Goal: Task Accomplishment & Management: Manage account settings

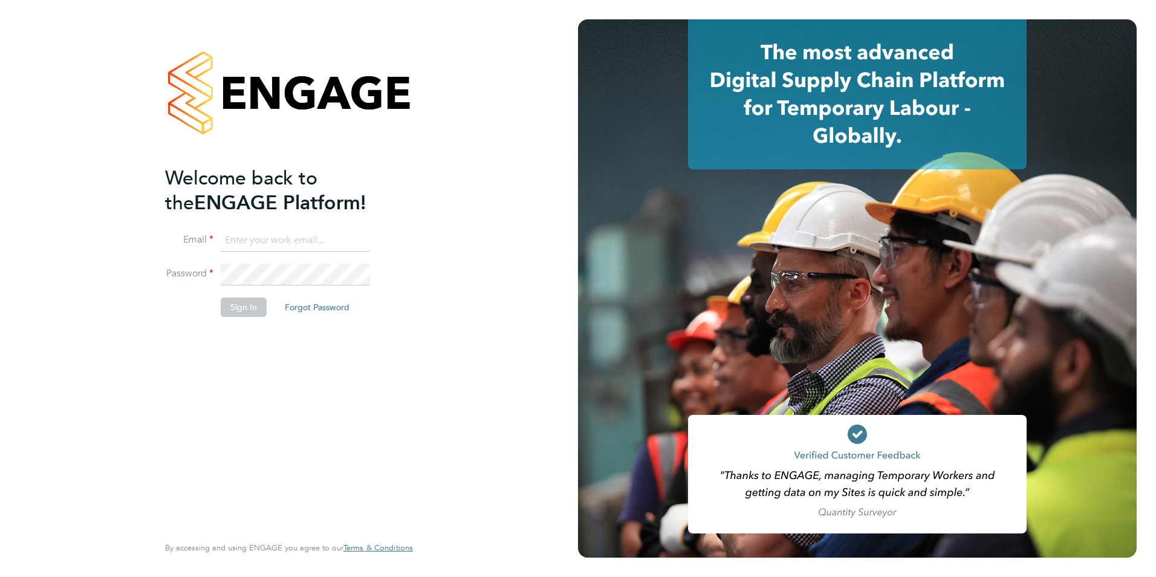
type input "Nicola.lawrence@tfrecruitment.co.uk"
drag, startPoint x: 0, startPoint y: 0, endPoint x: 246, endPoint y: 314, distance: 399.2
click at [245, 314] on button "Sign In" at bounding box center [244, 306] width 46 height 19
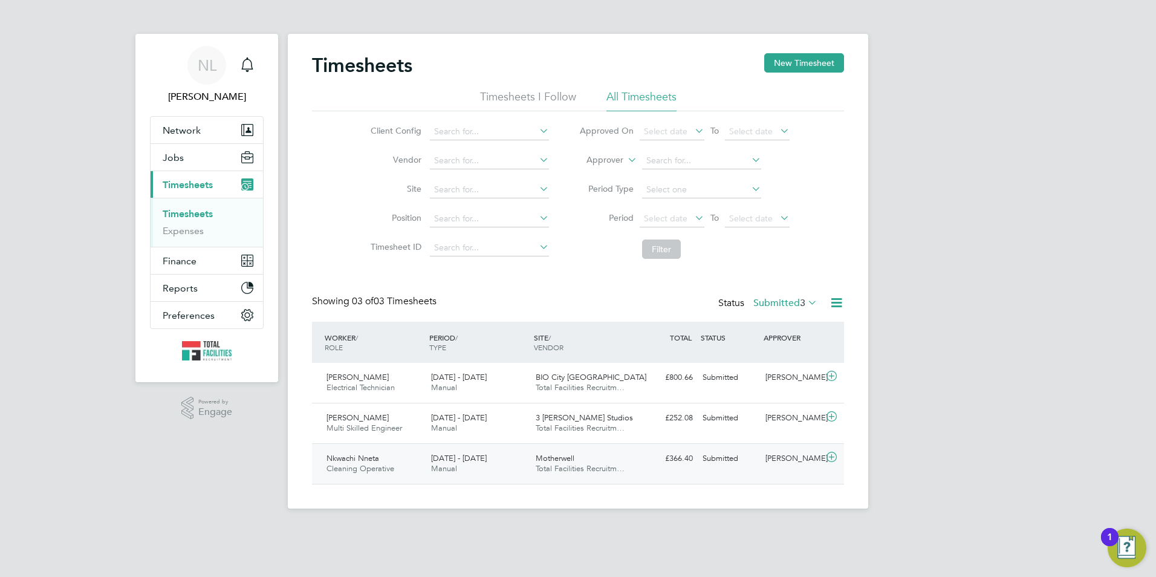
click at [755, 461] on div "Submitted" at bounding box center [729, 459] width 63 height 20
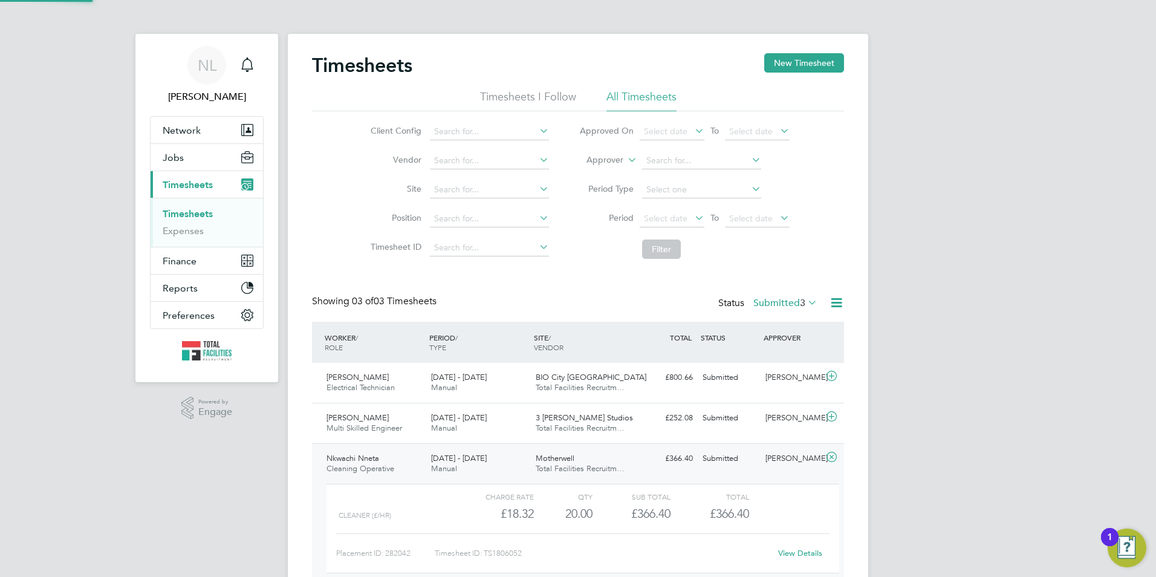
scroll to position [21, 118]
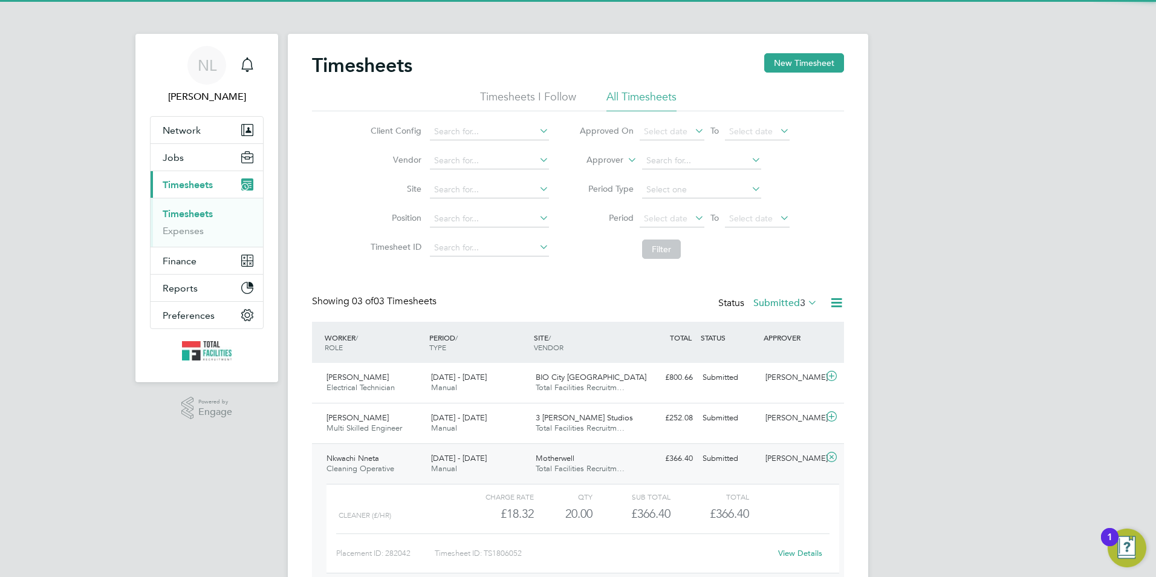
click at [792, 305] on label "Submitted 3" at bounding box center [785, 303] width 64 height 12
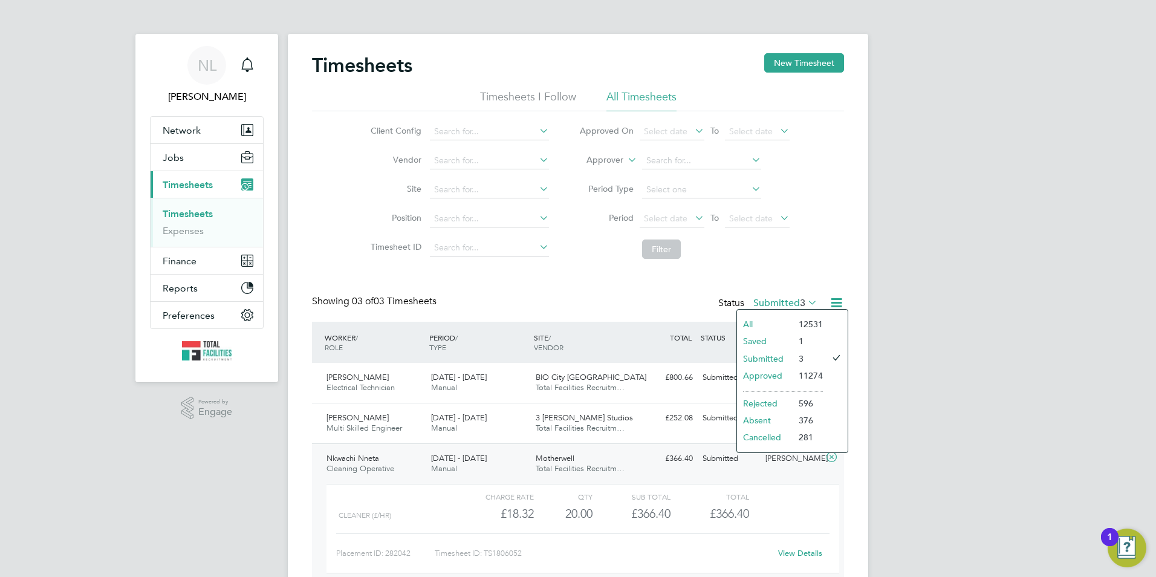
click at [774, 374] on li "Approved" at bounding box center [765, 375] width 56 height 17
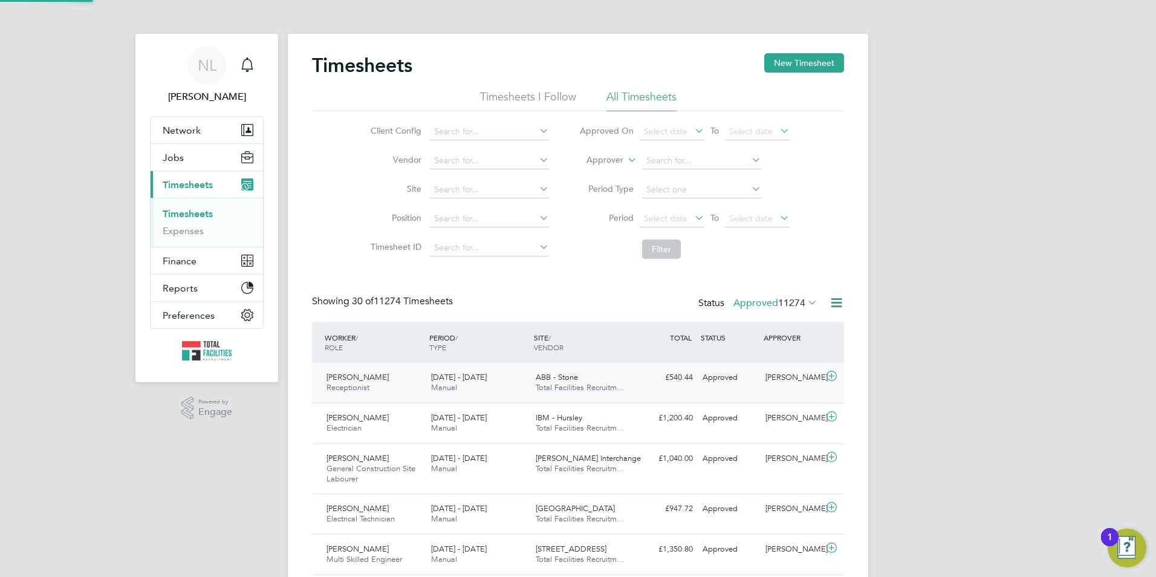
scroll to position [41, 105]
click at [791, 299] on span "11274" at bounding box center [791, 303] width 27 height 12
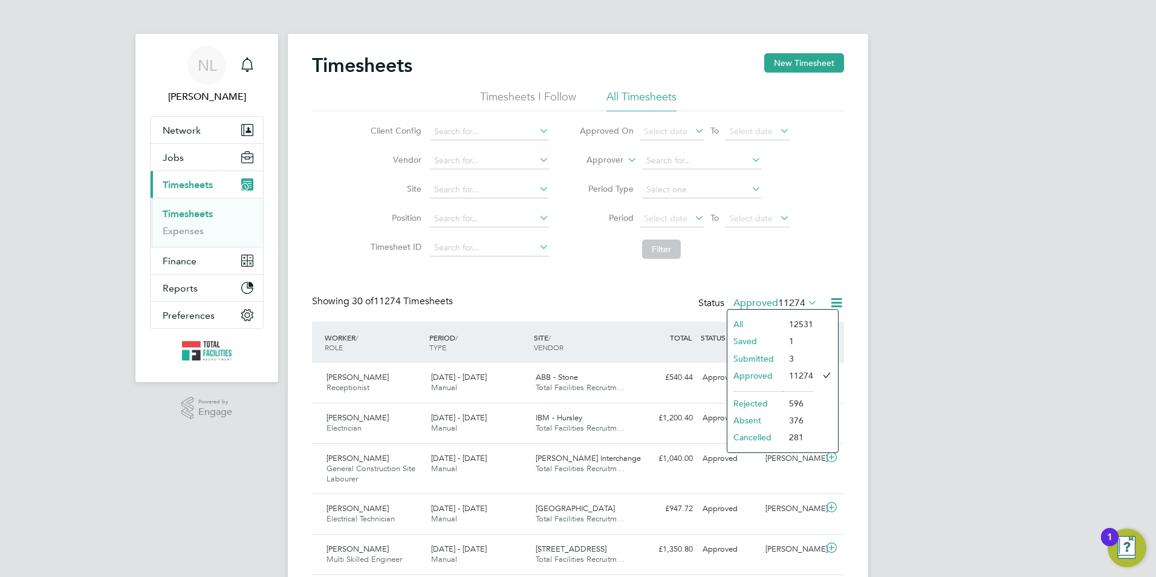
click at [776, 355] on li "Submitted" at bounding box center [755, 358] width 56 height 17
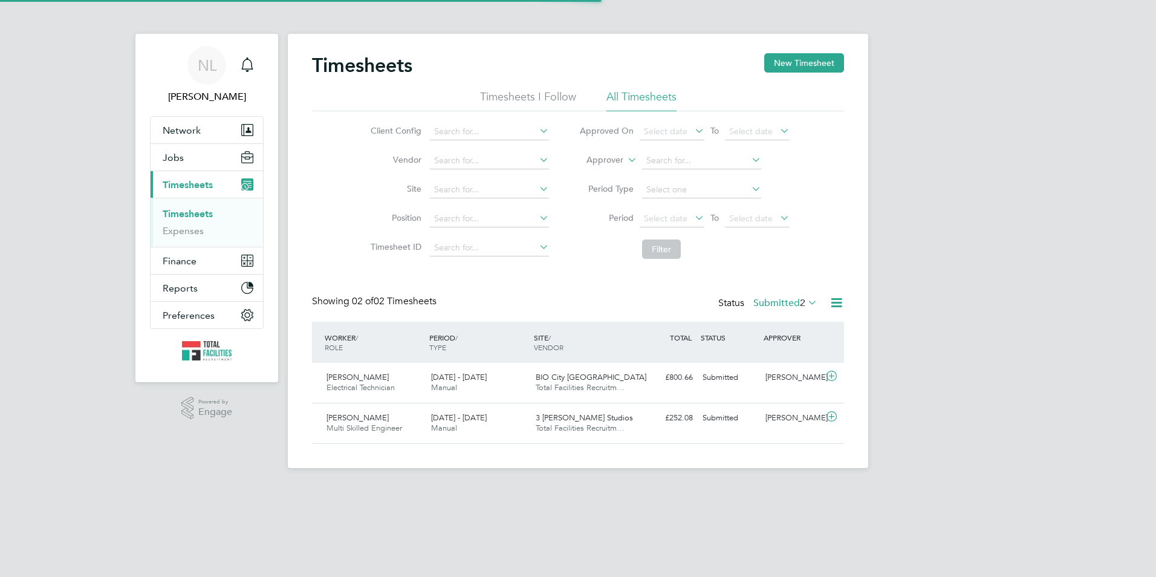
scroll to position [31, 105]
click at [800, 300] on span "2" at bounding box center [802, 303] width 5 height 12
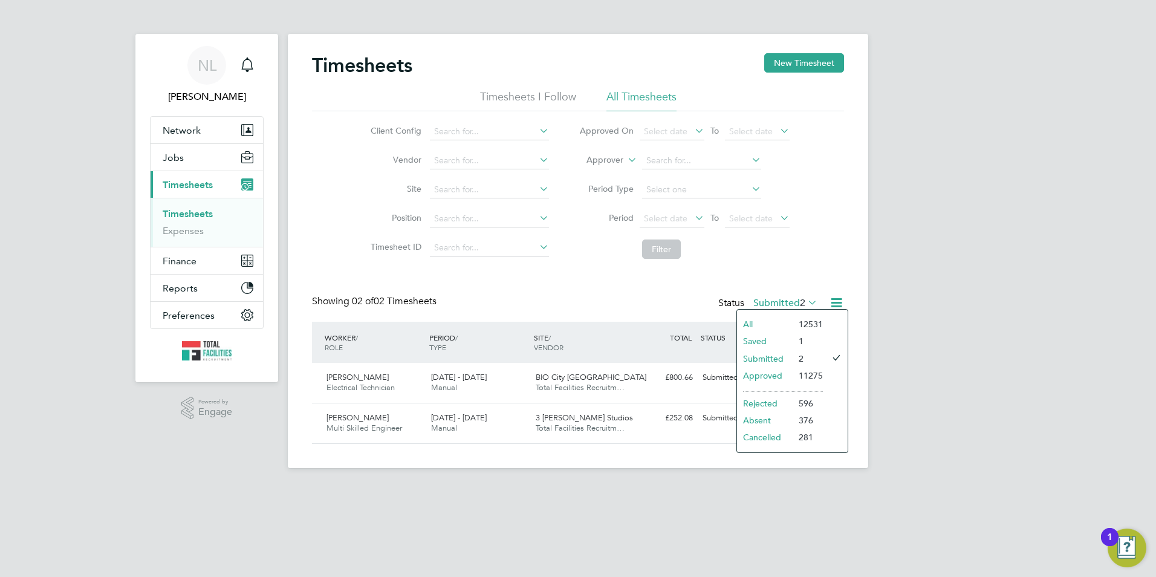
click at [778, 374] on li "Approved" at bounding box center [765, 375] width 56 height 17
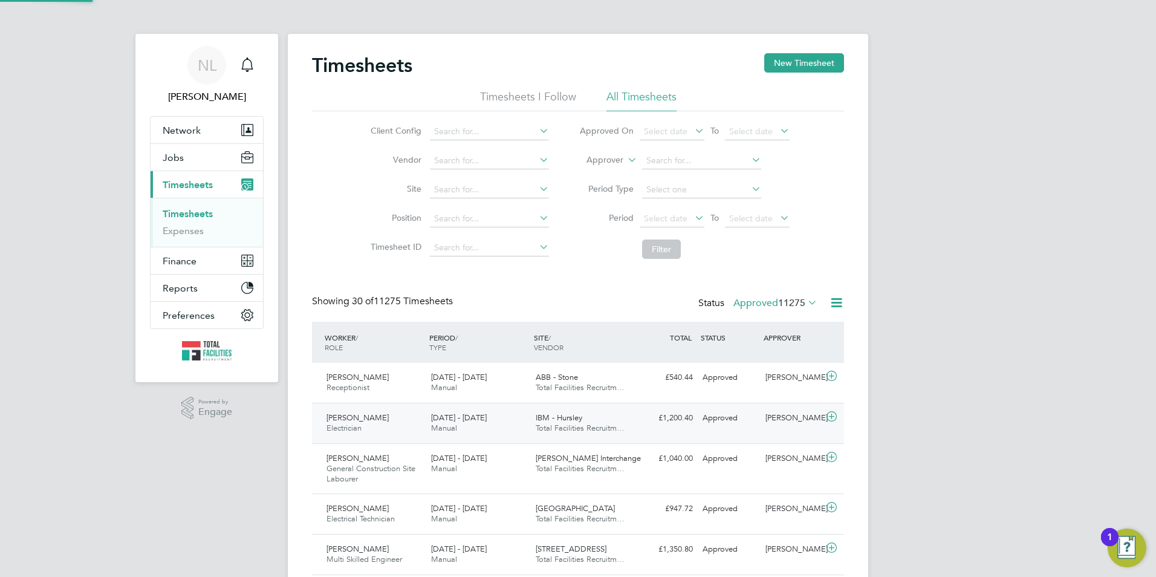
scroll to position [0, 0]
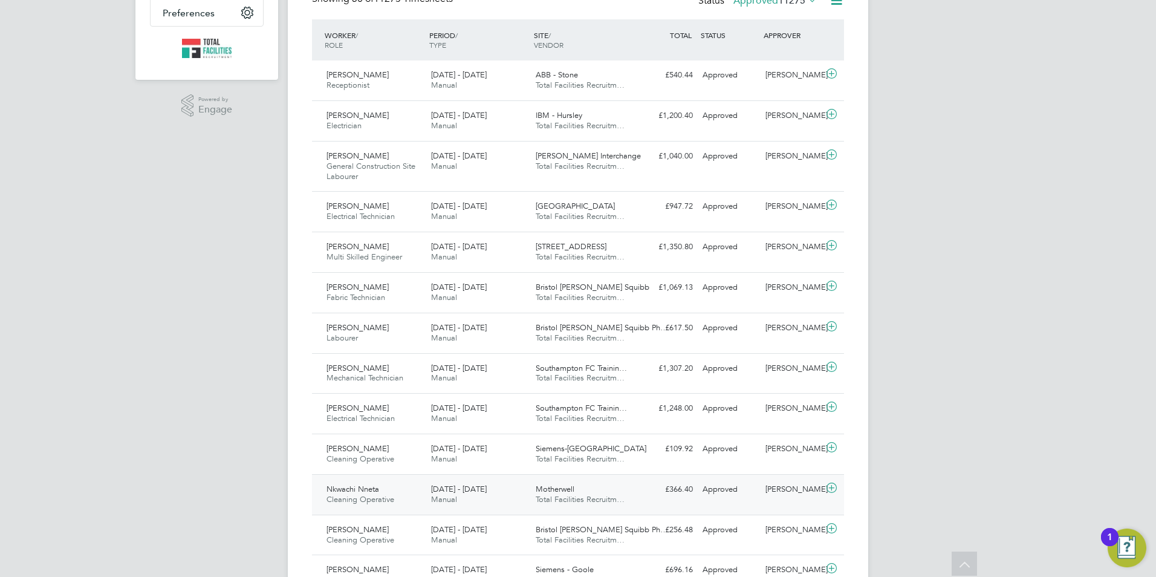
click at [511, 496] on div "16 - 22 Aug 2025 Manual" at bounding box center [478, 494] width 105 height 30
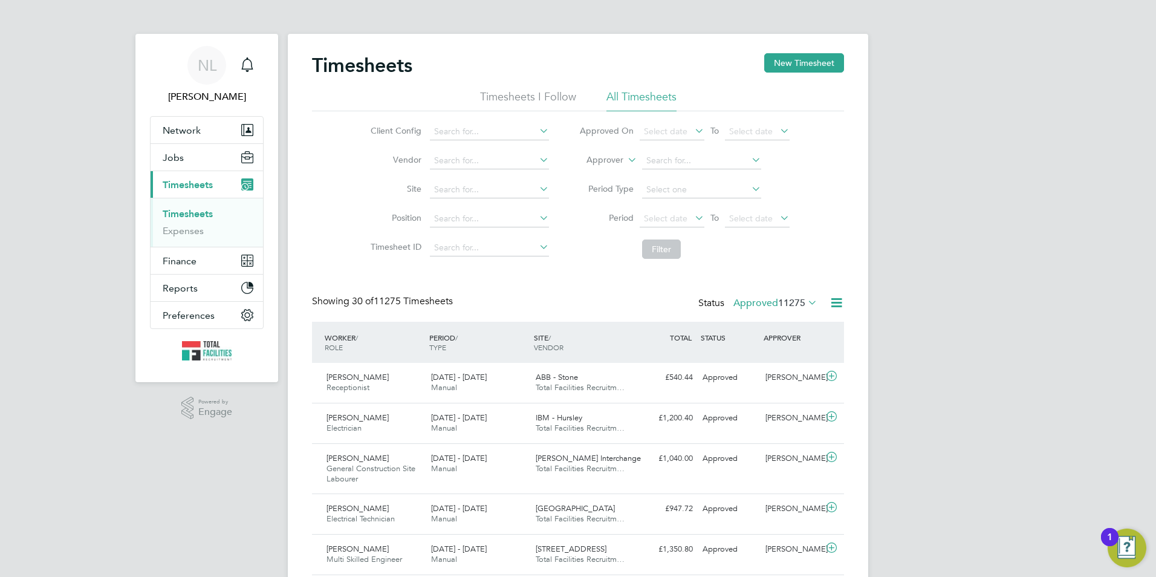
click at [803, 305] on span "11275" at bounding box center [791, 303] width 27 height 12
click at [775, 358] on li "Submitted" at bounding box center [755, 358] width 56 height 17
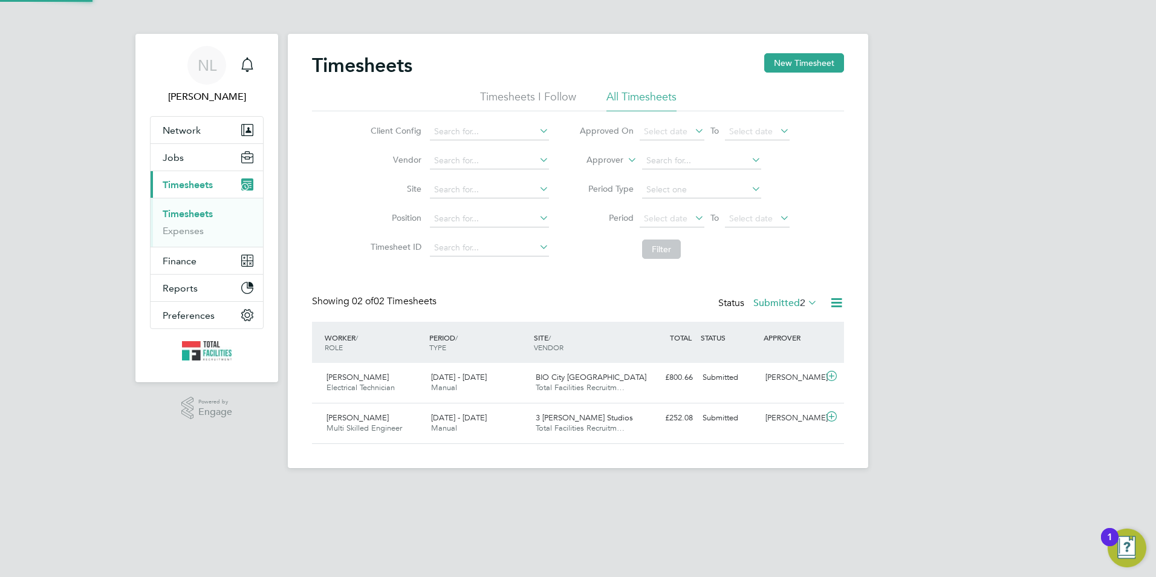
scroll to position [31, 105]
drag, startPoint x: 189, startPoint y: 164, endPoint x: 193, endPoint y: 169, distance: 6.4
click at [189, 164] on button "Jobs" at bounding box center [207, 157] width 112 height 27
click at [193, 163] on button "Jobs" at bounding box center [207, 157] width 112 height 27
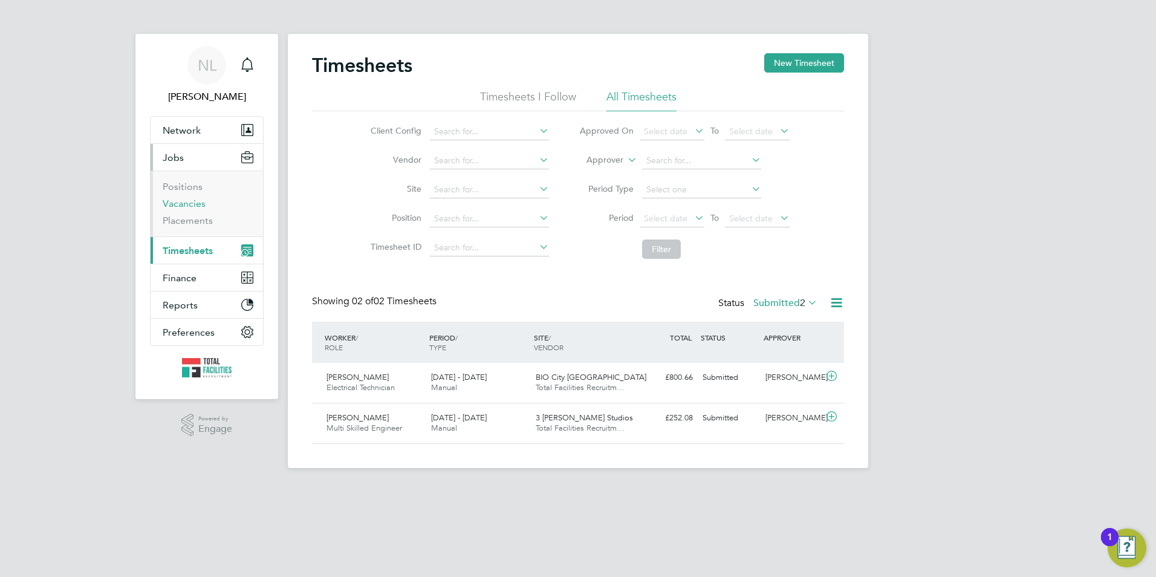
click at [187, 207] on link "Vacancies" at bounding box center [184, 203] width 43 height 11
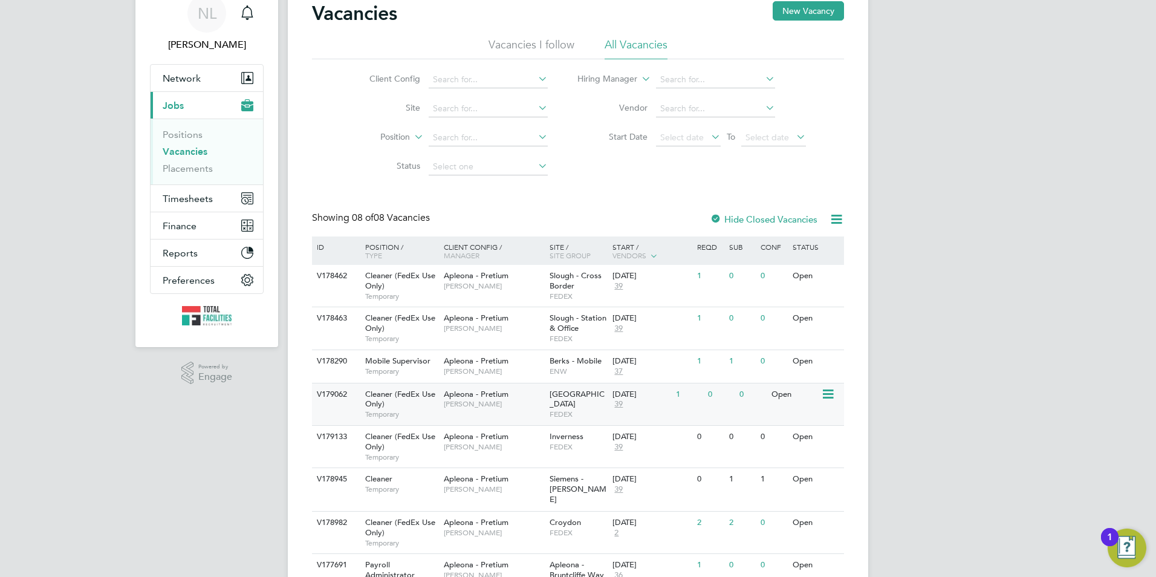
scroll to position [105, 0]
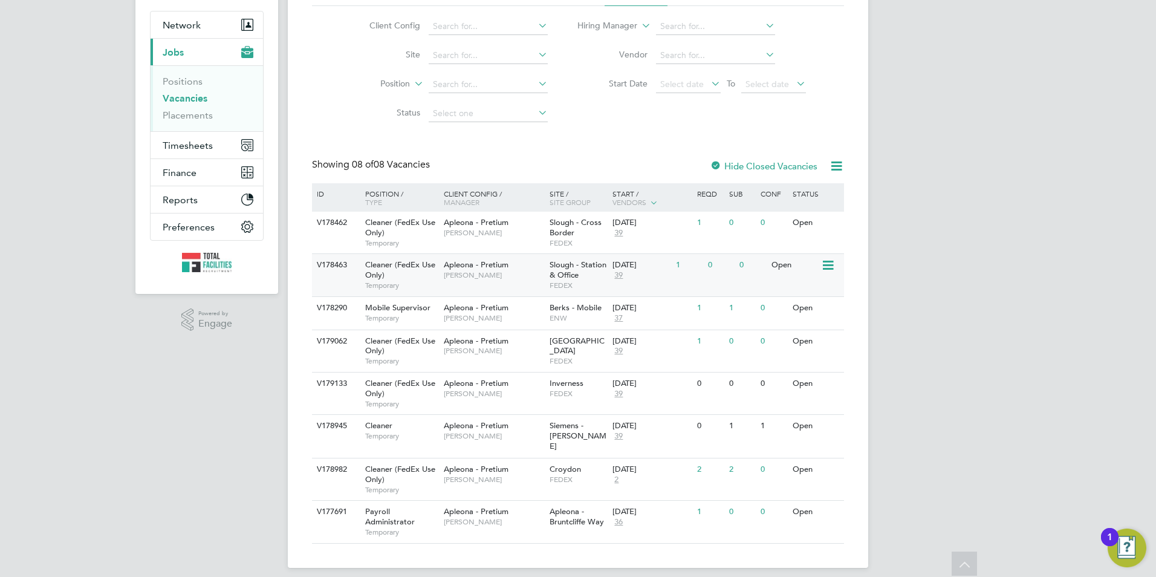
click at [580, 278] on div "Slough - Station & Office FEDEX" at bounding box center [577, 275] width 63 height 42
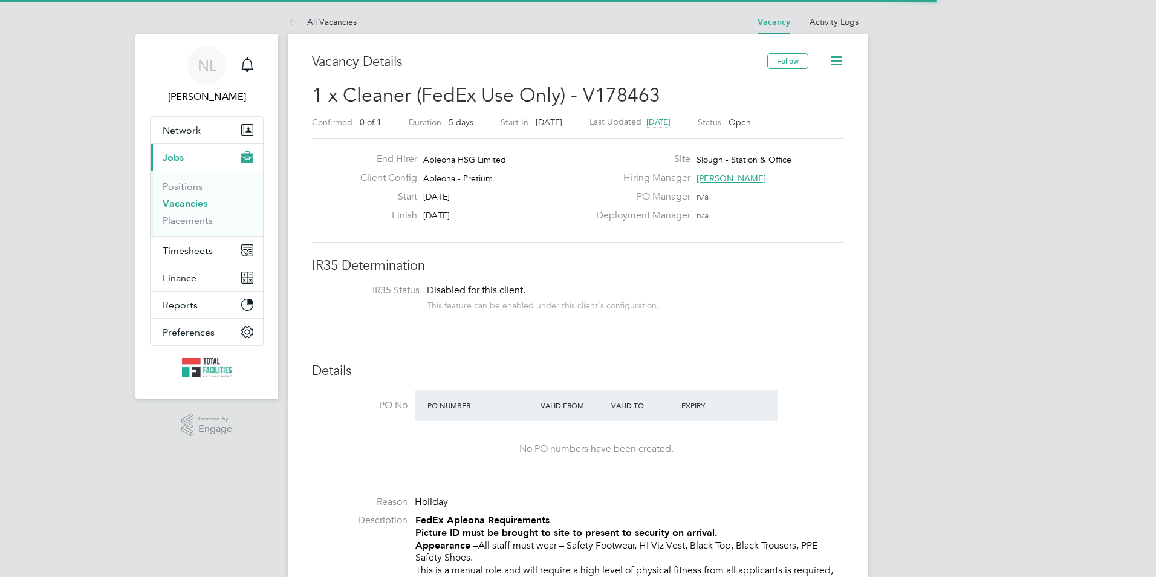
scroll to position [36, 85]
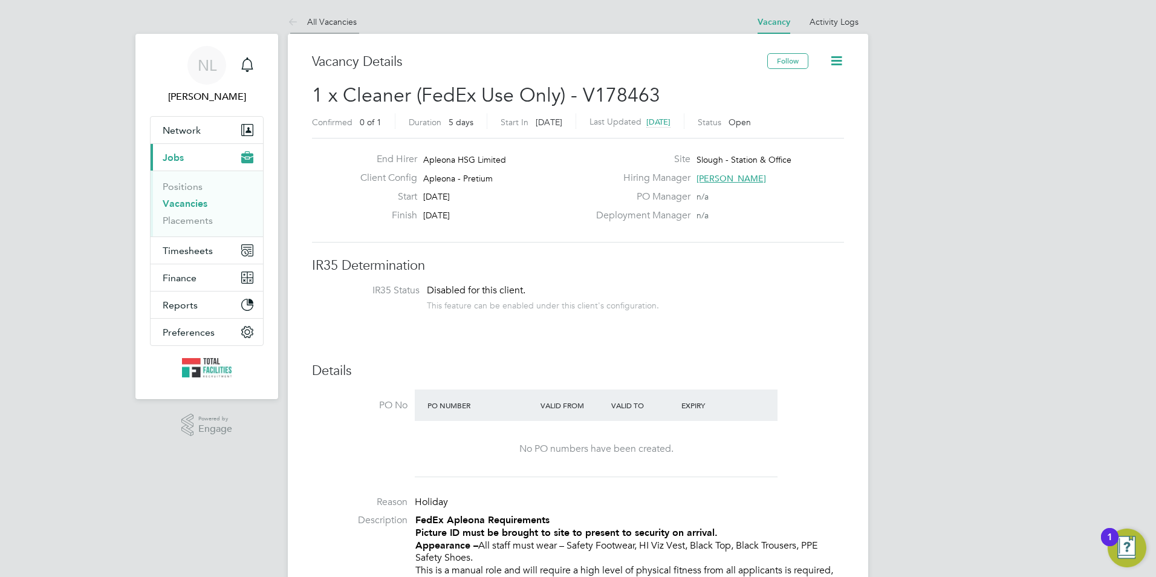
click at [327, 18] on link "All Vacancies" at bounding box center [322, 21] width 69 height 11
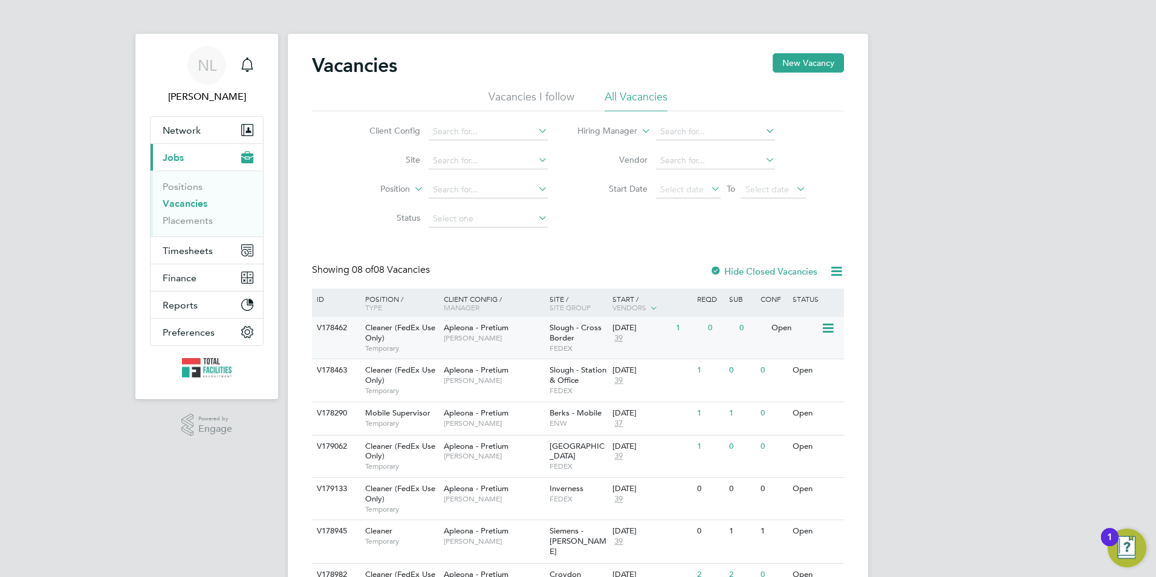
click at [537, 330] on div "Apleona - Pretium Tracy Sellick" at bounding box center [494, 332] width 106 height 31
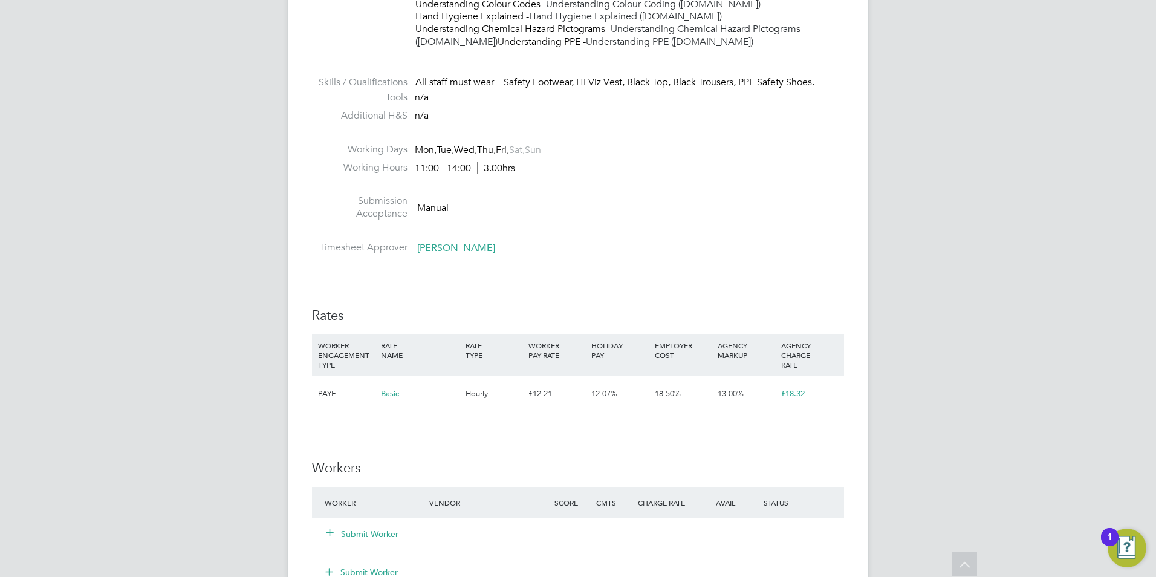
scroll to position [846, 0]
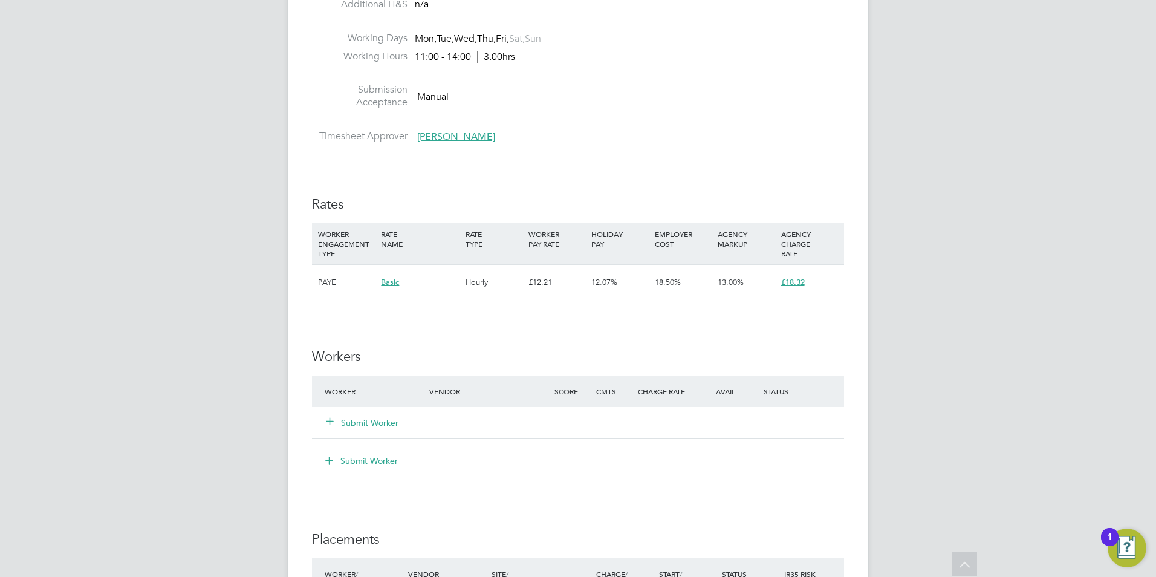
click at [353, 429] on button "Submit Worker" at bounding box center [362, 422] width 73 height 12
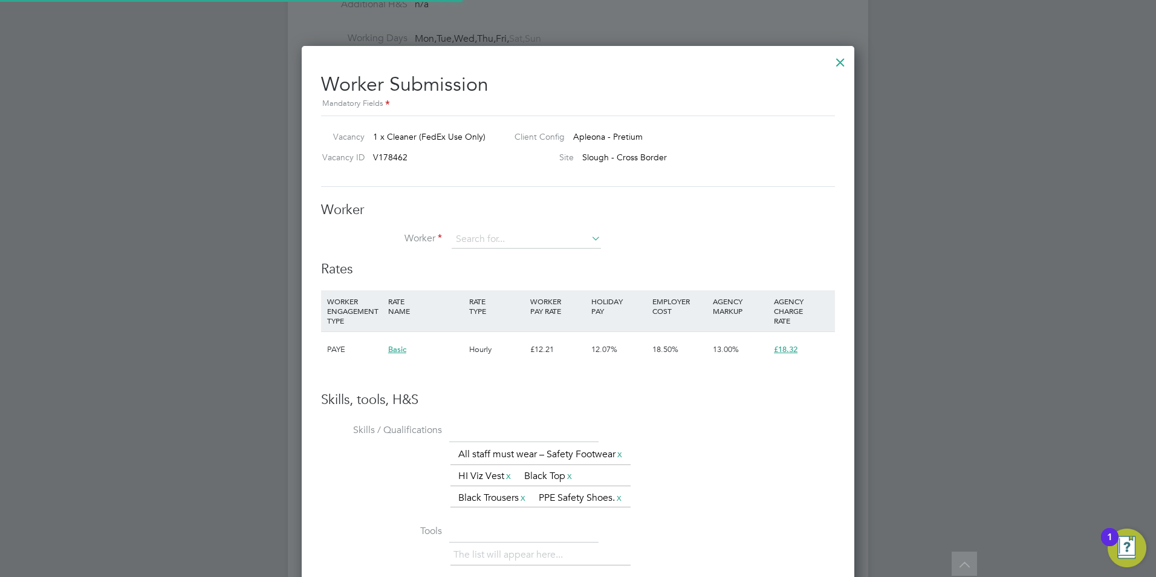
scroll to position [809, 553]
type input "nisha"
click at [482, 274] on li "+ Add new" at bounding box center [526, 272] width 151 height 16
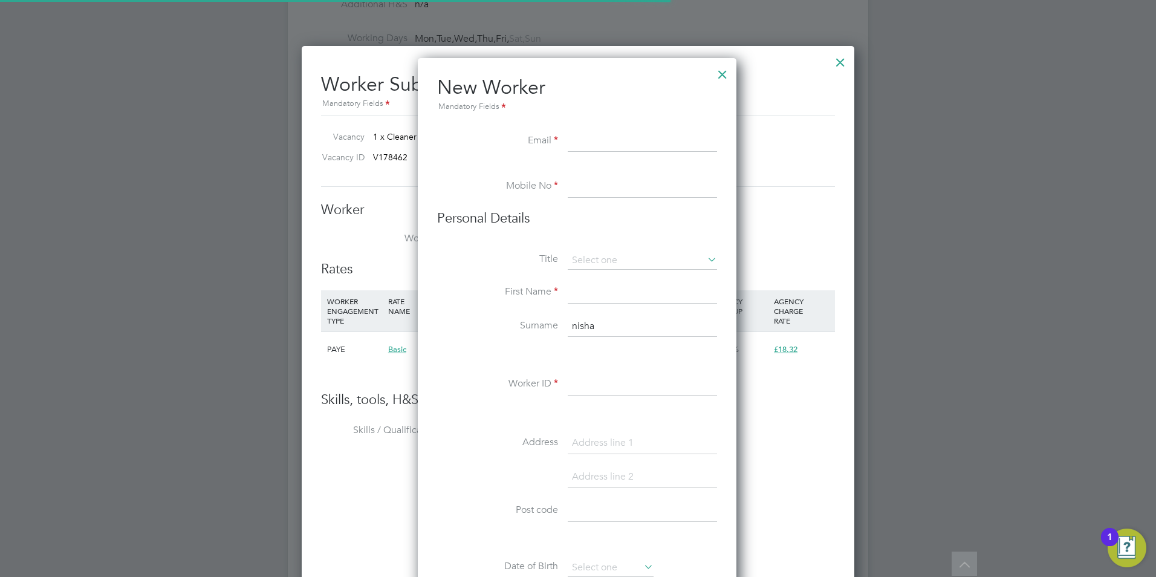
scroll to position [1029, 320]
drag, startPoint x: 724, startPoint y: 69, endPoint x: 687, endPoint y: 86, distance: 41.4
click at [724, 71] on div at bounding box center [722, 71] width 22 height 22
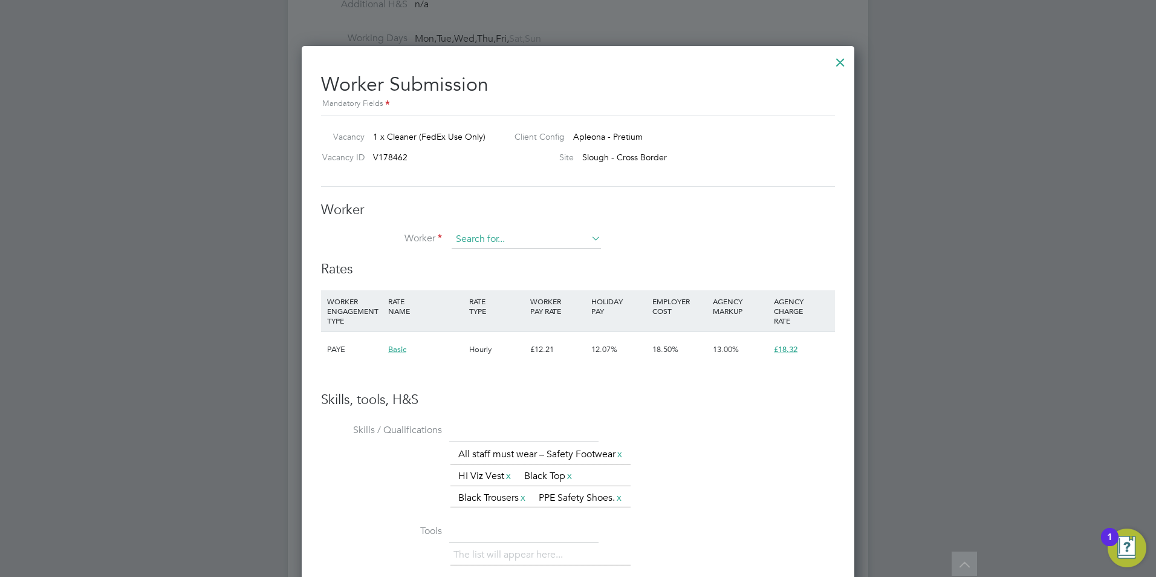
click at [514, 242] on input at bounding box center [526, 239] width 149 height 18
type input "[PERSON_NAME]"
click at [589, 232] on icon at bounding box center [589, 238] width 0 height 17
click at [843, 65] on div at bounding box center [840, 59] width 22 height 22
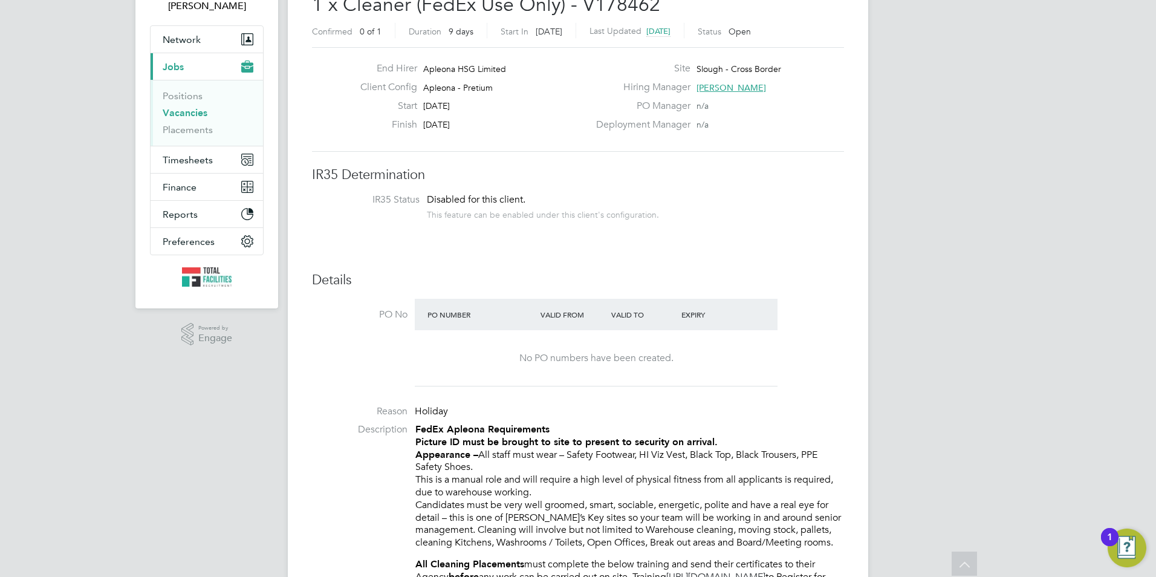
scroll to position [0, 0]
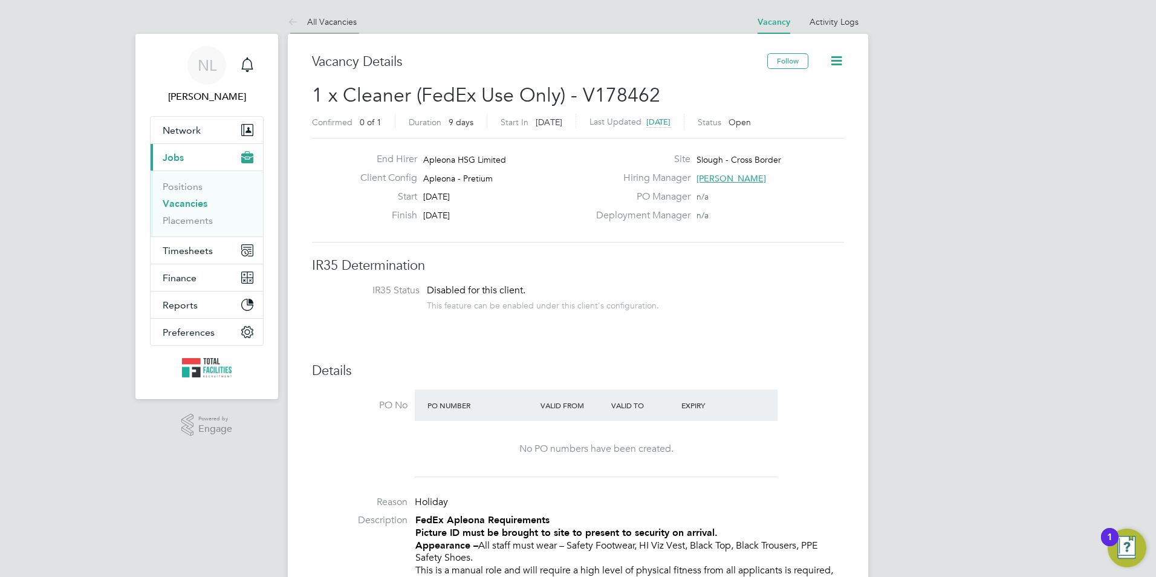
click at [341, 18] on link "All Vacancies" at bounding box center [322, 21] width 69 height 11
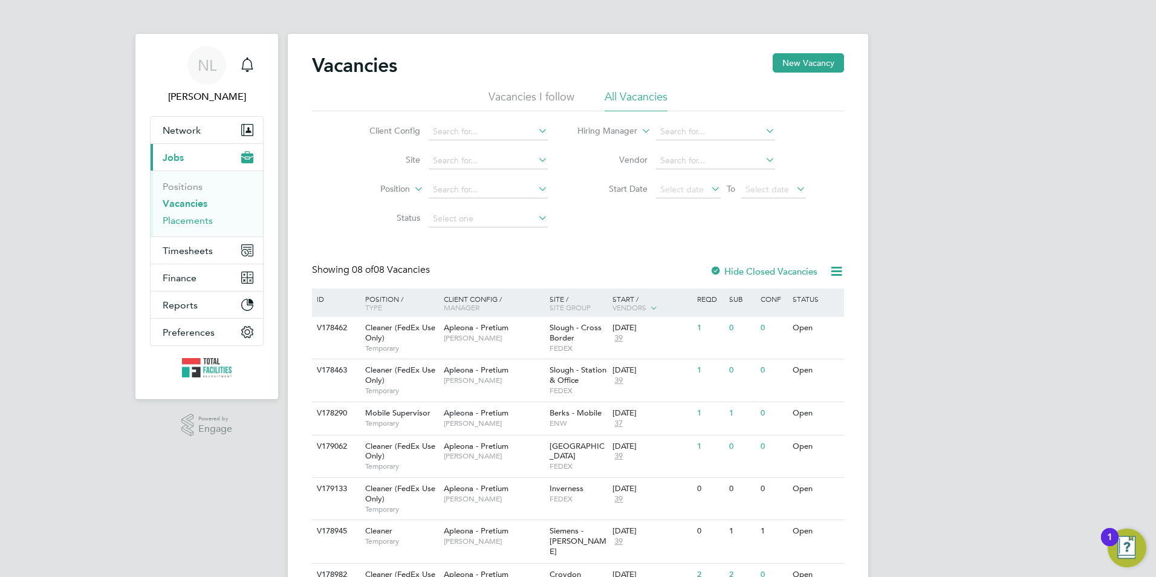
click at [184, 222] on link "Placements" at bounding box center [188, 220] width 50 height 11
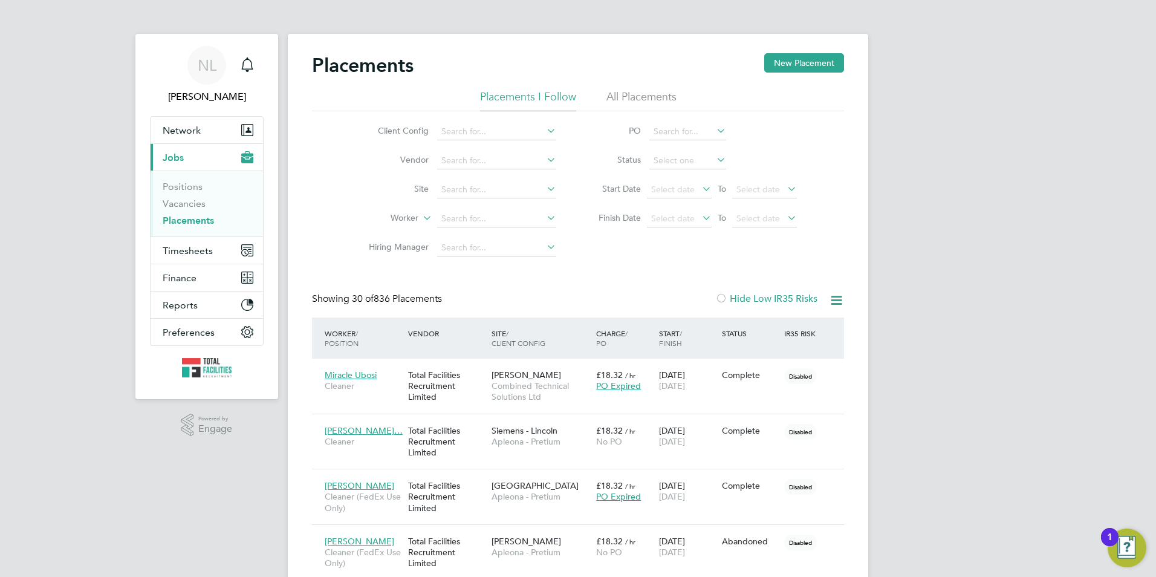
click at [674, 152] on li "Status" at bounding box center [691, 160] width 241 height 29
click at [673, 162] on input at bounding box center [687, 160] width 77 height 17
drag, startPoint x: 668, startPoint y: 209, endPoint x: 664, endPoint y: 219, distance: 11.7
click at [664, 219] on ul "Active Inactive Pending In Progress Complete Abandoned" at bounding box center [687, 217] width 79 height 96
click at [670, 169] on li "Status" at bounding box center [691, 160] width 241 height 29
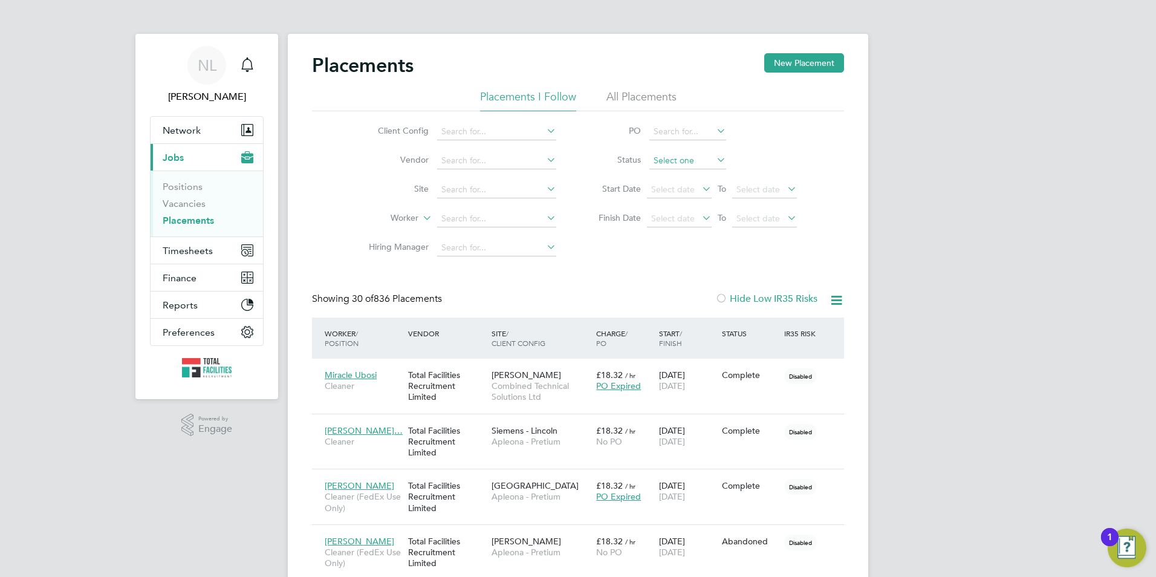
click at [670, 161] on input at bounding box center [687, 160] width 77 height 17
click at [665, 209] on li "Pending" at bounding box center [688, 209] width 78 height 16
type input "Pending"
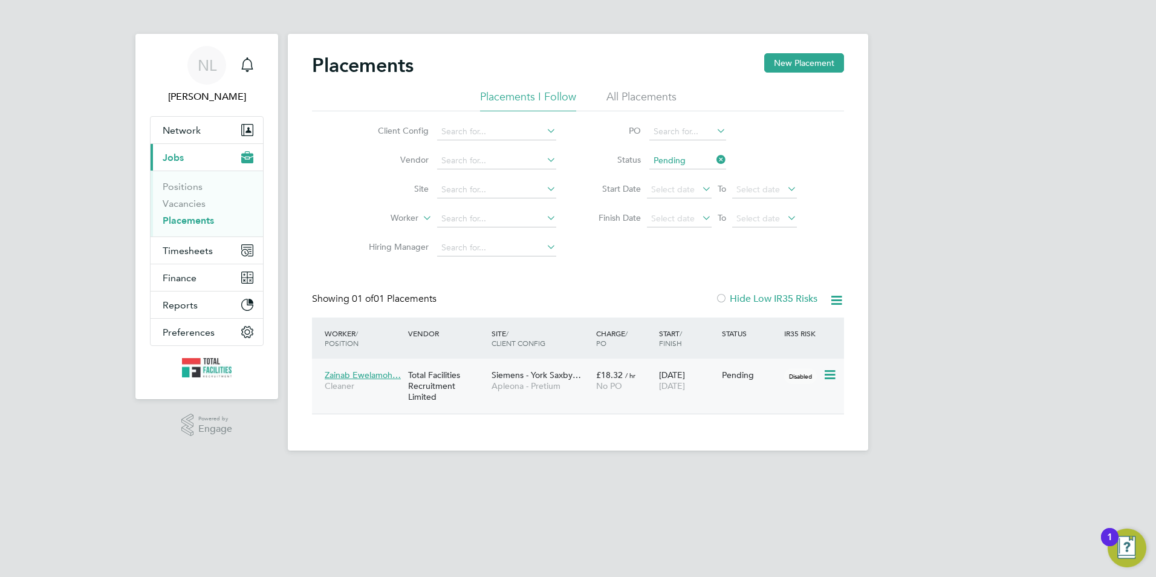
click at [835, 373] on icon at bounding box center [829, 375] width 12 height 15
click at [765, 453] on li "Start" at bounding box center [793, 449] width 86 height 17
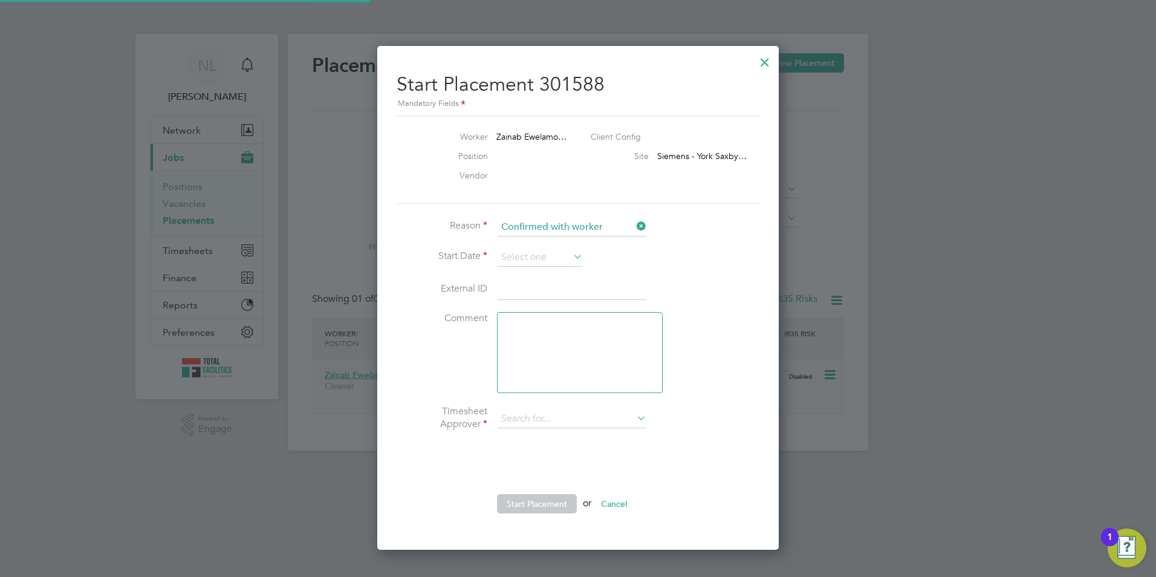
type input "Angela Williams"
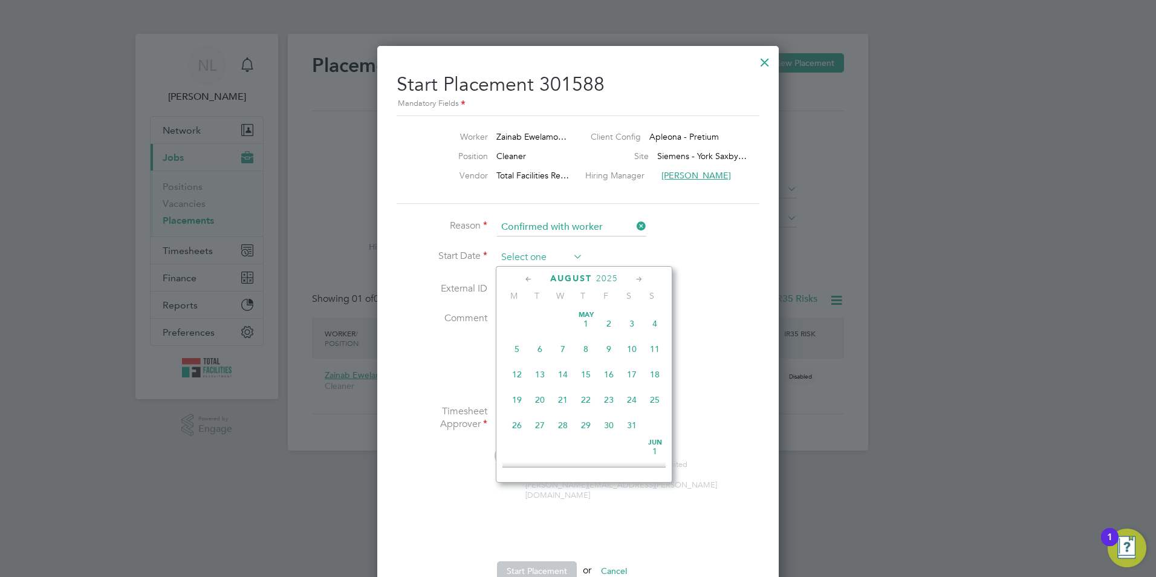
click at [534, 265] on input at bounding box center [540, 257] width 86 height 18
click at [533, 374] on span "26" at bounding box center [539, 362] width 23 height 23
type input "26 Aug 2025"
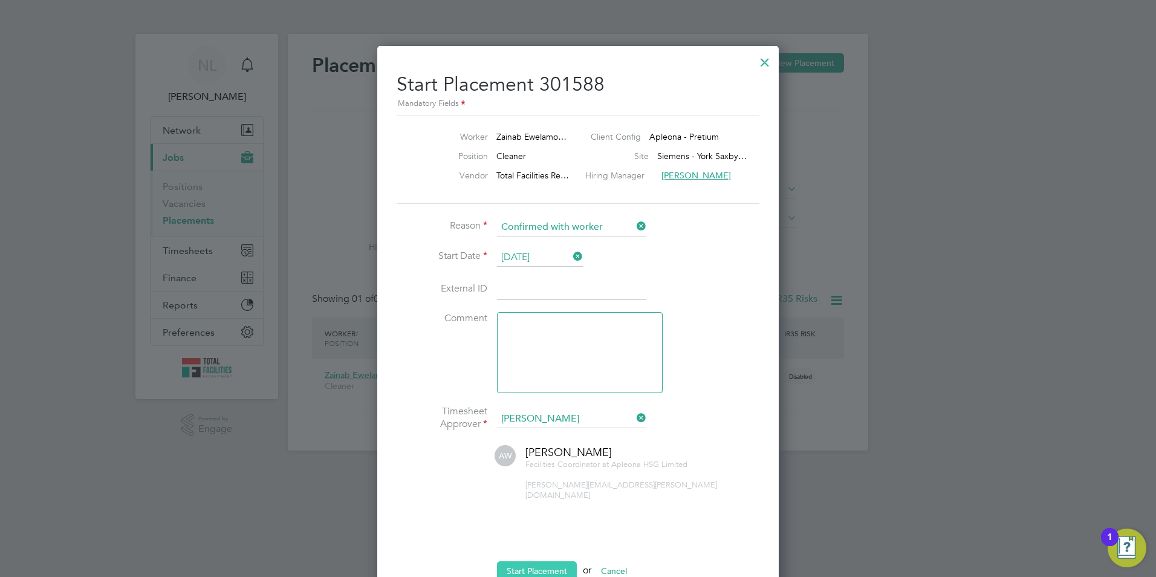
click at [546, 561] on button "Start Placement" at bounding box center [537, 570] width 80 height 19
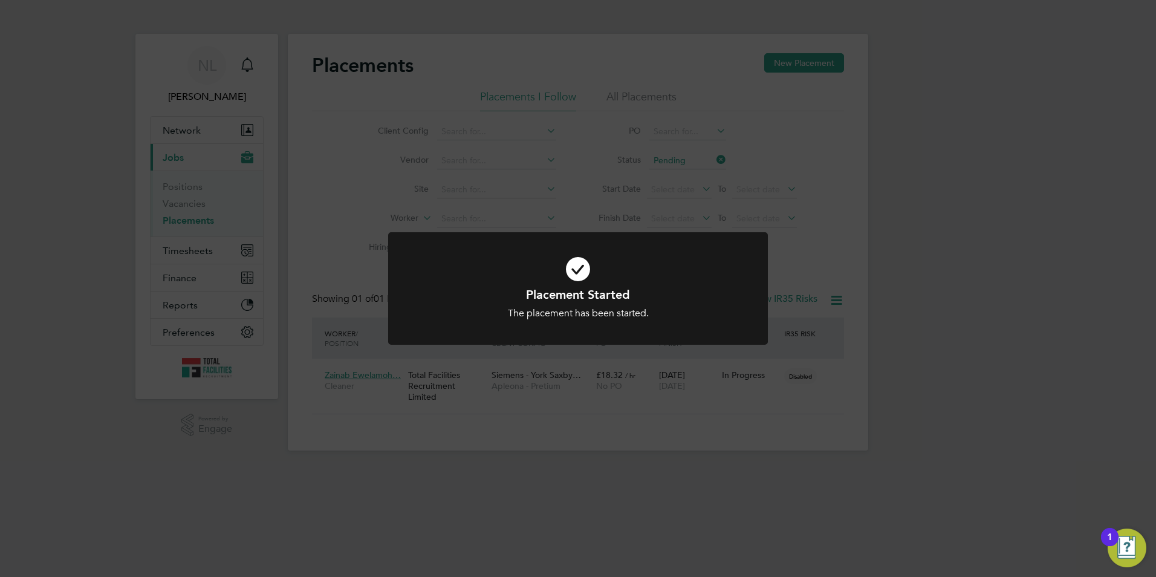
drag, startPoint x: 703, startPoint y: 461, endPoint x: 651, endPoint y: 490, distance: 59.8
click at [699, 462] on div "Placement Started The placement has been started. Cancel Okay" at bounding box center [578, 288] width 1156 height 577
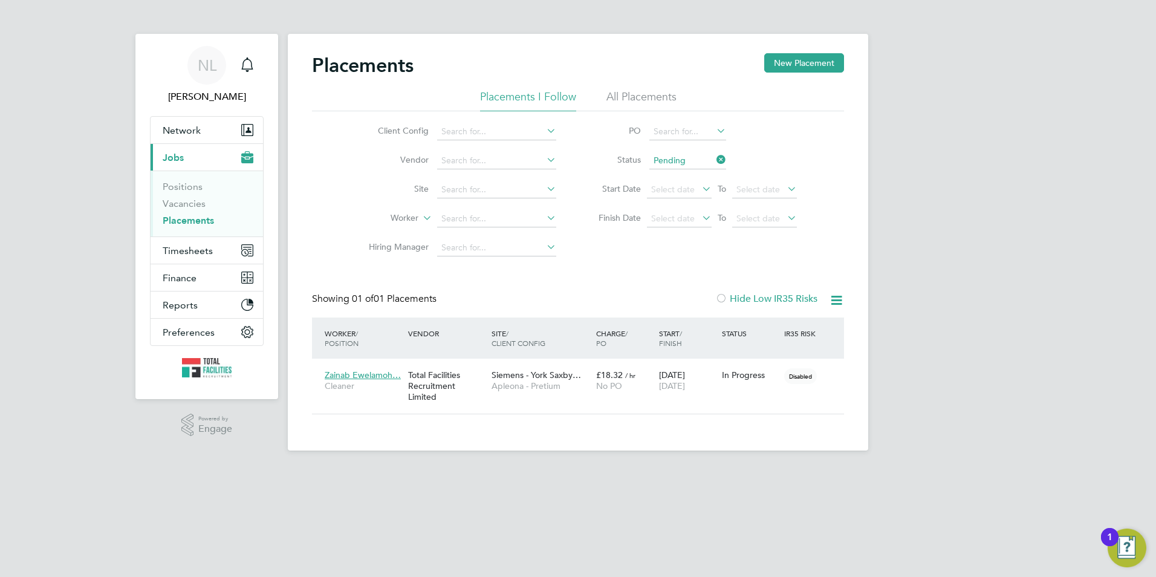
click at [192, 196] on li "Positions" at bounding box center [208, 189] width 91 height 17
click at [190, 197] on li "Positions" at bounding box center [208, 189] width 91 height 17
click at [188, 204] on link "Vacancies" at bounding box center [184, 203] width 43 height 11
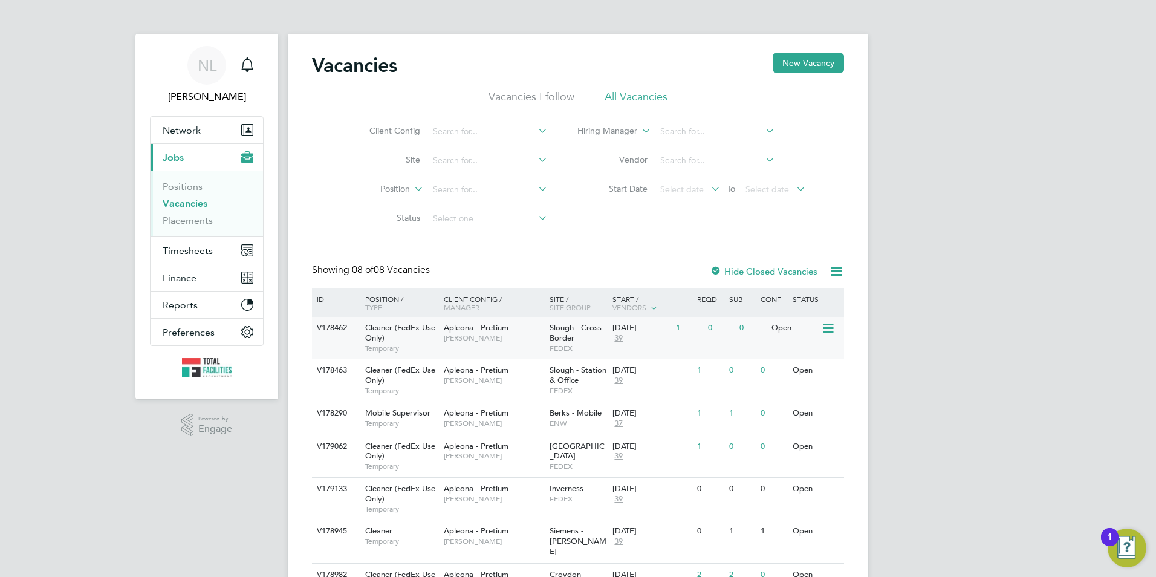
click at [536, 336] on span "Tracy Sellick" at bounding box center [494, 338] width 100 height 10
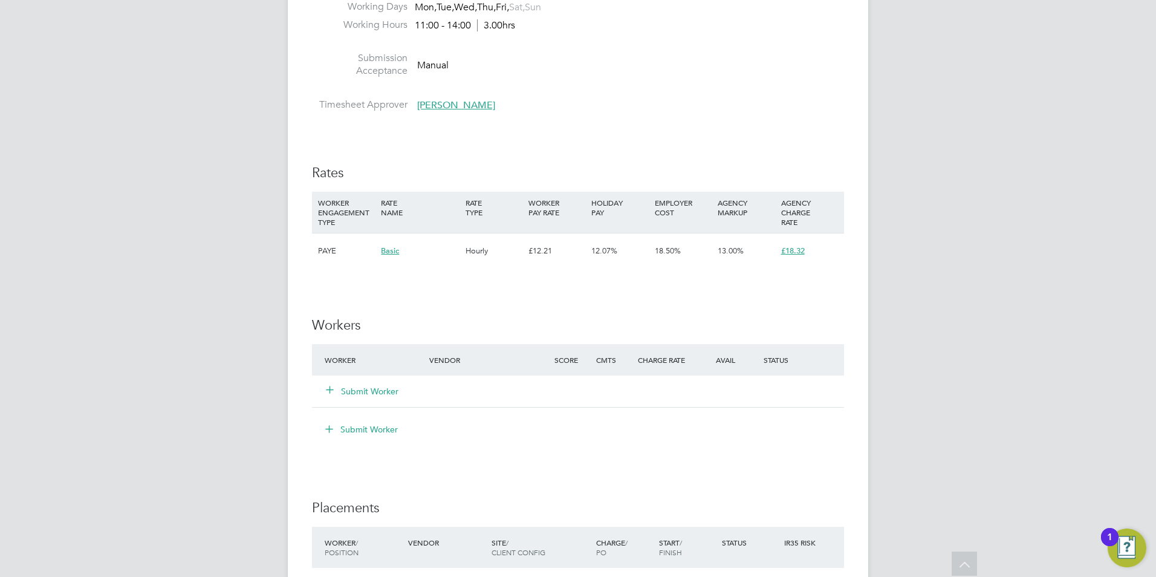
scroll to position [967, 0]
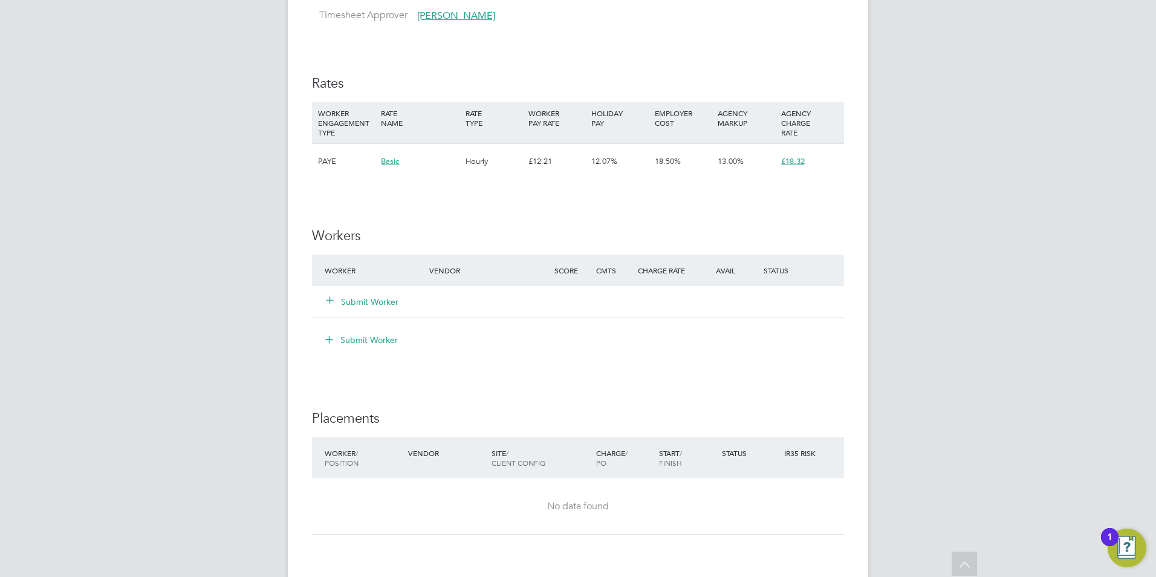
click at [361, 308] on button "Submit Worker" at bounding box center [362, 302] width 73 height 12
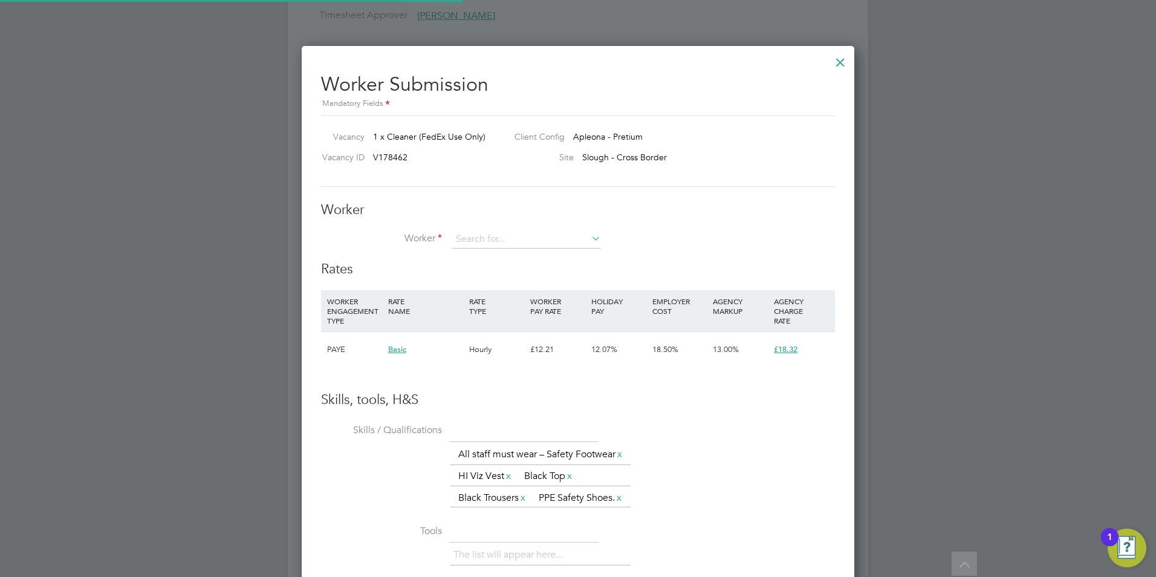
scroll to position [809, 553]
type input "s"
click at [464, 276] on li "+ Add new" at bounding box center [526, 272] width 151 height 16
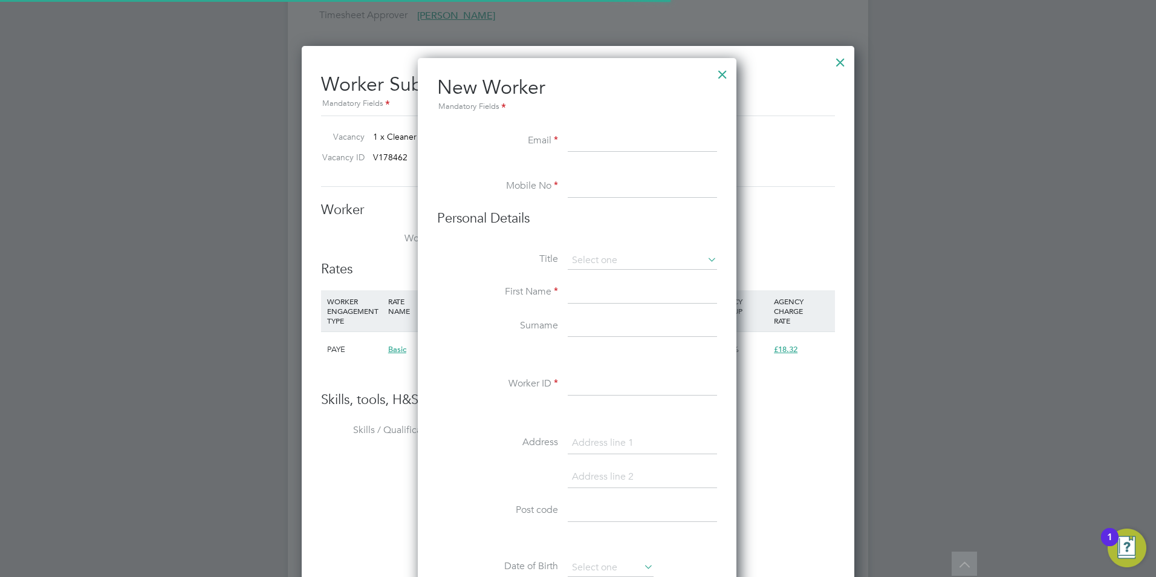
scroll to position [1029, 320]
type input "[EMAIL_ADDRESS][DOMAIN_NAME]"
click at [611, 189] on input at bounding box center [642, 187] width 149 height 22
paste input "[PHONE_NUMBER]"
click at [522, 183] on li "Mobile No [PHONE_NUMBER]" at bounding box center [577, 193] width 280 height 34
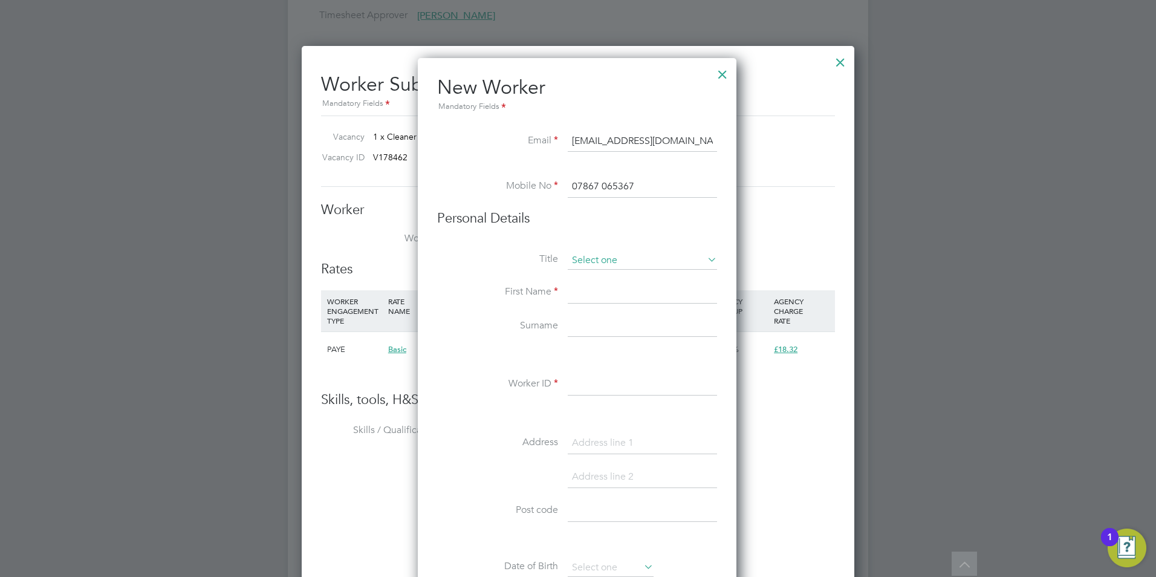
type input "07867 065367"
drag, startPoint x: 612, startPoint y: 258, endPoint x: 615, endPoint y: 267, distance: 9.6
click at [612, 259] on input at bounding box center [642, 260] width 149 height 18
drag, startPoint x: 601, startPoint y: 305, endPoint x: 606, endPoint y: 290, distance: 15.7
click at [601, 305] on li "Miss" at bounding box center [642, 309] width 151 height 16
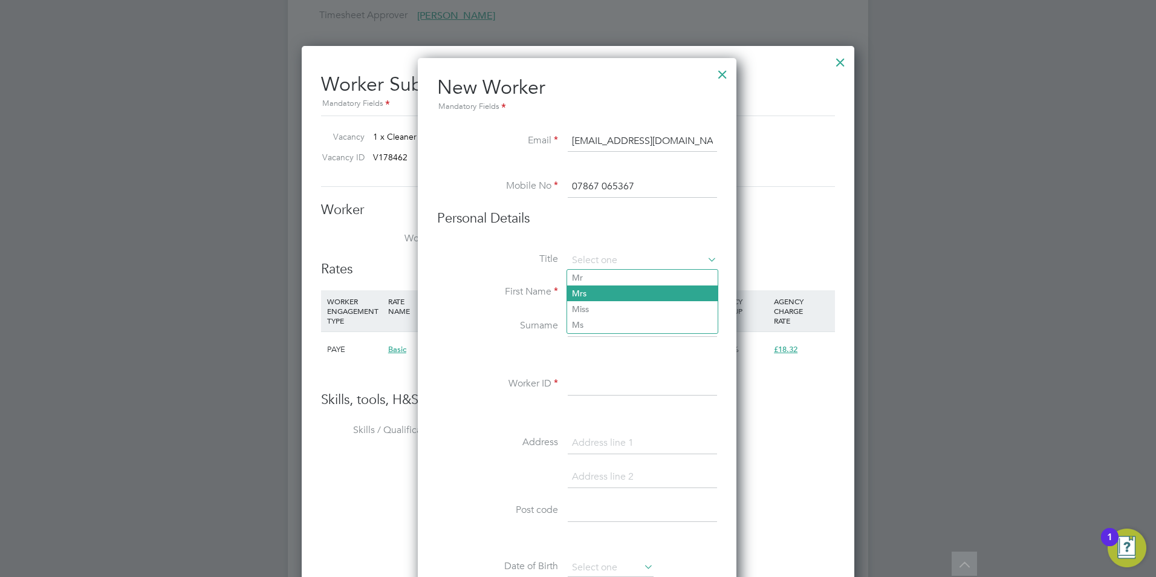
type input "Miss"
click at [606, 290] on input at bounding box center [642, 293] width 149 height 22
type input "Nisha"
click at [606, 326] on input at bounding box center [642, 327] width 149 height 22
type input "[PERSON_NAME]"
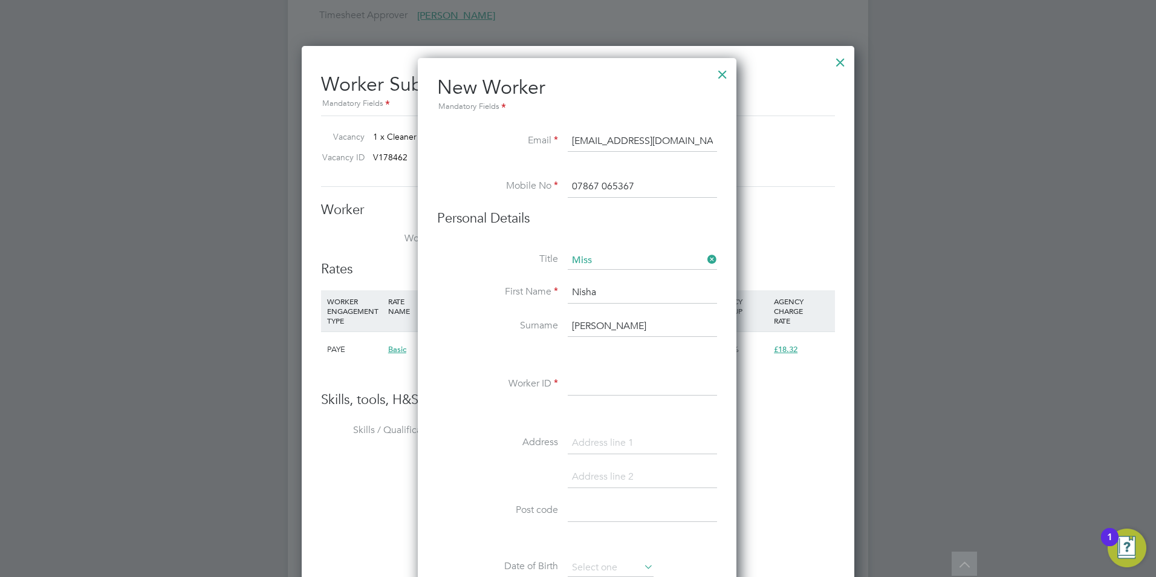
click at [600, 386] on input at bounding box center [642, 385] width 149 height 22
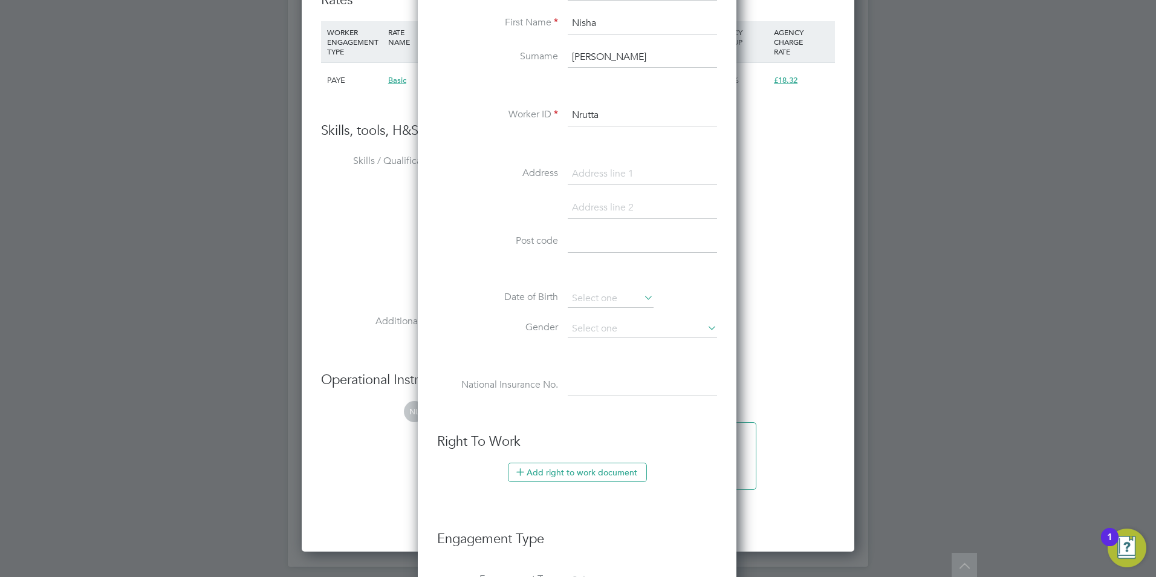
scroll to position [1330, 0]
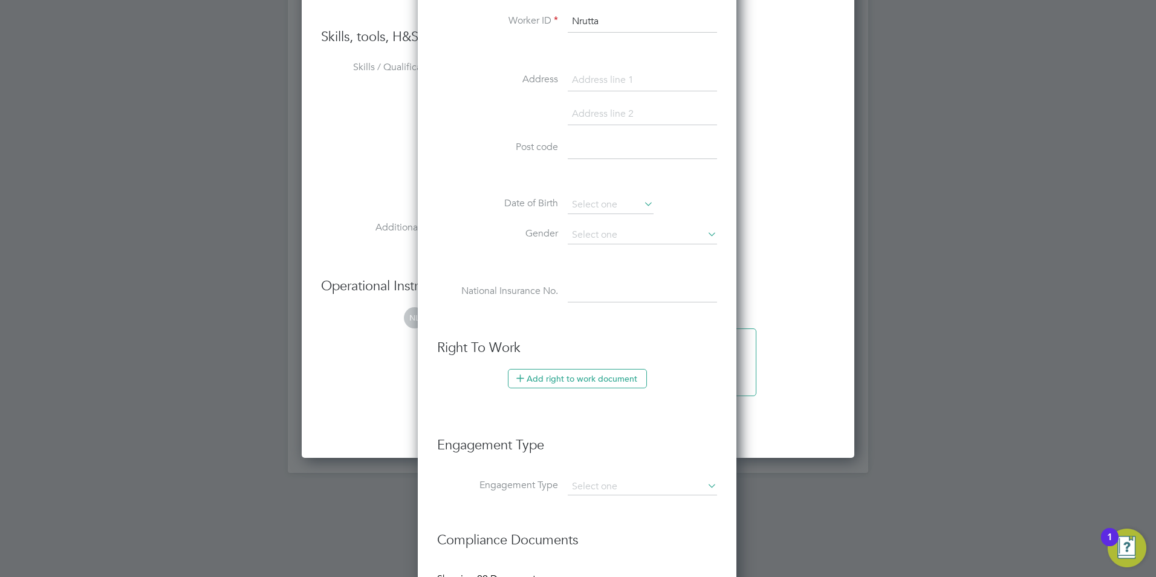
type input "Nrutta"
click at [598, 152] on input at bounding box center [642, 148] width 149 height 22
type input "SL1 1XQ"
click at [584, 205] on input at bounding box center [611, 205] width 86 height 18
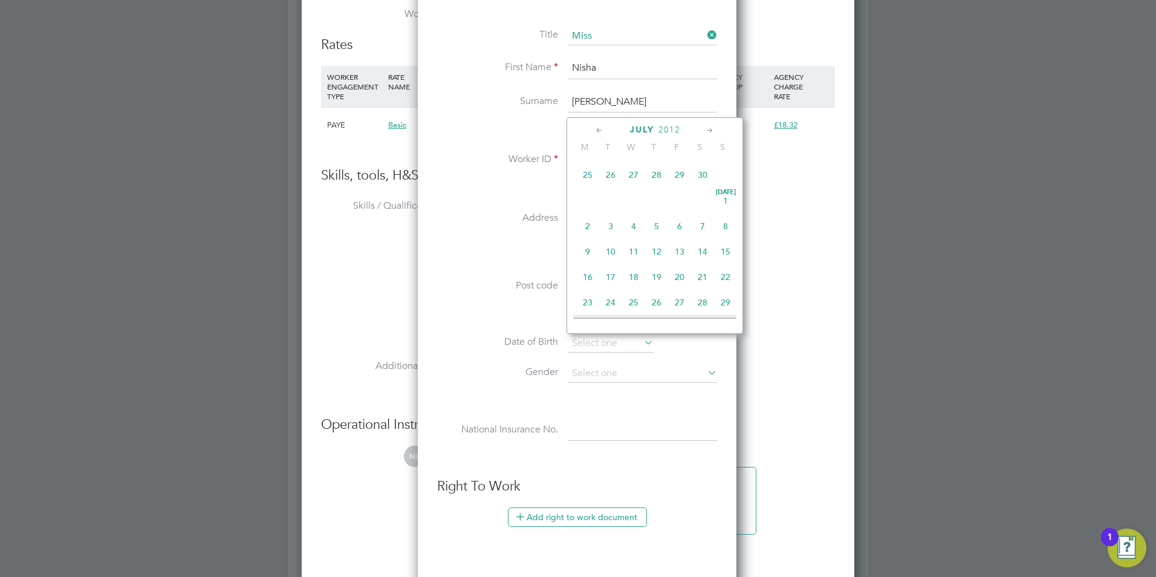
scroll to position [1149, 0]
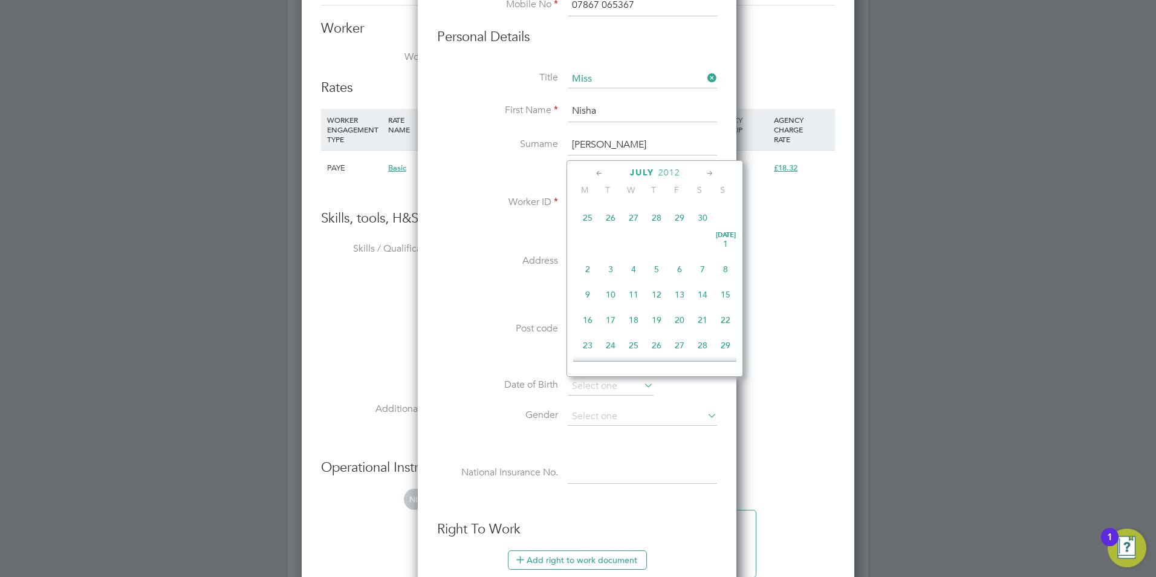
click at [670, 175] on span "2012" at bounding box center [669, 172] width 22 height 10
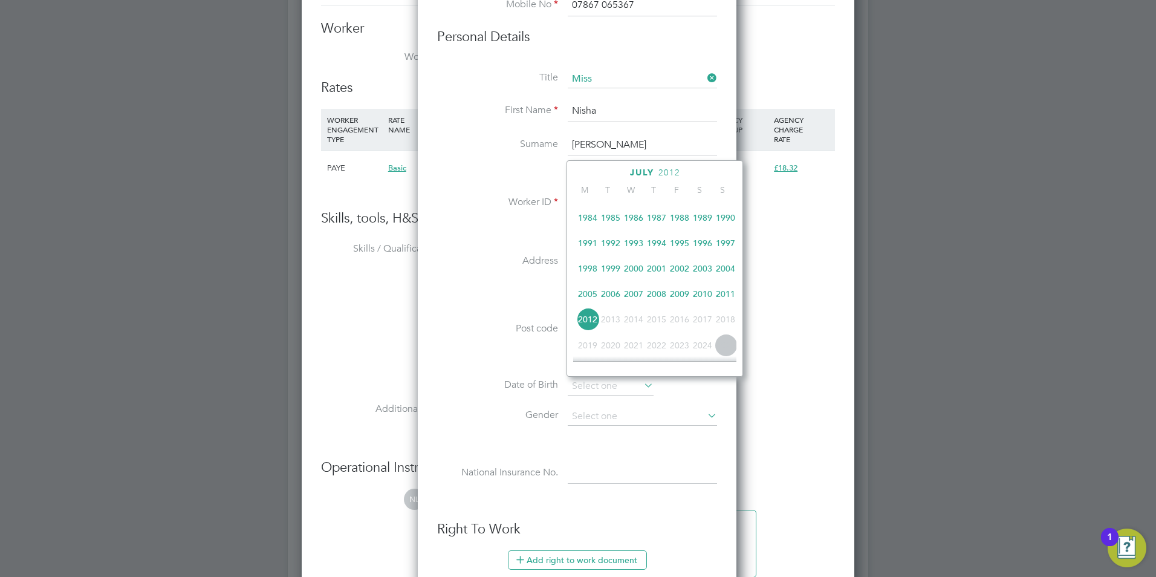
scroll to position [260, 0]
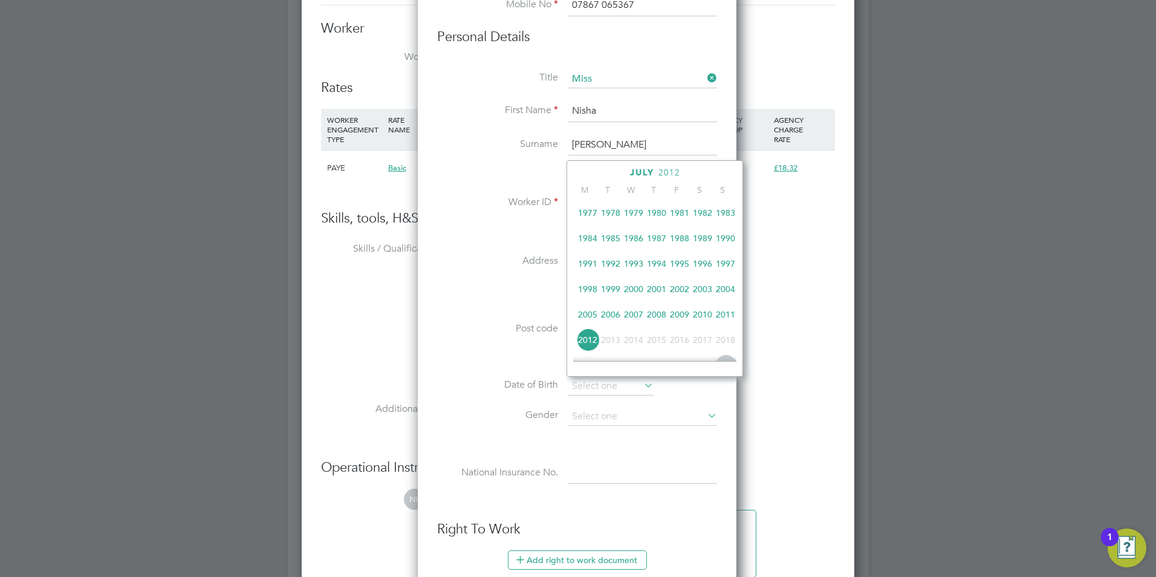
click at [612, 297] on span "1999" at bounding box center [610, 288] width 23 height 23
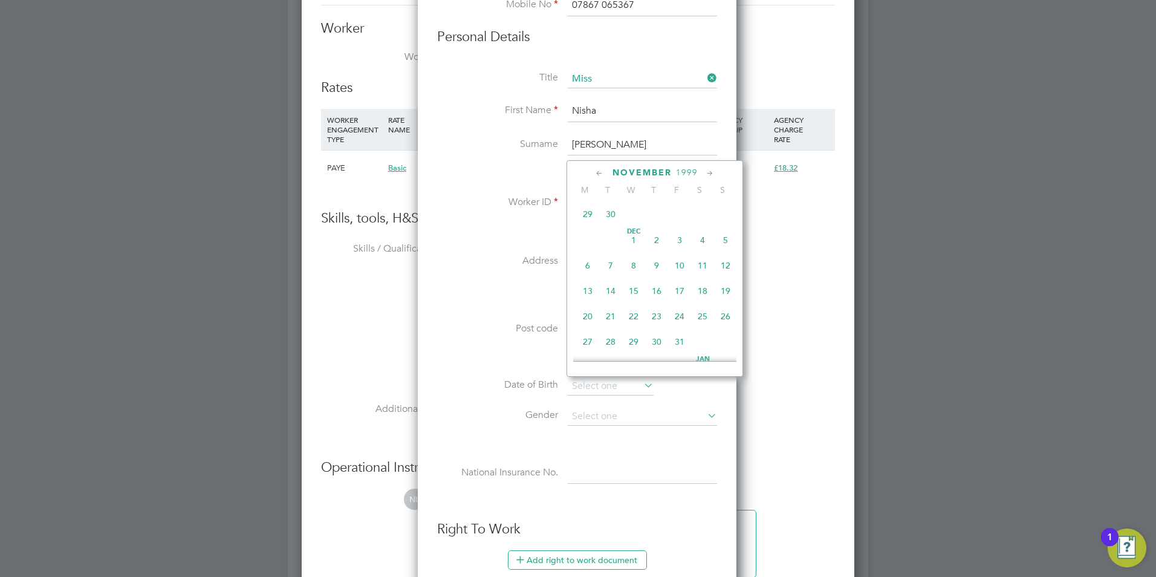
scroll to position [942, 0]
click at [589, 282] on span "13" at bounding box center [587, 270] width 23 height 23
type input "[DATE]"
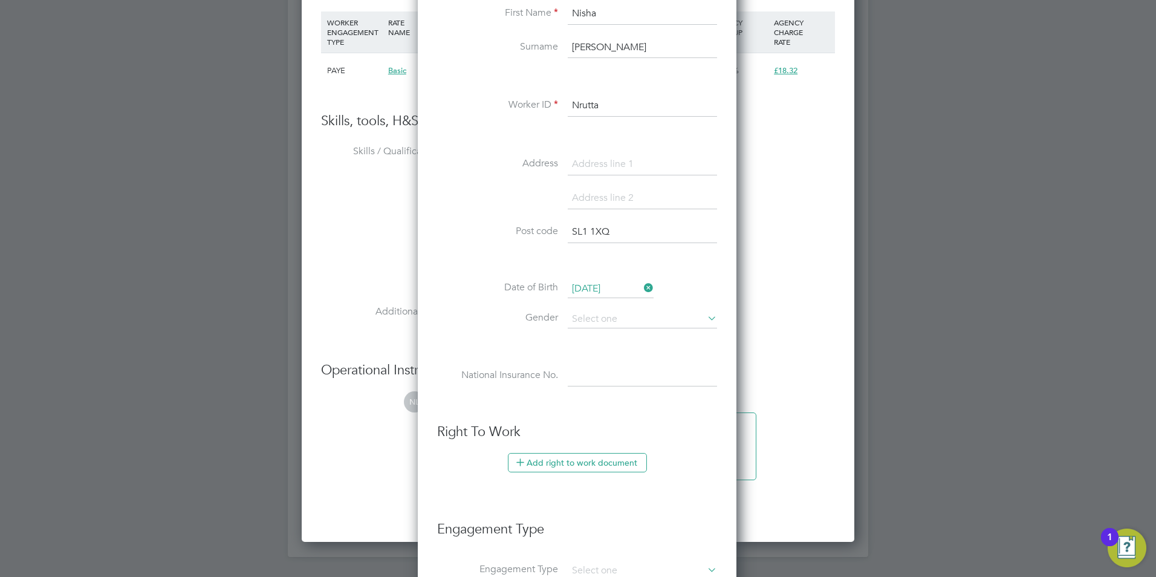
scroll to position [1390, 0]
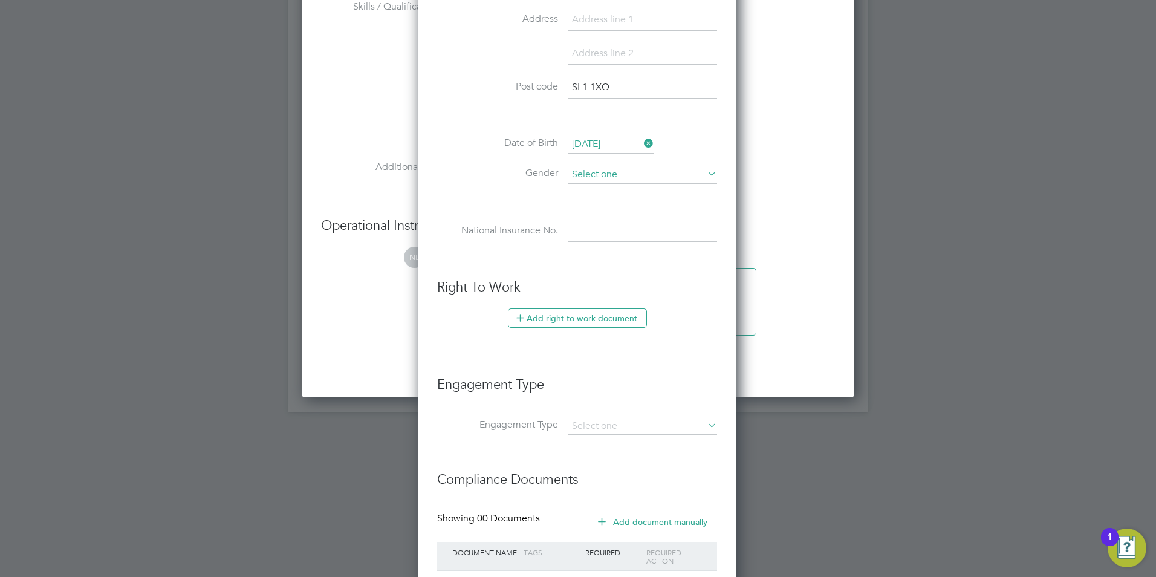
click at [612, 169] on input at bounding box center [642, 175] width 149 height 18
click at [601, 207] on li "Female" at bounding box center [642, 207] width 151 height 16
type input "Female"
drag, startPoint x: 603, startPoint y: 227, endPoint x: 603, endPoint y: 236, distance: 9.1
click at [603, 229] on input at bounding box center [642, 232] width 149 height 22
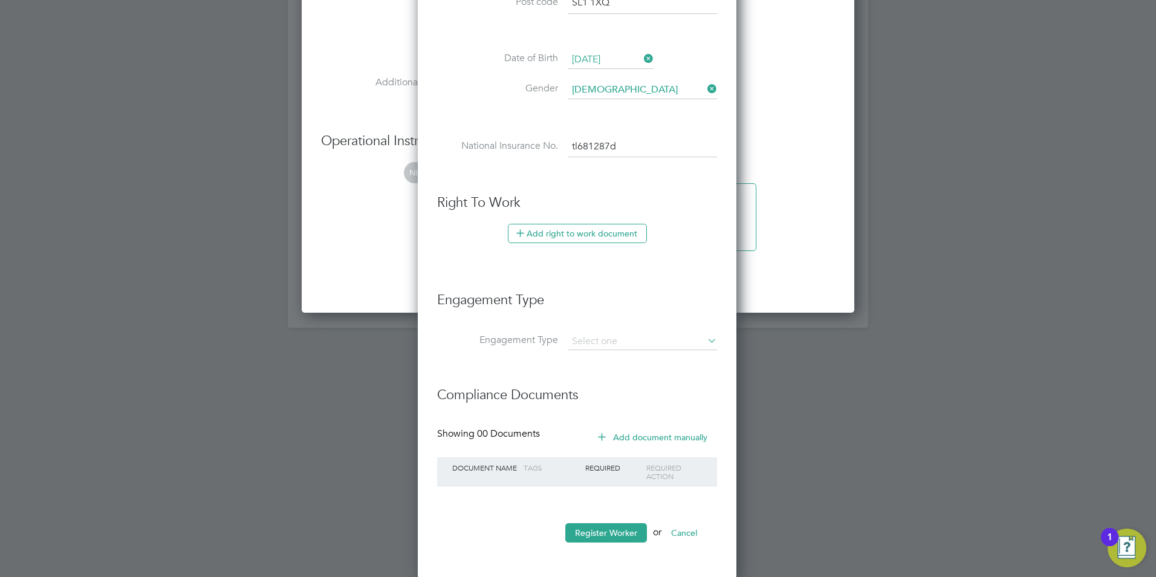
scroll to position [1477, 0]
type input "TL 68 12 87 D"
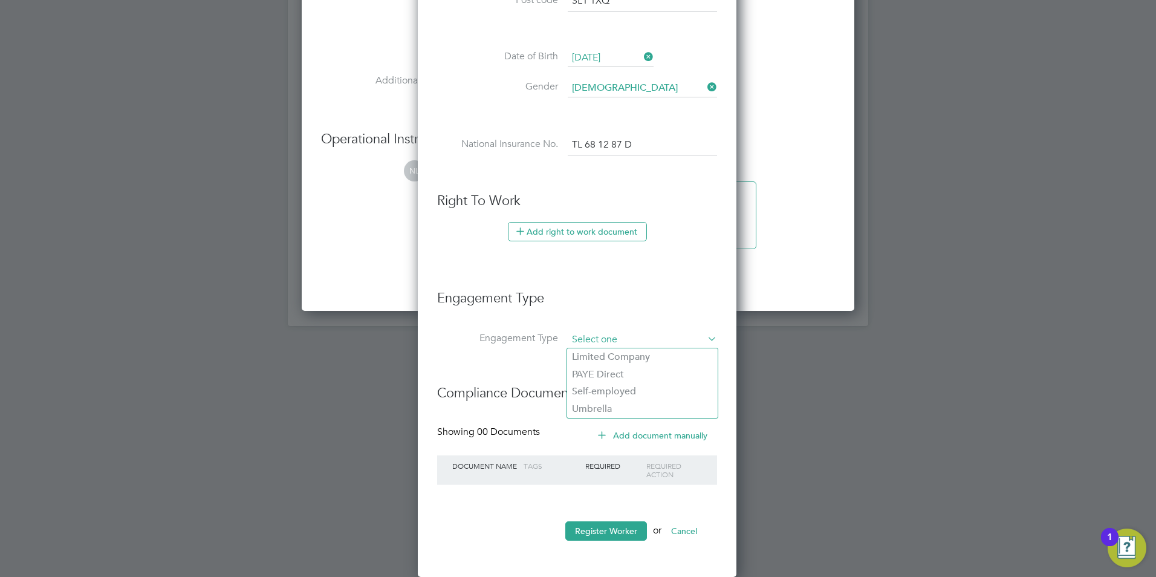
click at [630, 340] on input at bounding box center [642, 339] width 149 height 17
click at [595, 378] on li "PAYE Direct" at bounding box center [642, 375] width 151 height 18
type input "PAYE Direct"
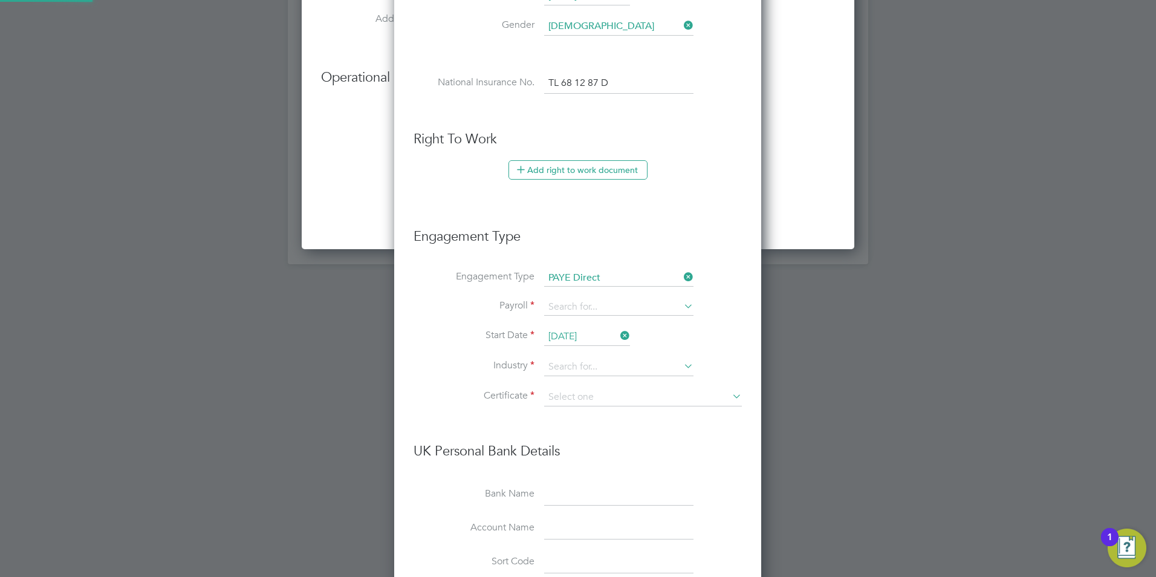
scroll to position [1719, 0]
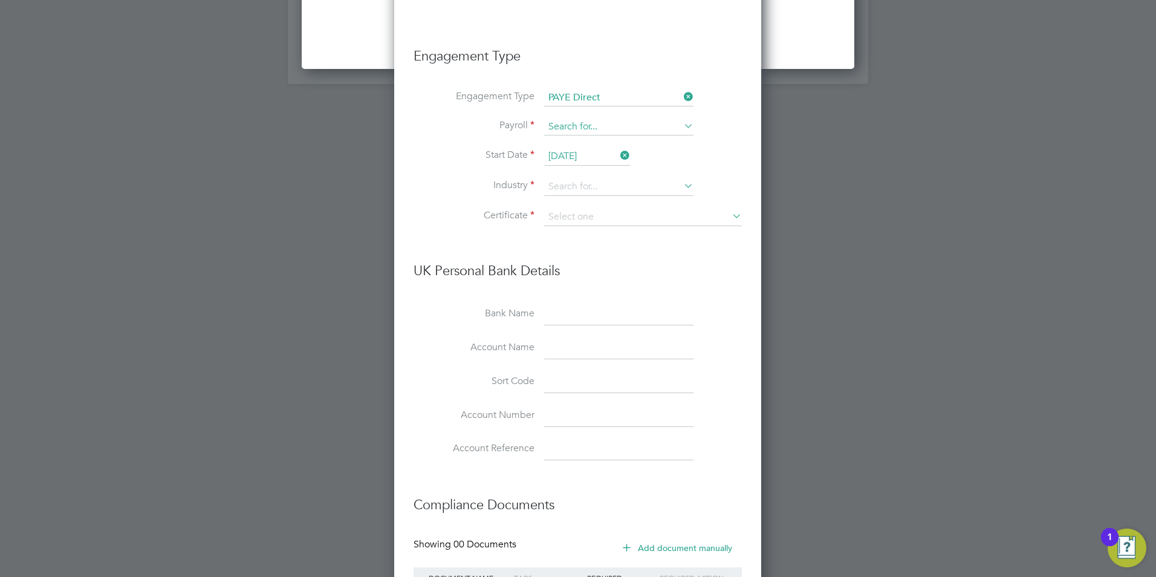
click at [612, 128] on input at bounding box center [618, 126] width 149 height 17
click at [609, 149] on li "PAYE" at bounding box center [618, 144] width 151 height 18
type input "PAYE"
click at [598, 187] on input at bounding box center [618, 187] width 149 height 18
drag, startPoint x: 608, startPoint y: 200, endPoint x: 608, endPoint y: 216, distance: 15.7
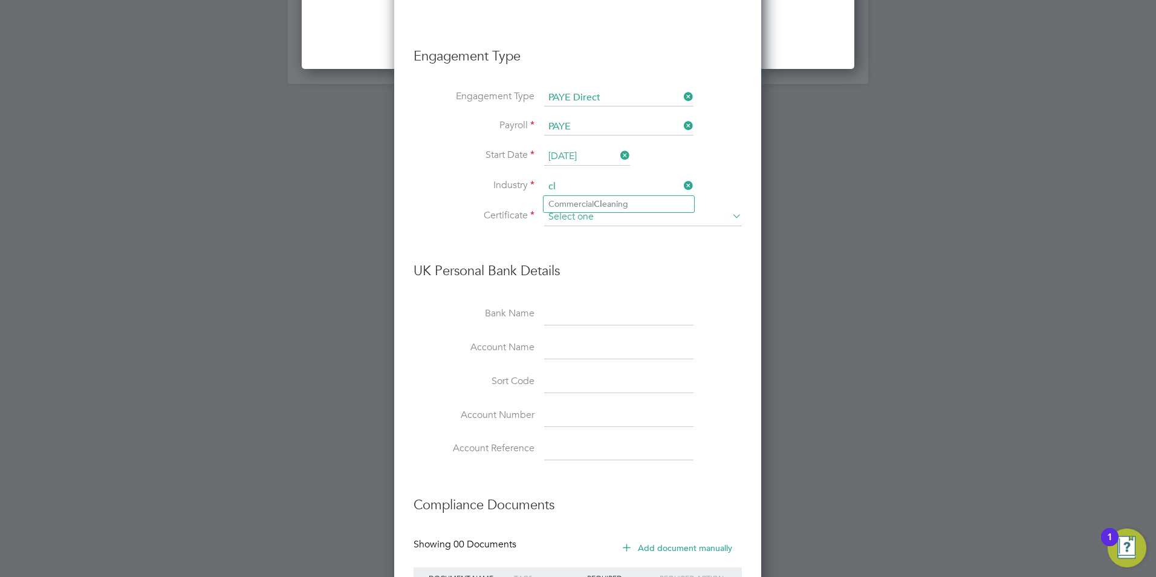
click at [608, 200] on li "Commercial Cl eaning" at bounding box center [618, 204] width 151 height 16
type input "Commercial Cleaning"
click at [607, 216] on input at bounding box center [643, 217] width 198 height 18
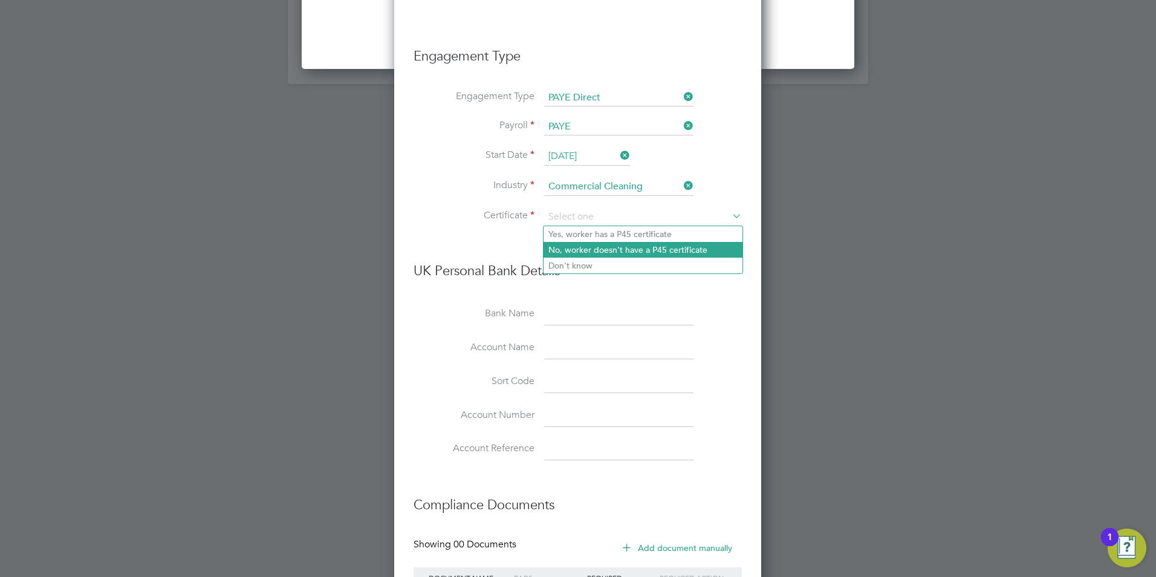
click at [595, 252] on li "No, worker doesn't have a P45 certificate" at bounding box center [642, 250] width 199 height 16
type input "No, worker doesn't have a P45 certificate"
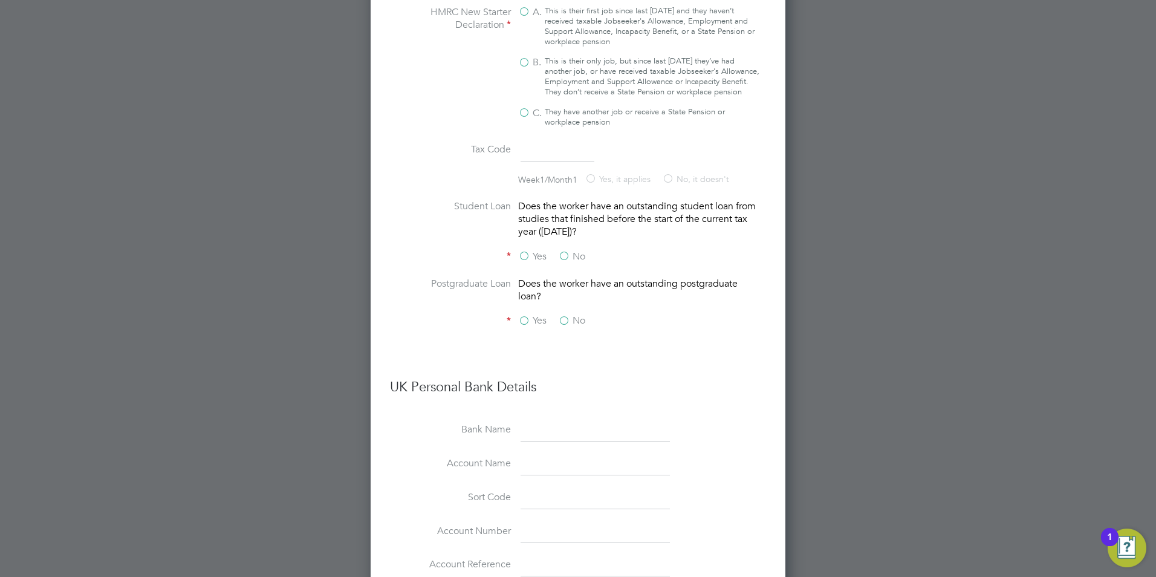
scroll to position [1960, 0]
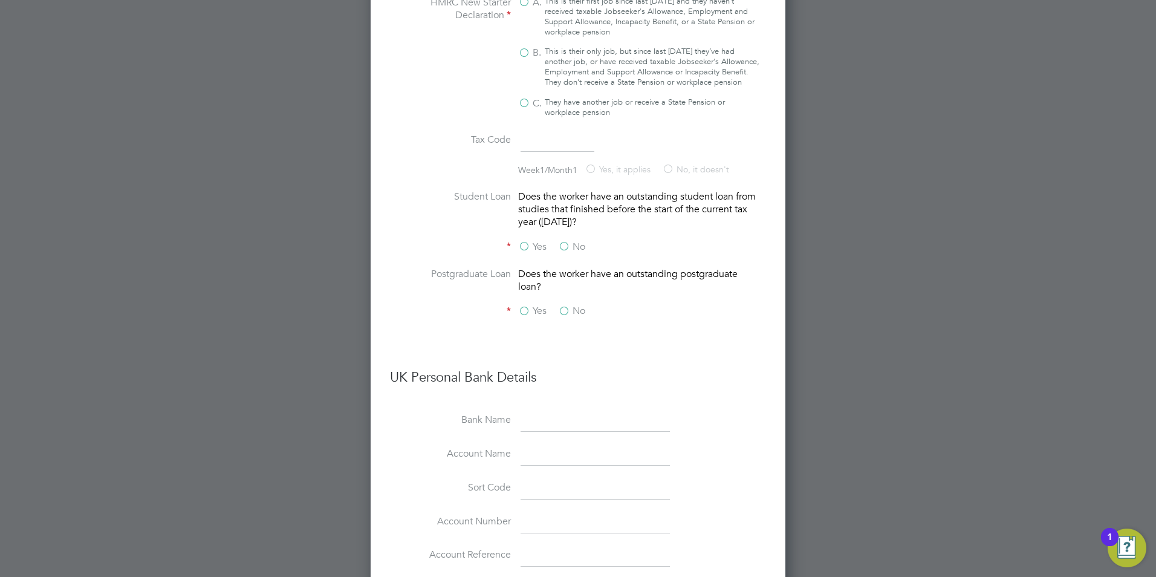
click at [577, 66] on div "This is their only job, but since last 6 April they’ve had another job, or have…" at bounding box center [652, 67] width 215 height 41
click at [0, 0] on input "B. This is their only job, but since last 6 April they’ve had another job, or h…" at bounding box center [0, 0] width 0 height 0
type input "1257L"
click at [557, 256] on div "Yes No" at bounding box center [608, 248] width 181 height 15
click at [562, 253] on label "No" at bounding box center [571, 247] width 27 height 13
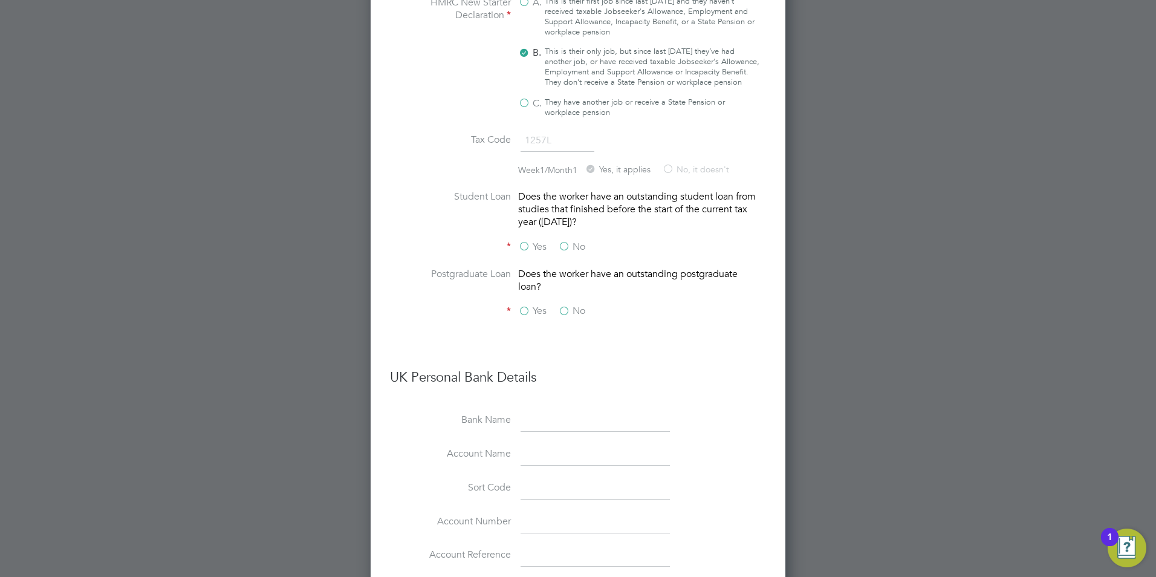
click at [0, 0] on input "No" at bounding box center [0, 0] width 0 height 0
click at [569, 317] on label "No" at bounding box center [571, 311] width 27 height 13
click at [0, 0] on input "No" at bounding box center [0, 0] width 0 height 0
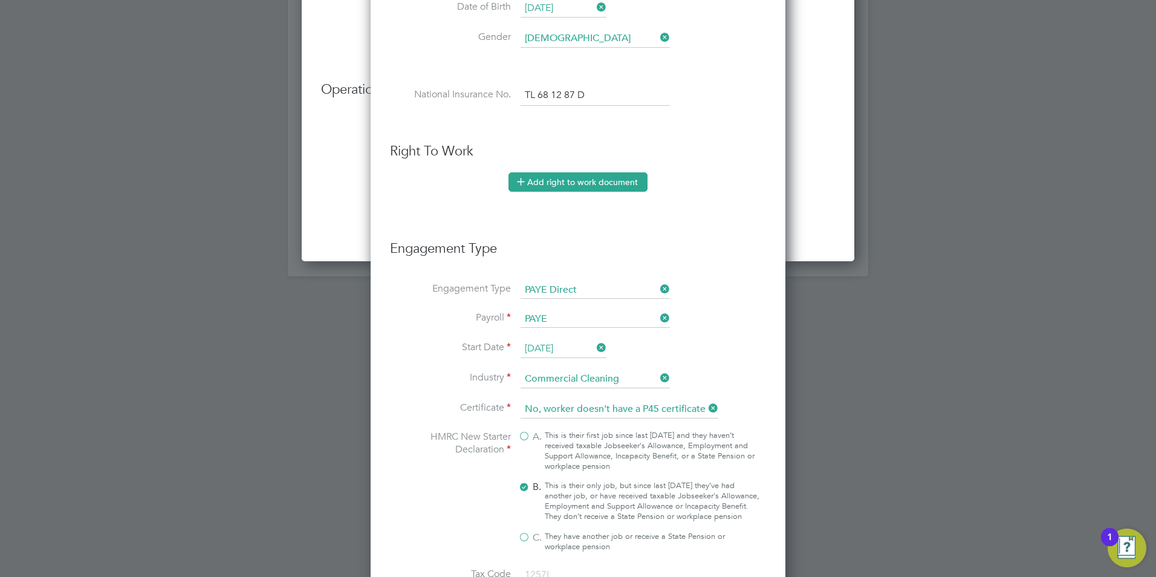
scroll to position [1463, 0]
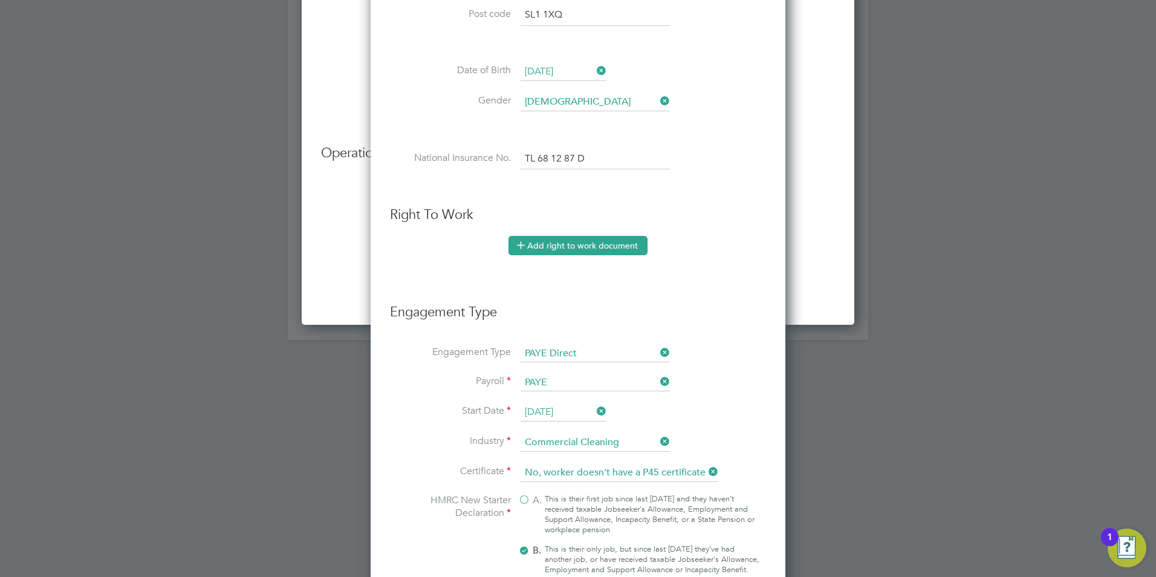
click at [574, 237] on li "Right To Work Add right to work document Country and citizenship Country the wo…" at bounding box center [578, 242] width 376 height 73
drag, startPoint x: 575, startPoint y: 238, endPoint x: 581, endPoint y: 248, distance: 12.2
click at [578, 247] on button "Add right to work document" at bounding box center [577, 245] width 139 height 19
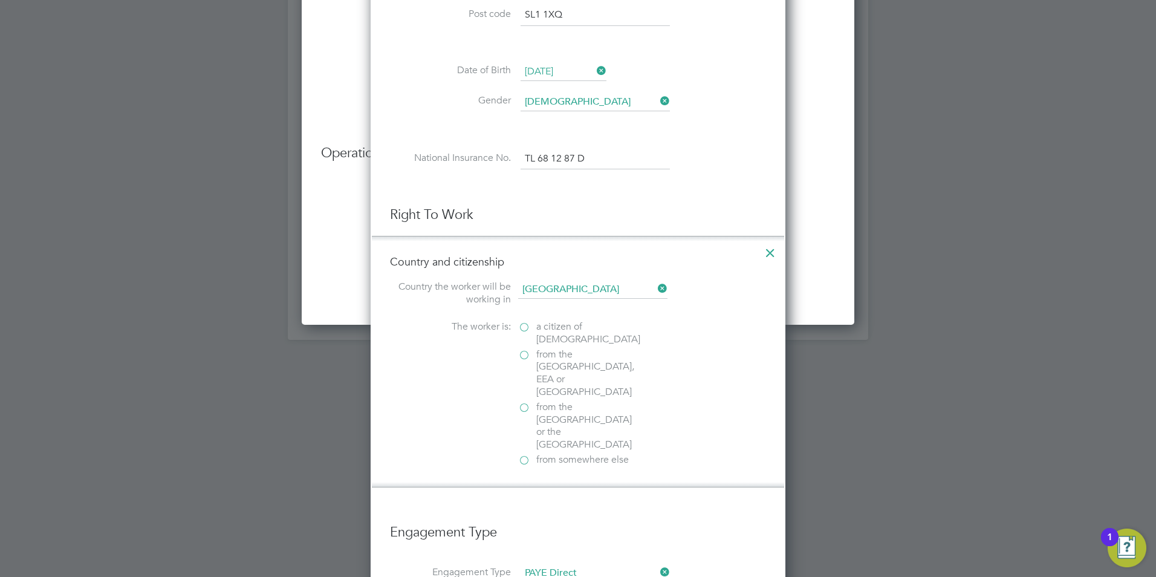
click at [540, 453] on span "from somewhere else" at bounding box center [582, 459] width 92 height 13
click at [0, 0] on input "from somewhere else" at bounding box center [0, 0] width 0 height 0
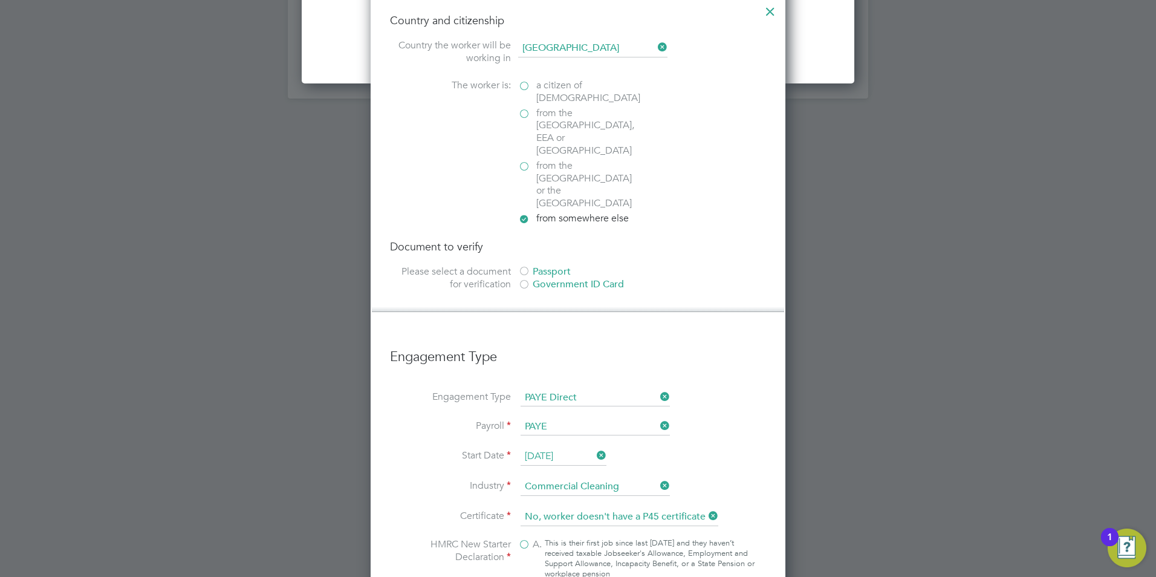
scroll to position [1705, 0]
click at [545, 265] on div "Passport" at bounding box center [608, 271] width 181 height 13
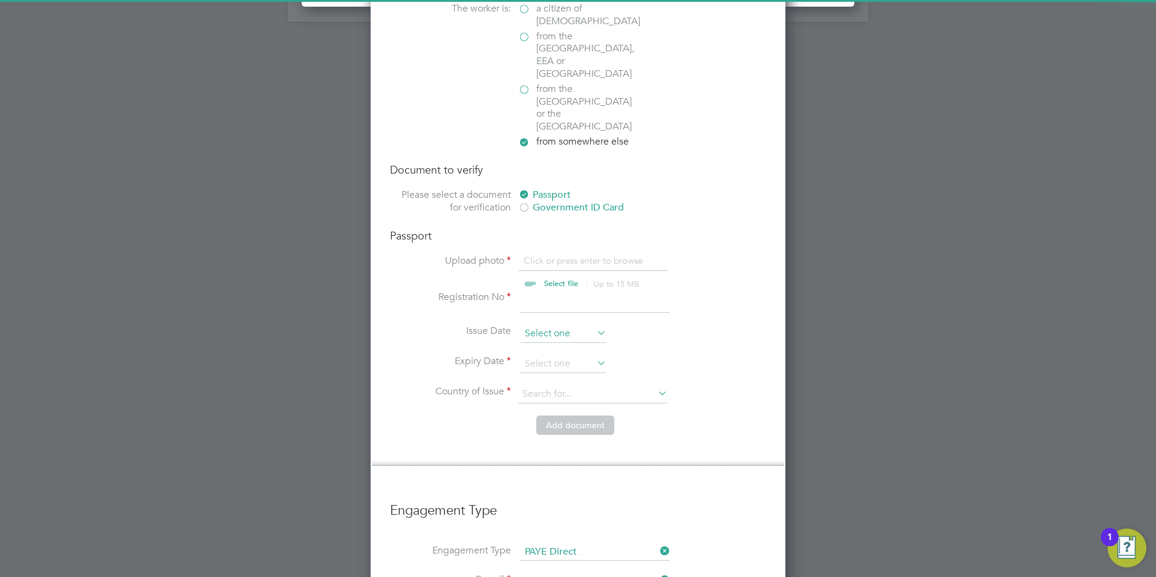
scroll to position [1826, 0]
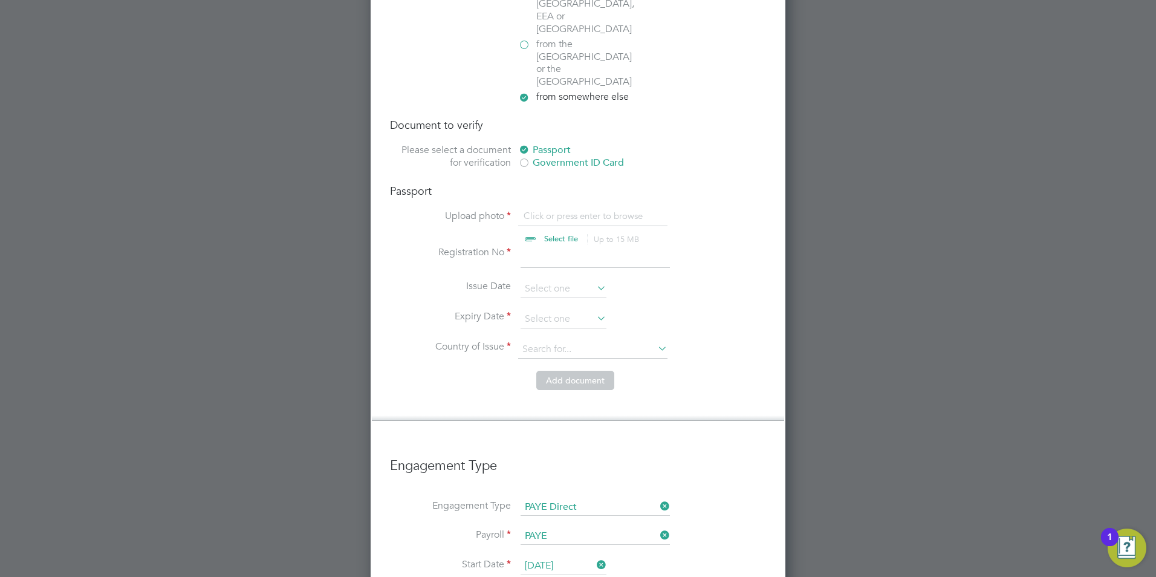
click at [560, 210] on input "file" at bounding box center [573, 228] width 190 height 36
type input "C:\fakepath\WhatsApp Image 2025-08-13 at 08.28.31_e9ce2c17.jpg"
click at [543, 246] on input at bounding box center [594, 257] width 149 height 22
type input "r7860867"
click at [566, 340] on input at bounding box center [592, 349] width 149 height 18
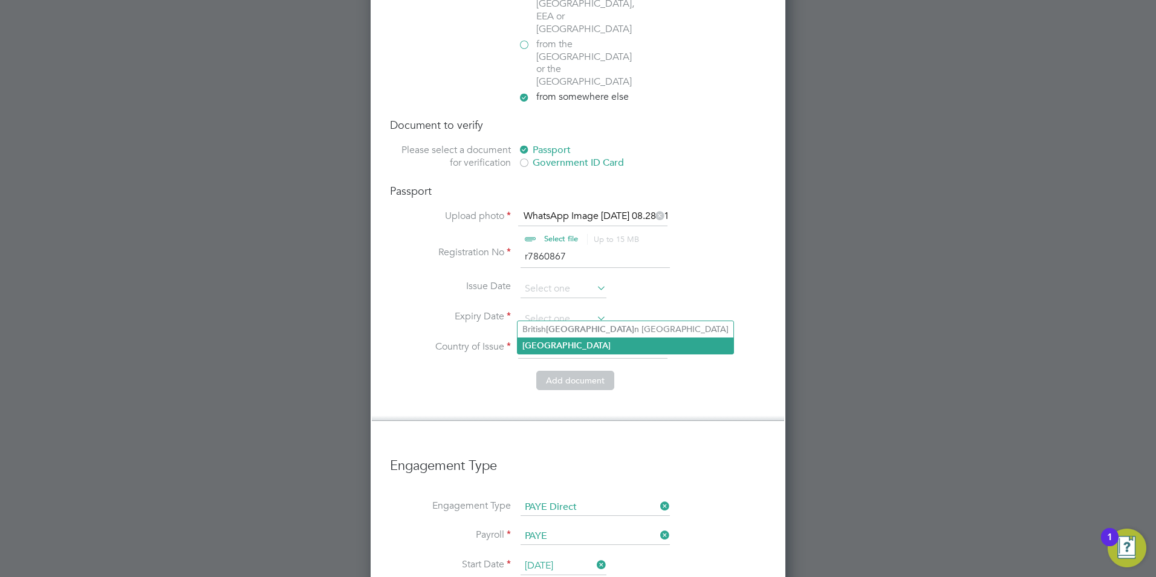
click at [559, 340] on li "India" at bounding box center [625, 345] width 216 height 16
type input "India"
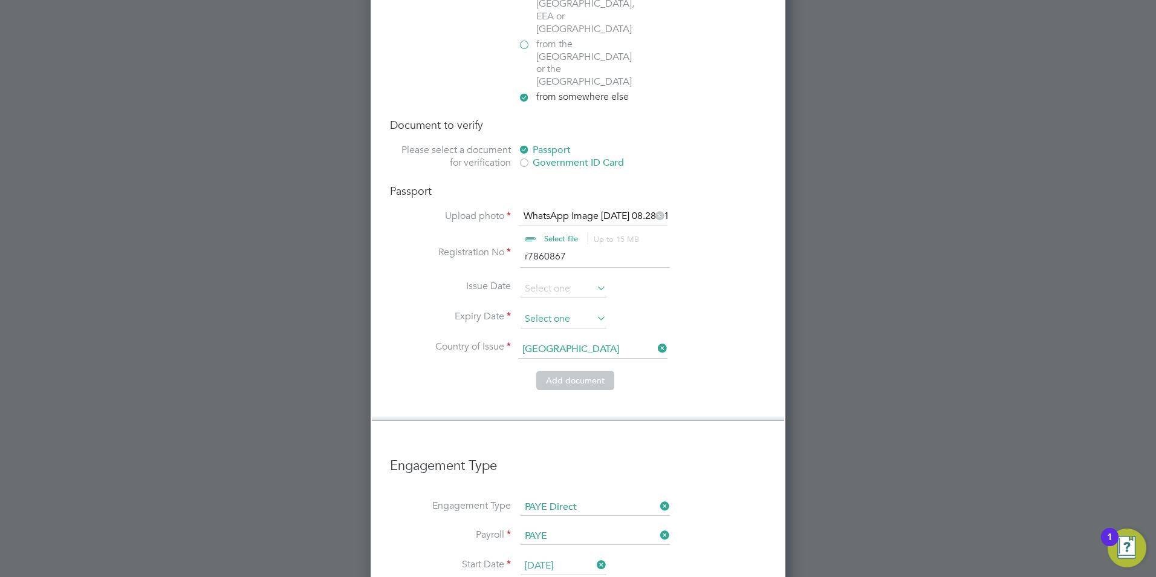
click at [559, 310] on input at bounding box center [563, 319] width 86 height 18
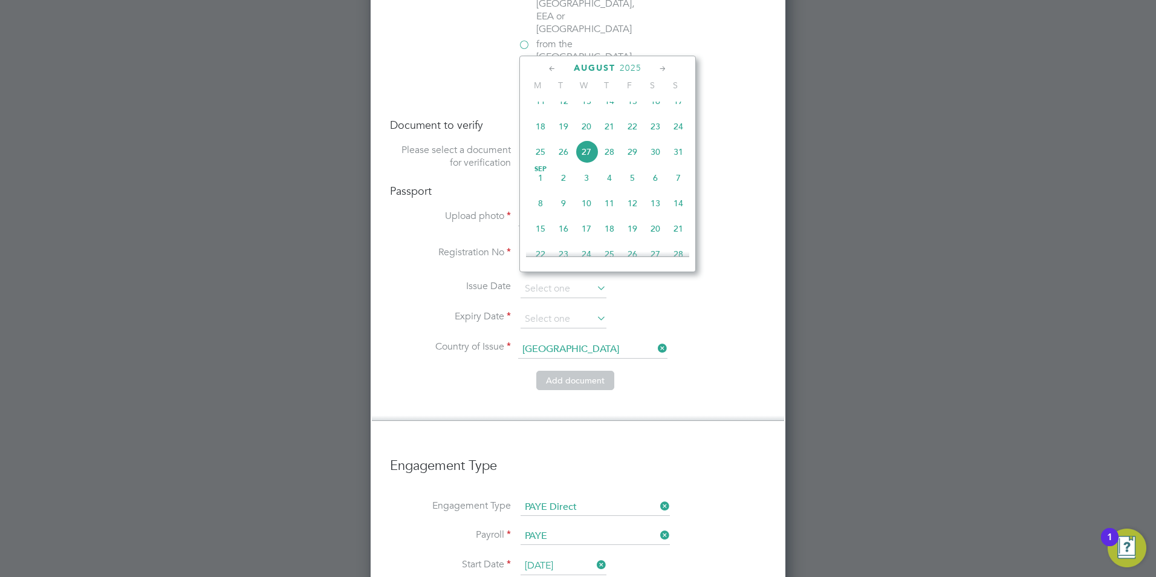
click at [629, 62] on div "August 2025" at bounding box center [607, 67] width 163 height 11
click at [629, 68] on span "2025" at bounding box center [631, 68] width 22 height 10
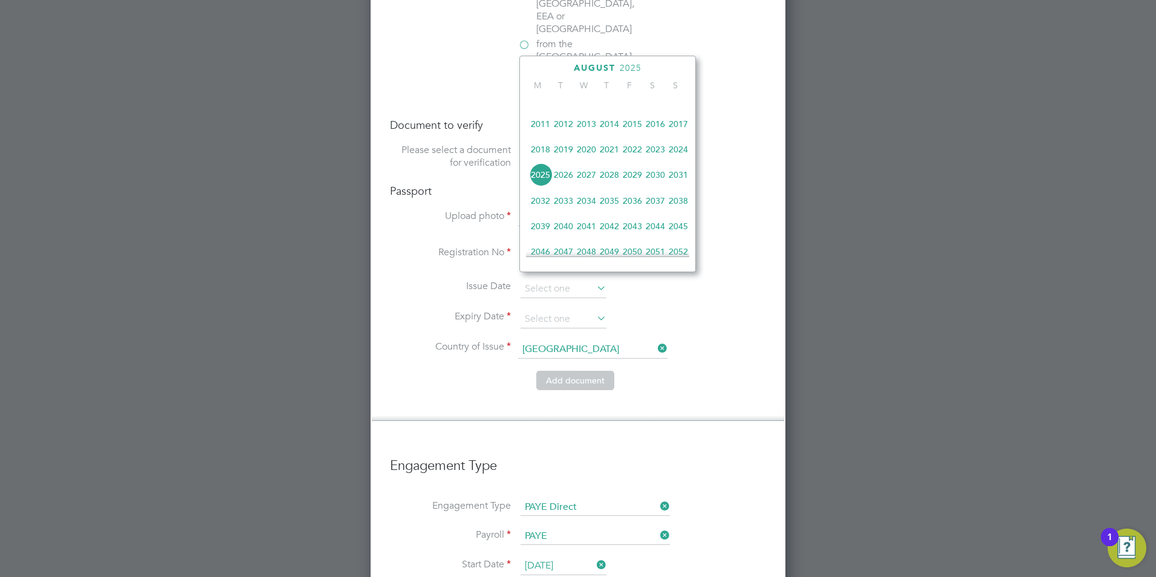
click at [615, 186] on span "2028" at bounding box center [609, 174] width 23 height 23
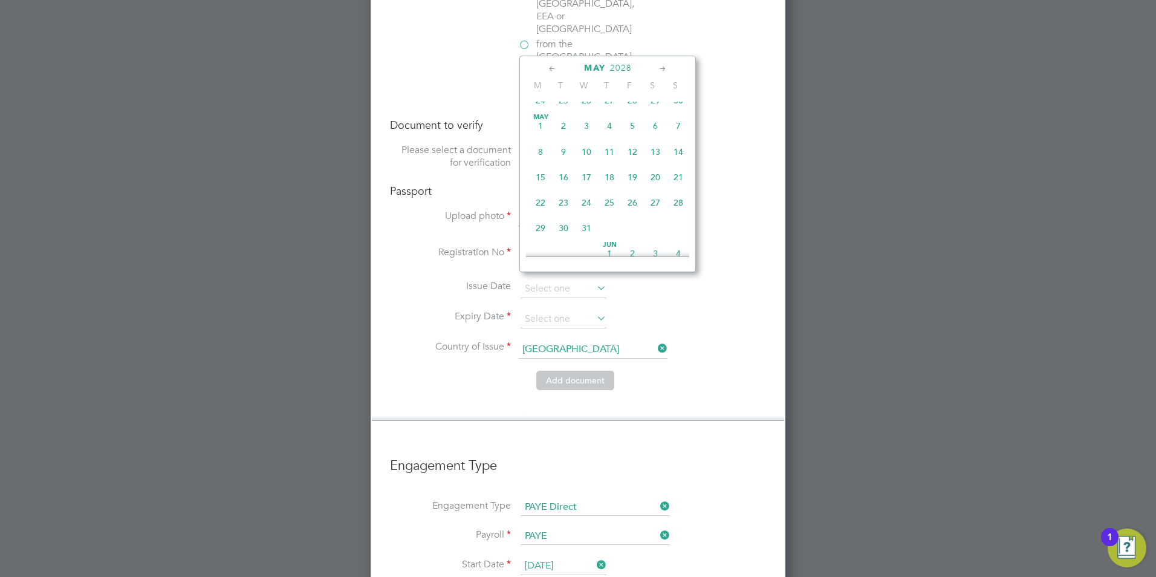
scroll to position [529, 0]
click at [572, 157] on span "4" at bounding box center [563, 145] width 23 height 23
type input "04 Apr 2028"
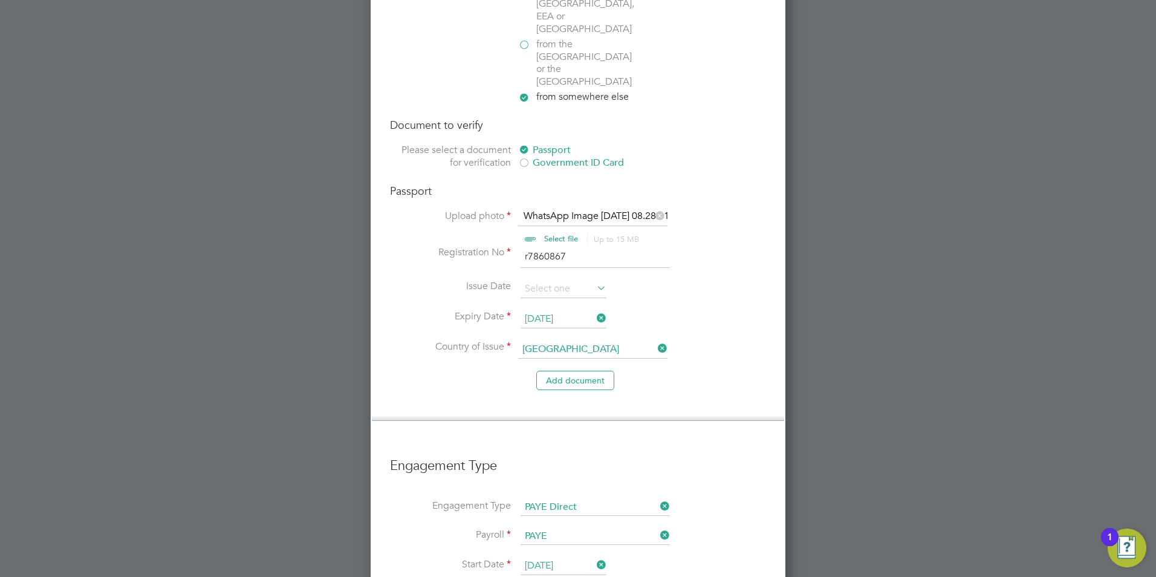
click at [582, 371] on button "Add document" at bounding box center [575, 380] width 78 height 19
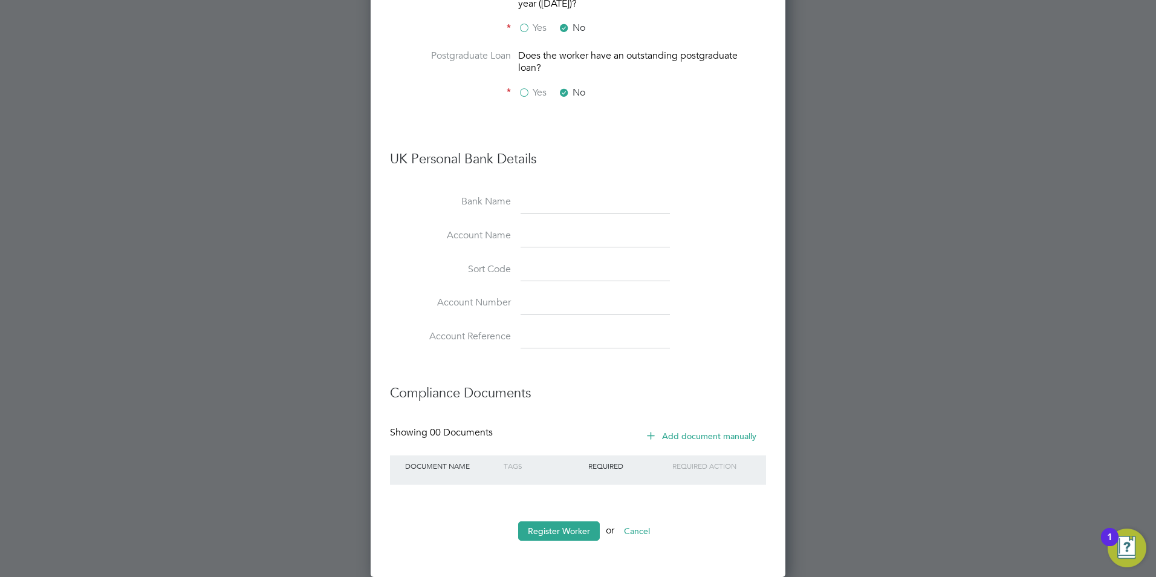
scroll to position [2274, 0]
click at [562, 523] on button "Register Worker" at bounding box center [559, 530] width 82 height 19
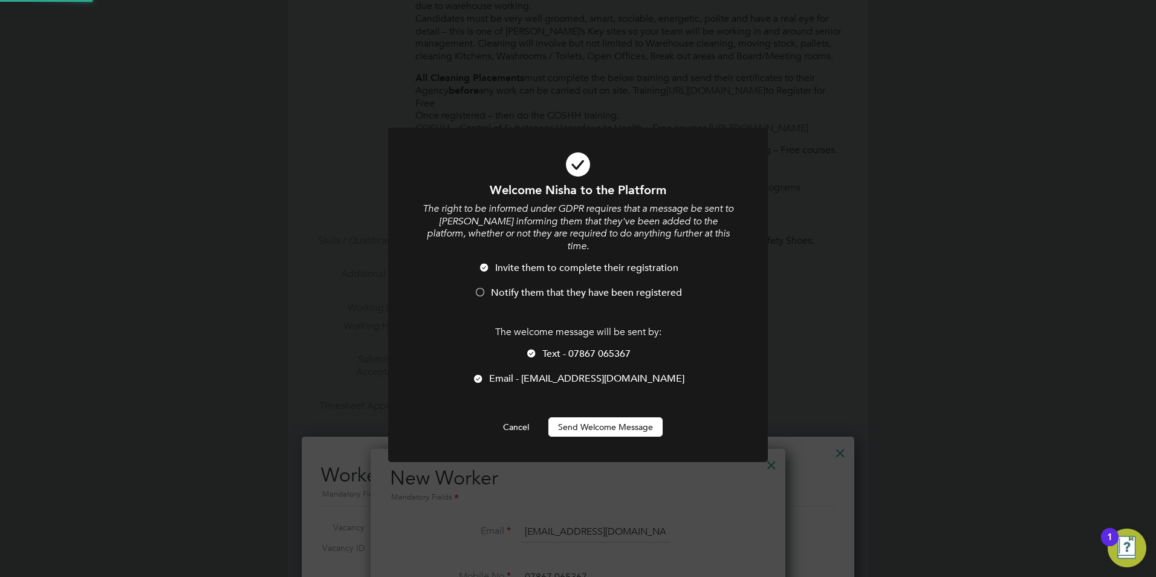
scroll to position [0, 0]
drag, startPoint x: 589, startPoint y: 410, endPoint x: 583, endPoint y: 407, distance: 7.3
click at [586, 417] on button "Send Welcome Message" at bounding box center [605, 426] width 114 height 19
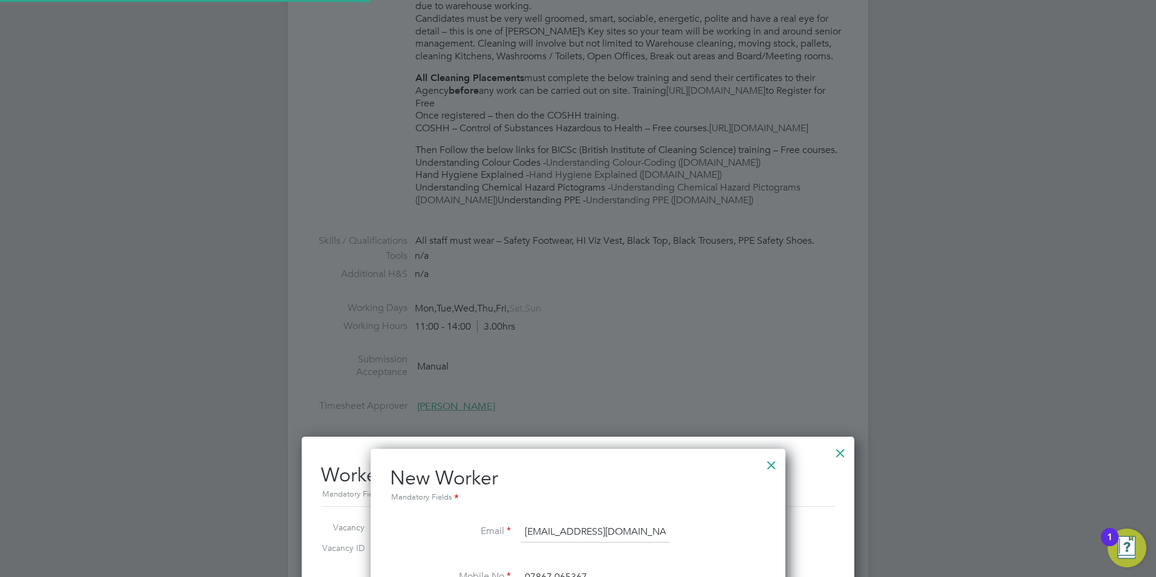
type input "Nisha rutta (Nrutta)"
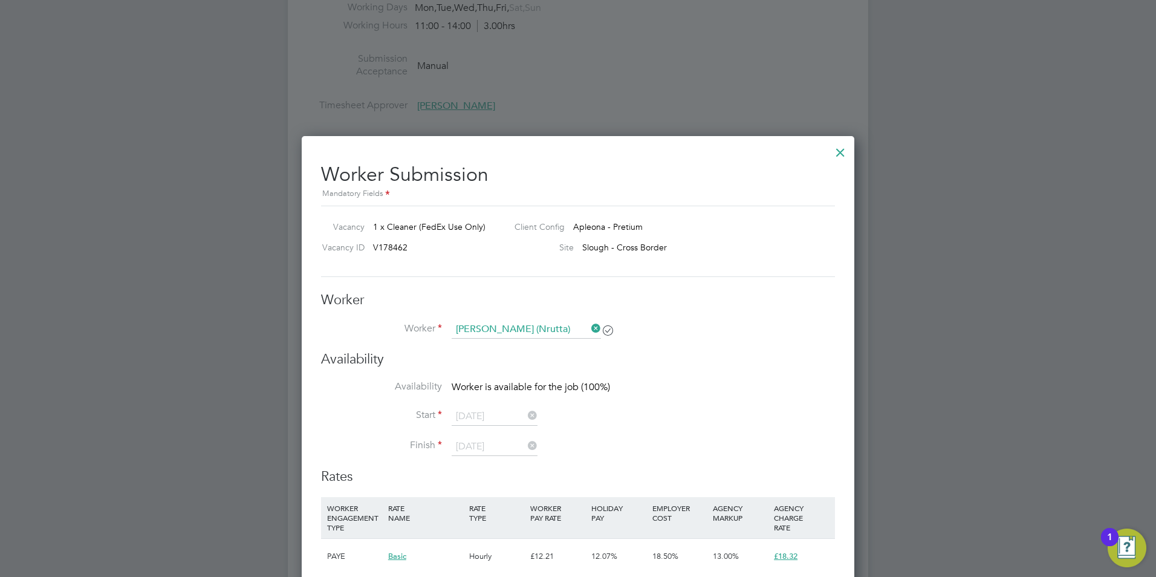
scroll to position [757, 0]
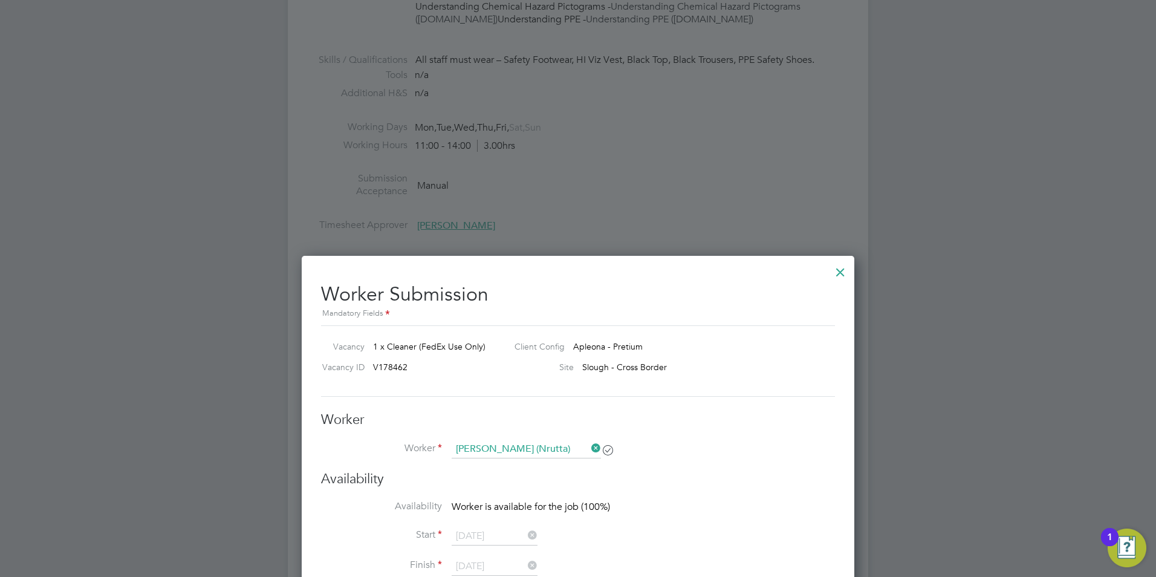
click at [838, 265] on div at bounding box center [840, 269] width 22 height 22
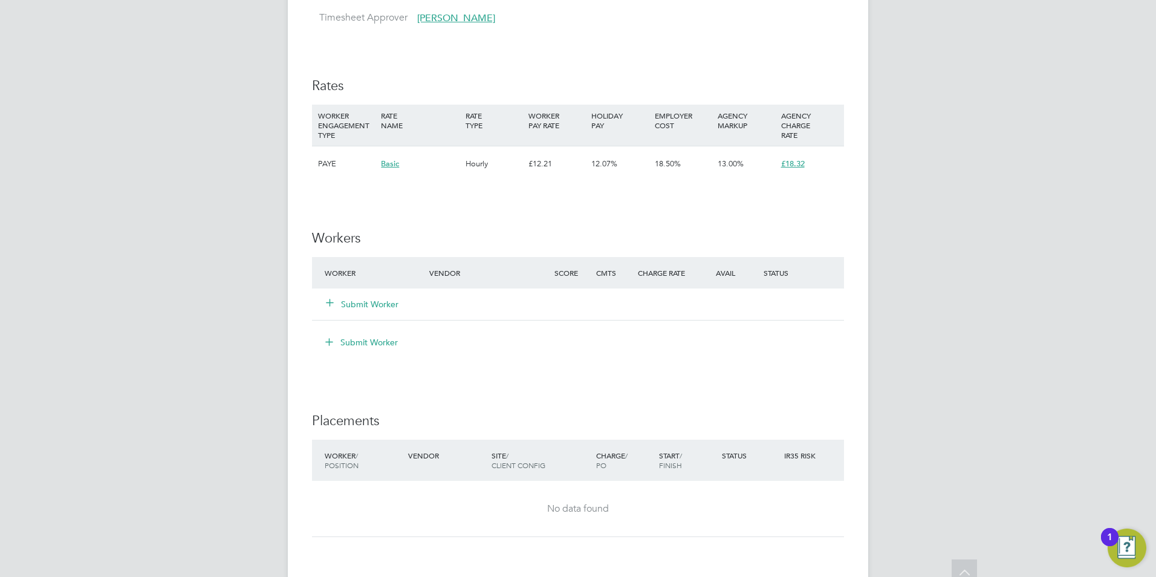
scroll to position [967, 0]
click at [380, 313] on div "Submit Worker" at bounding box center [384, 302] width 125 height 22
click at [381, 308] on button "Submit Worker" at bounding box center [362, 302] width 73 height 12
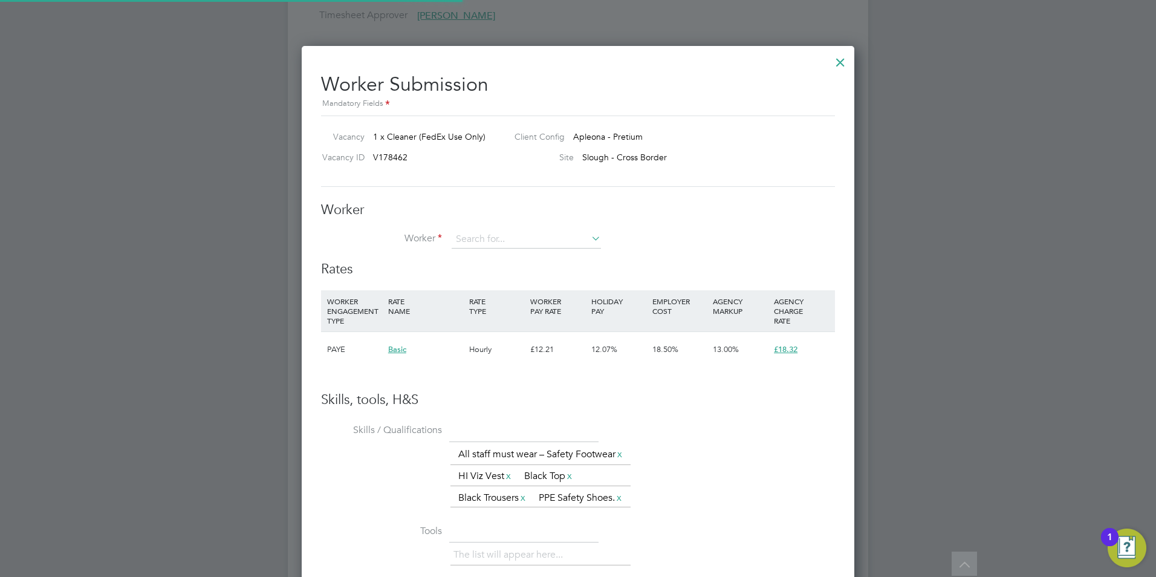
scroll to position [809, 553]
click at [521, 259] on li "Nish a Rutta (Nrutta)" at bounding box center [526, 256] width 151 height 16
type input "Nisha Rutta (Nrutta)"
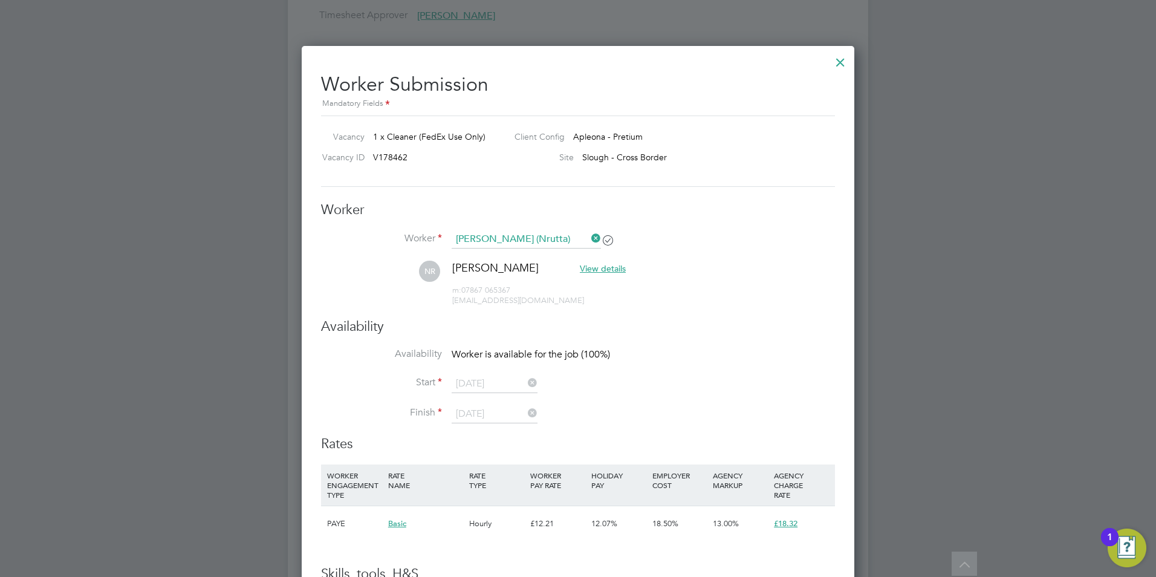
scroll to position [0, 0]
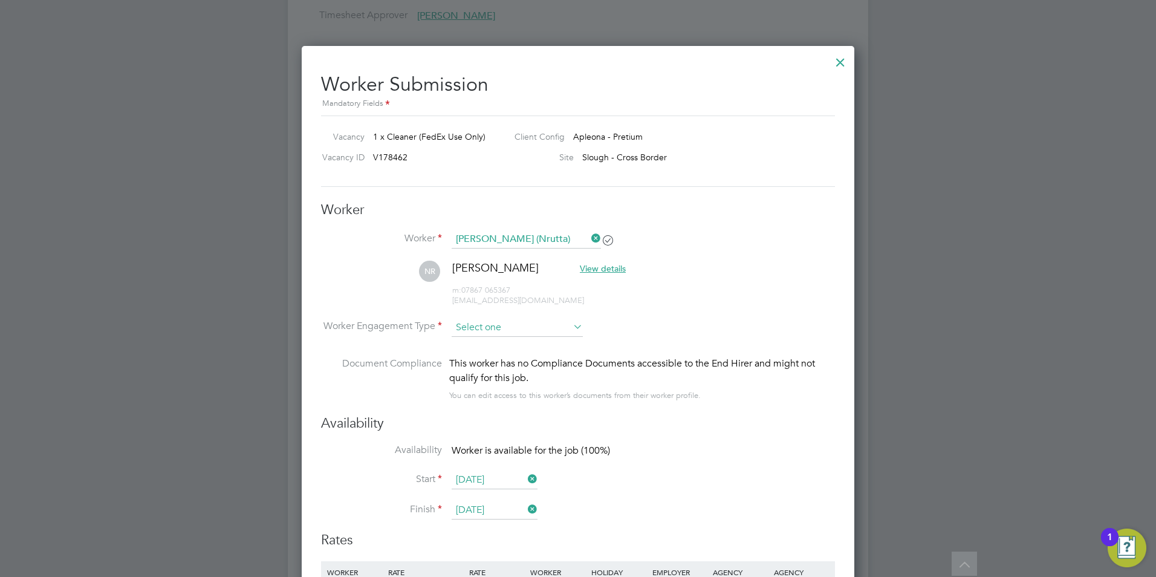
click at [510, 330] on input at bounding box center [517, 328] width 131 height 18
click at [502, 359] on li "PAYE" at bounding box center [517, 360] width 132 height 16
type input "PAYE"
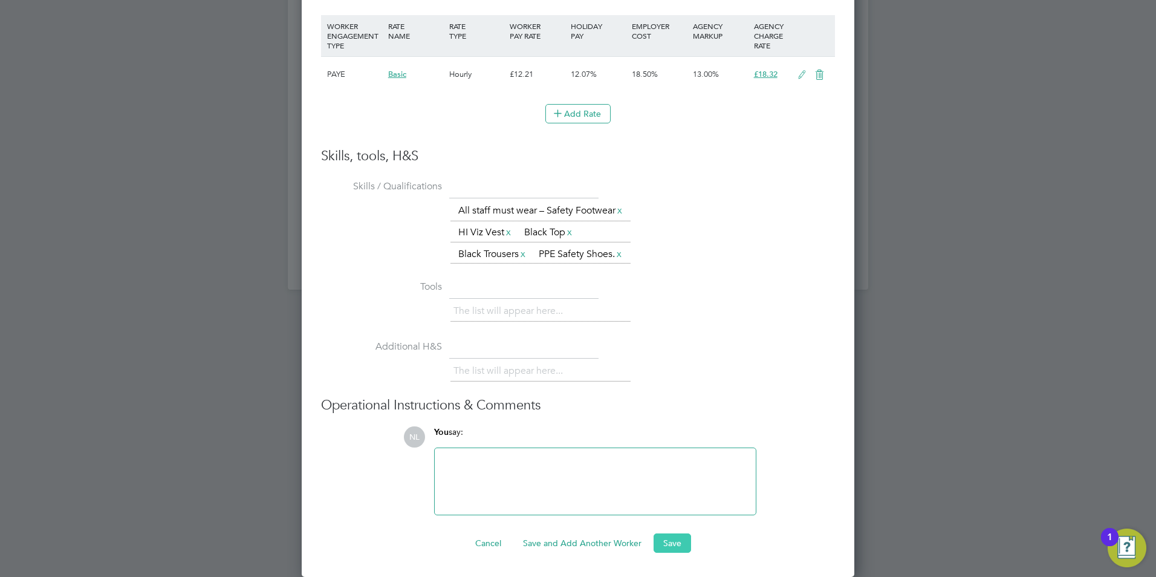
click at [668, 540] on button "Save" at bounding box center [671, 542] width 37 height 19
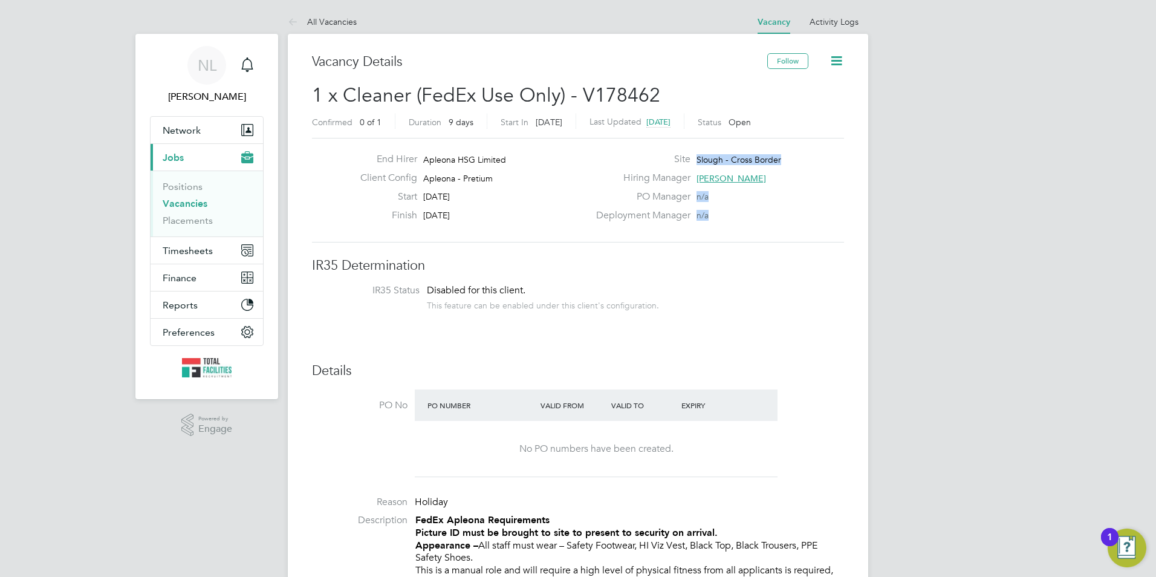
drag, startPoint x: 697, startPoint y: 157, endPoint x: 857, endPoint y: 173, distance: 160.5
drag, startPoint x: 857, startPoint y: 173, endPoint x: 763, endPoint y: 155, distance: 95.6
click at [763, 155] on div "End Hirer Apleona HSG Limited Client Config Apleona - Pretium Start 01 Sep 2025…" at bounding box center [578, 190] width 532 height 105
drag, startPoint x: 763, startPoint y: 155, endPoint x: 739, endPoint y: 157, distance: 24.2
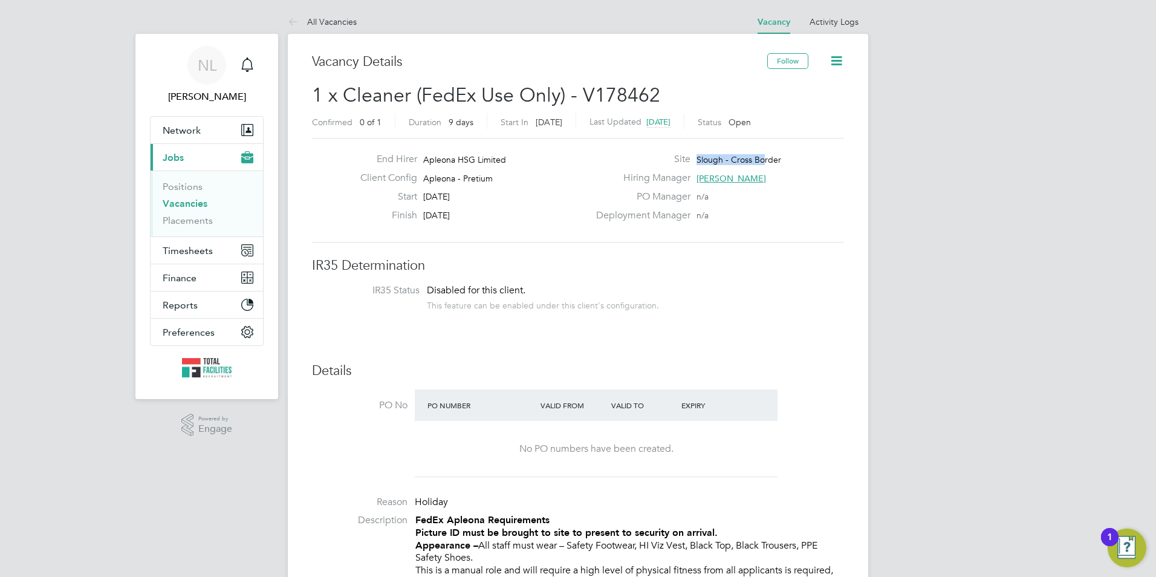
click at [732, 154] on span "Slough - Cross Border" at bounding box center [738, 159] width 85 height 11
click at [779, 159] on div "Site Slough - Cross Border" at bounding box center [719, 162] width 260 height 19
drag, startPoint x: 777, startPoint y: 156, endPoint x: 679, endPoint y: 164, distance: 98.2
click at [679, 164] on div "Site Slough - Cross Border" at bounding box center [719, 162] width 260 height 19
click at [693, 161] on div "Site Slough - Cross Border" at bounding box center [719, 162] width 260 height 19
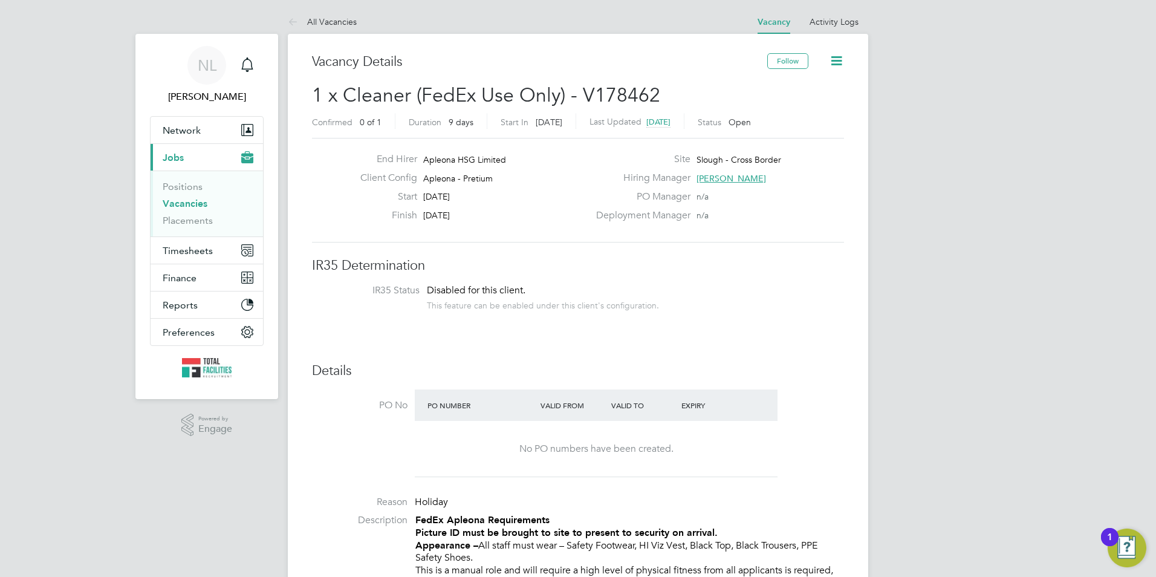
click at [696, 157] on span "Slough - Cross Border" at bounding box center [738, 159] width 85 height 11
drag, startPoint x: 699, startPoint y: 158, endPoint x: 818, endPoint y: 165, distance: 119.9
click at [818, 165] on div "Site Slough - Cross Border" at bounding box center [719, 162] width 260 height 19
drag, startPoint x: 818, startPoint y: 165, endPoint x: 706, endPoint y: 163, distance: 112.5
click at [707, 169] on div "Site Slough - Cross Border" at bounding box center [719, 162] width 260 height 19
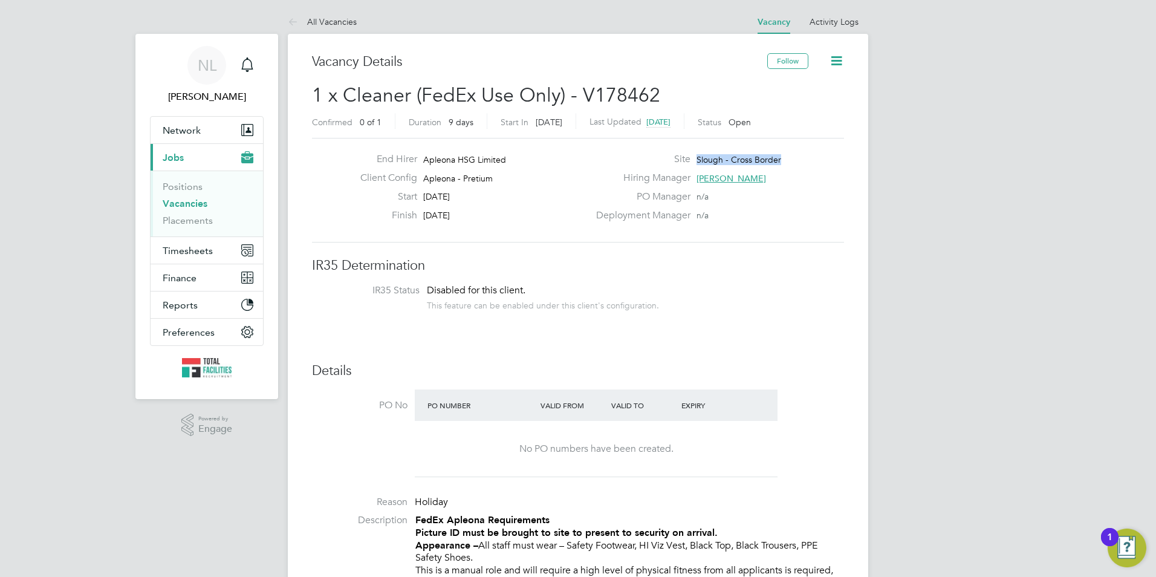
drag, startPoint x: 698, startPoint y: 158, endPoint x: 786, endPoint y: 161, distance: 87.7
click at [786, 161] on div "Site Slough - Cross Border" at bounding box center [719, 162] width 260 height 19
copy span "Slough - Cross Border"
click at [314, 24] on link "All Vacancies" at bounding box center [322, 21] width 69 height 11
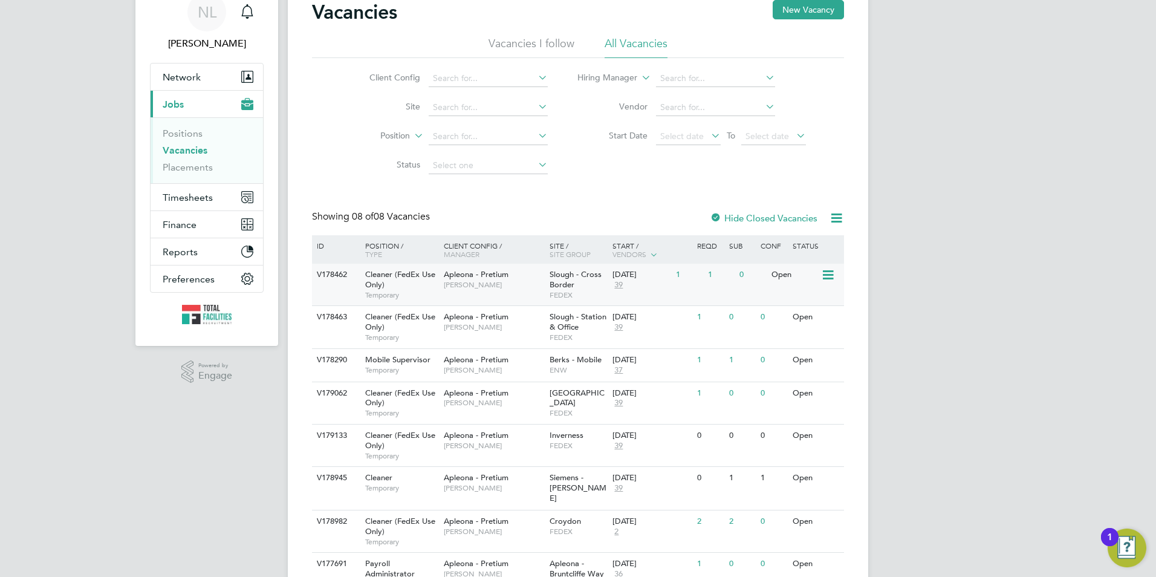
scroll to position [105, 0]
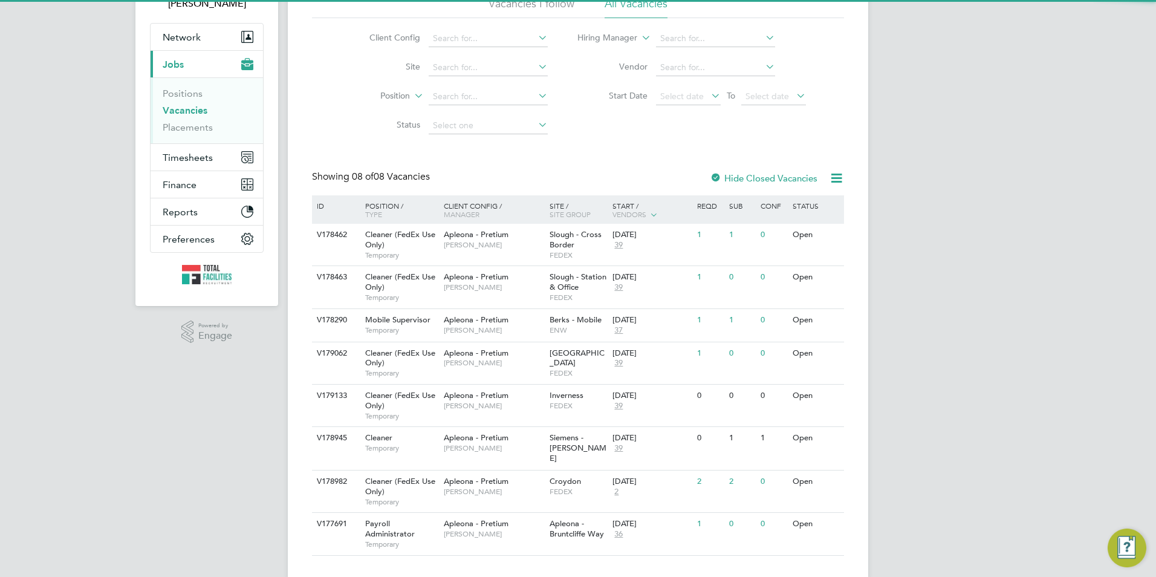
scroll to position [105, 0]
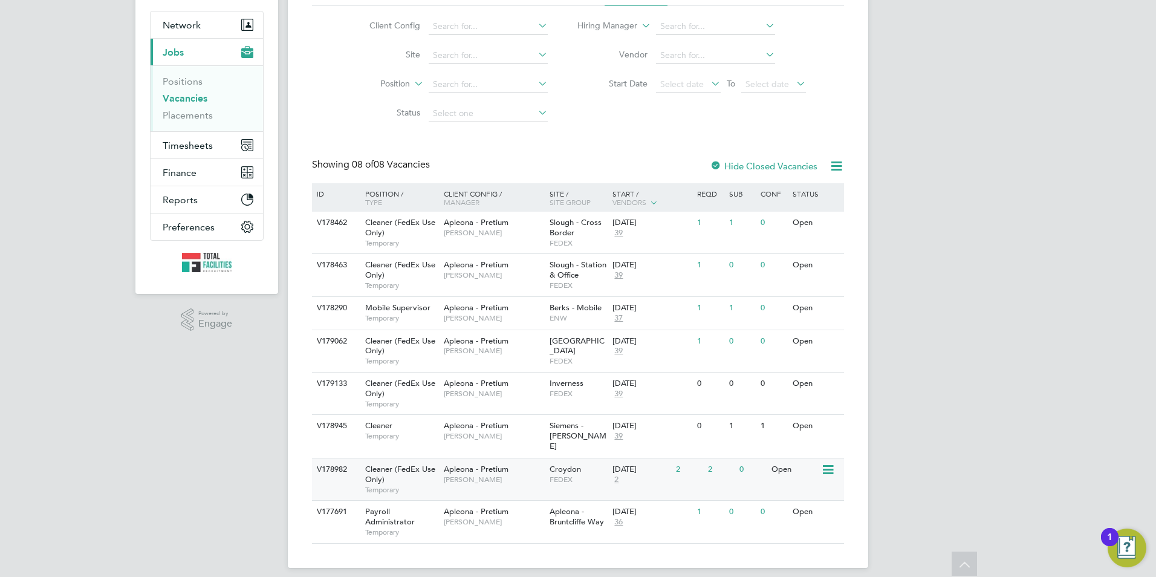
click at [566, 475] on span "FEDEX" at bounding box center [577, 480] width 57 height 10
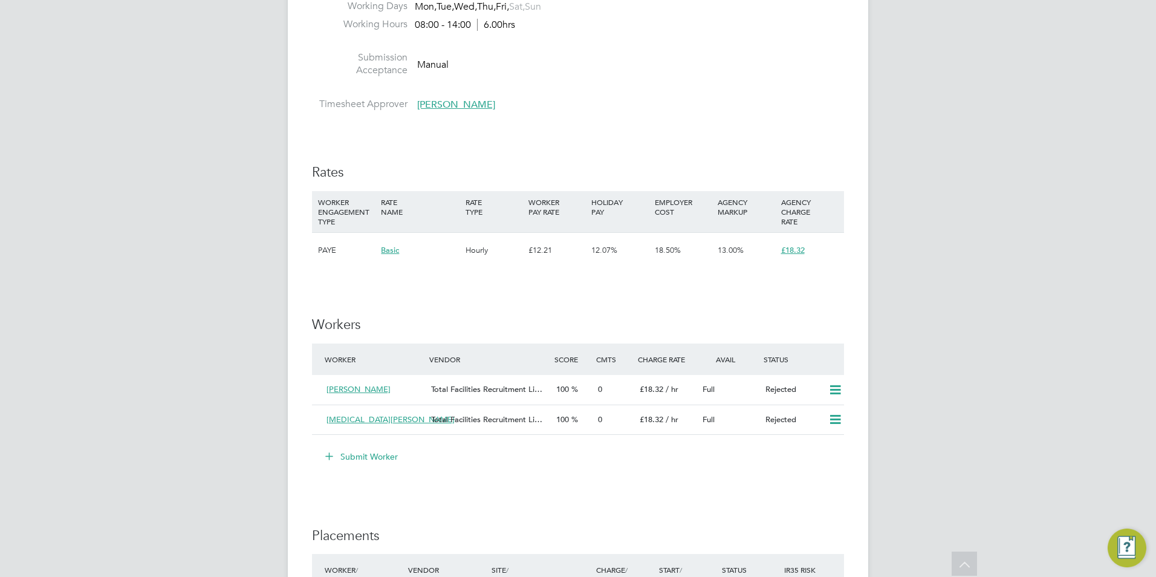
scroll to position [1028, 0]
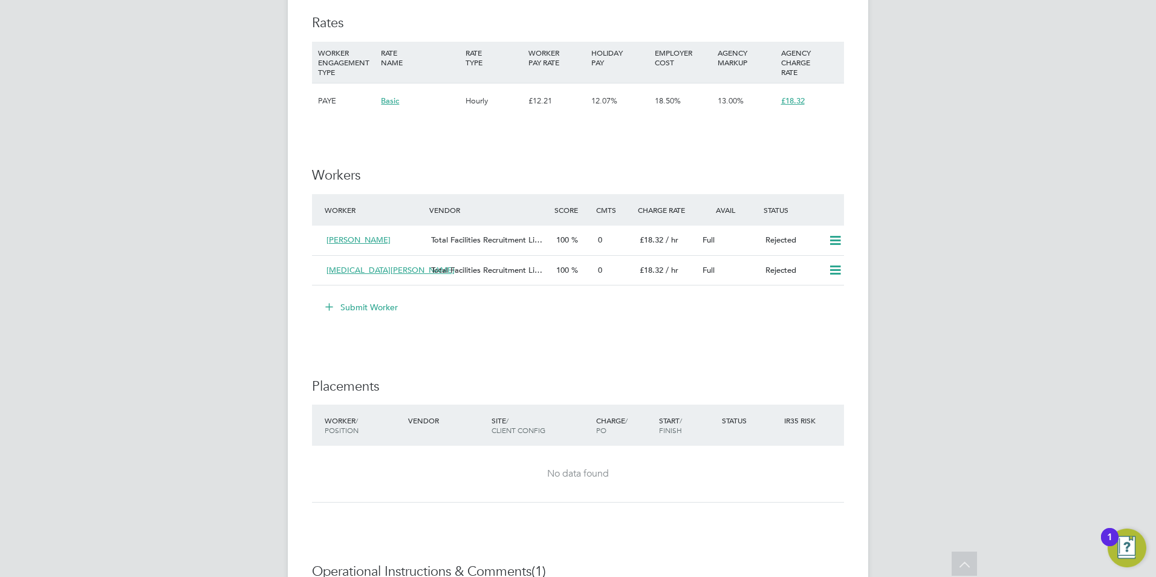
click at [351, 317] on button "Submit Worker" at bounding box center [362, 306] width 91 height 19
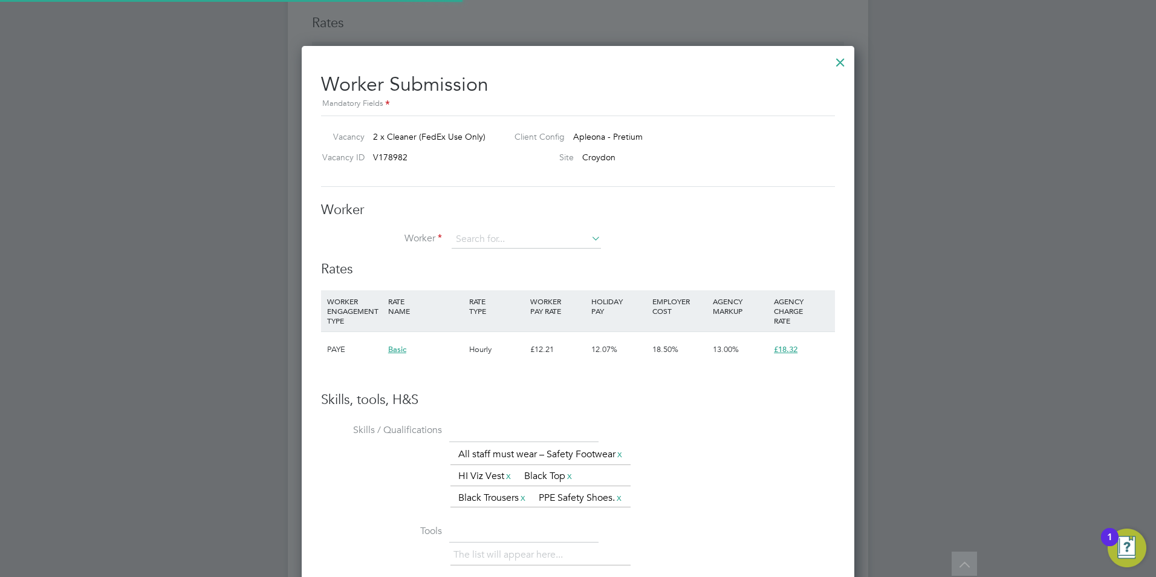
scroll to position [809, 553]
type input "a"
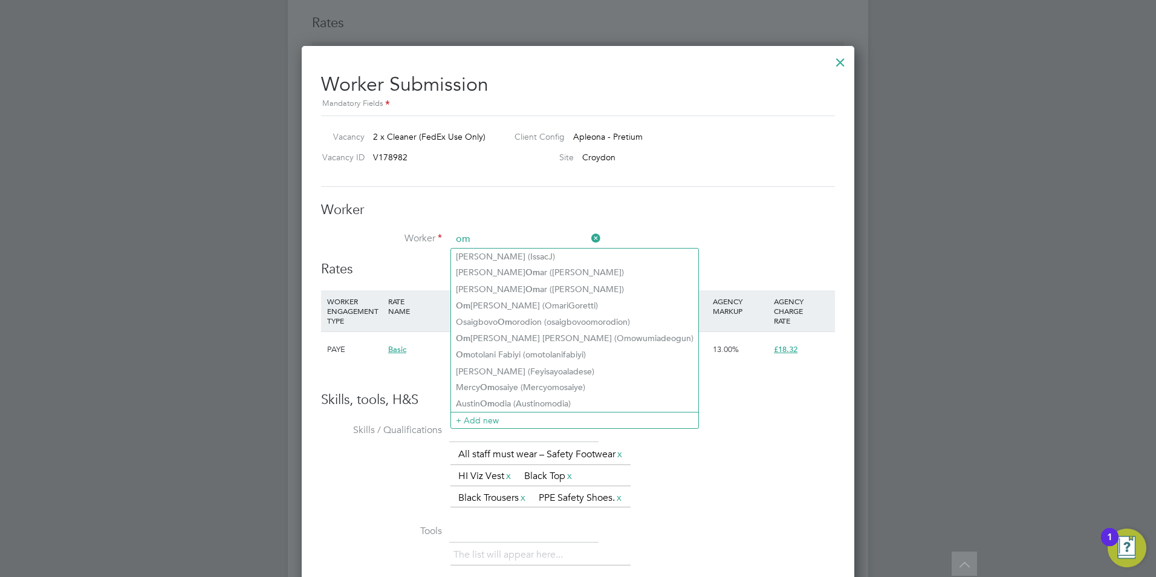
type input "o"
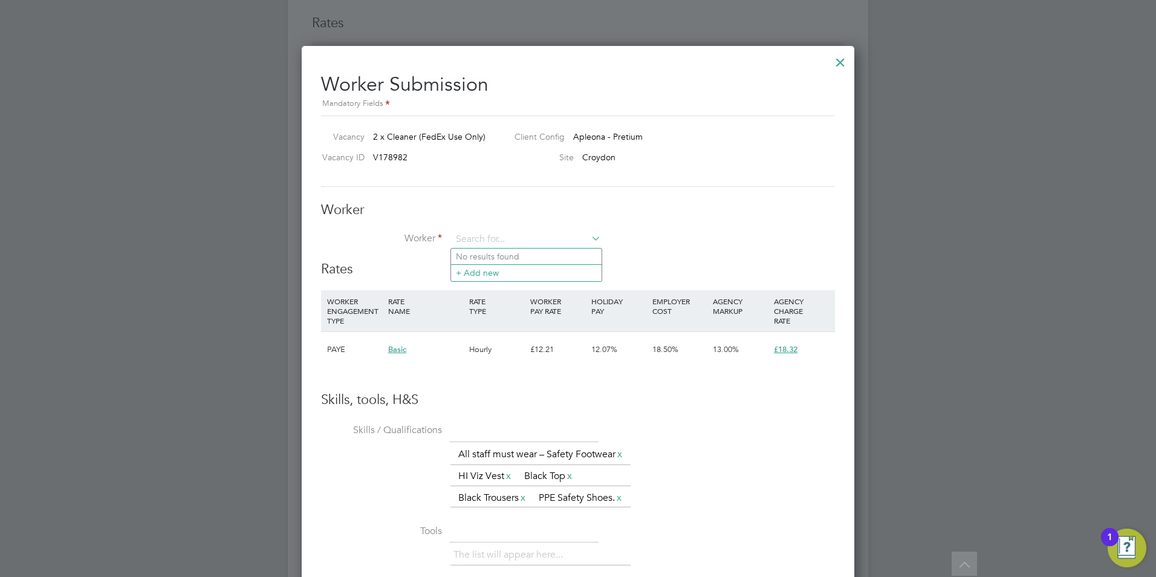
click at [842, 63] on div at bounding box center [840, 59] width 22 height 22
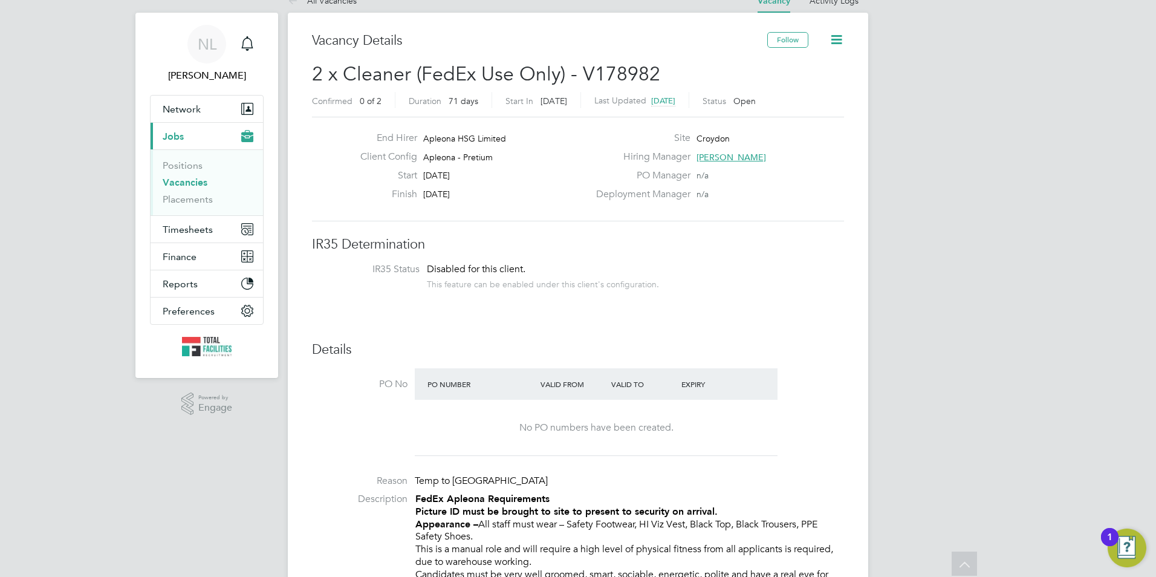
scroll to position [0, 0]
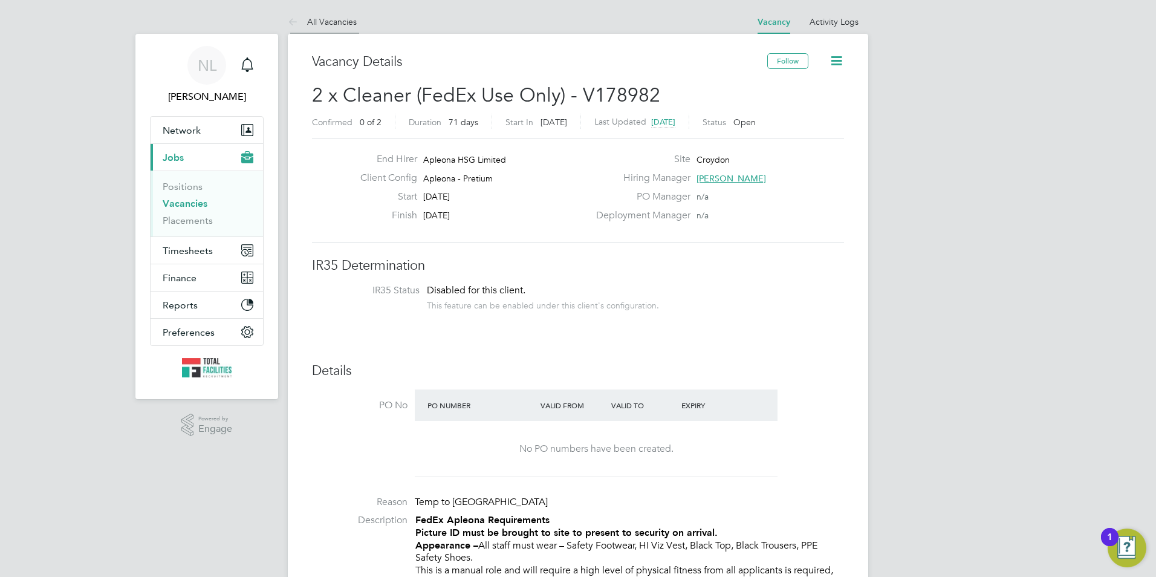
click at [338, 12] on li "All Vacancies" at bounding box center [322, 22] width 69 height 24
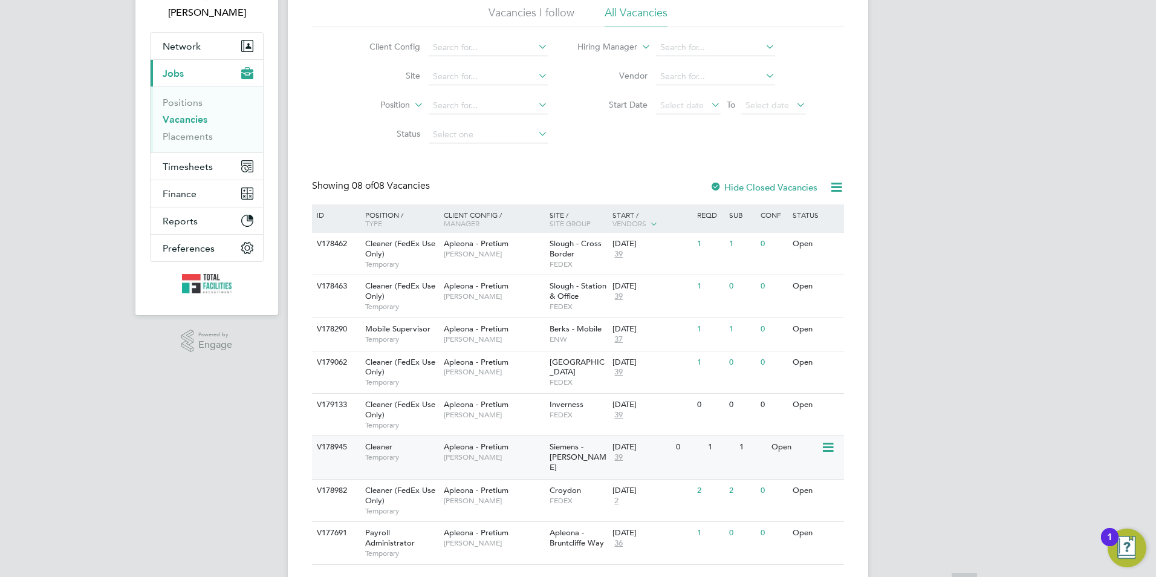
scroll to position [105, 0]
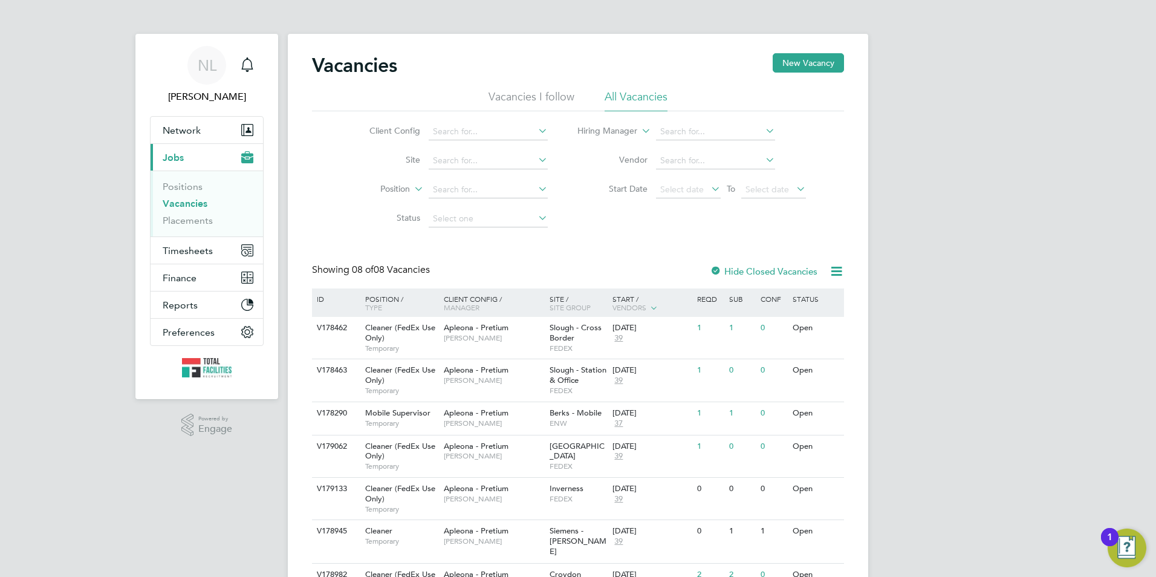
scroll to position [105, 0]
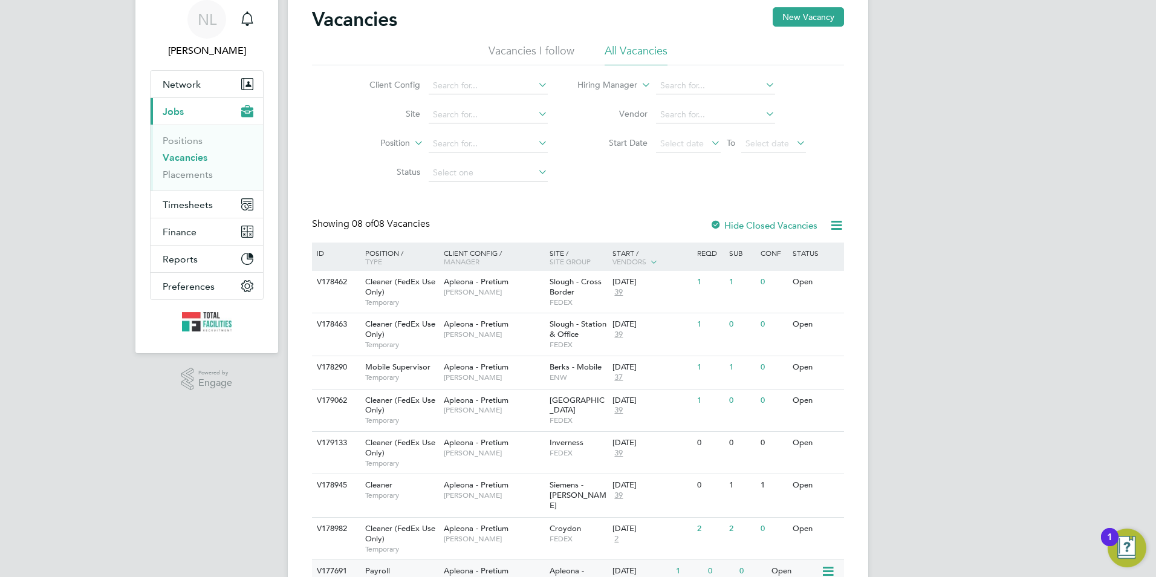
scroll to position [105, 0]
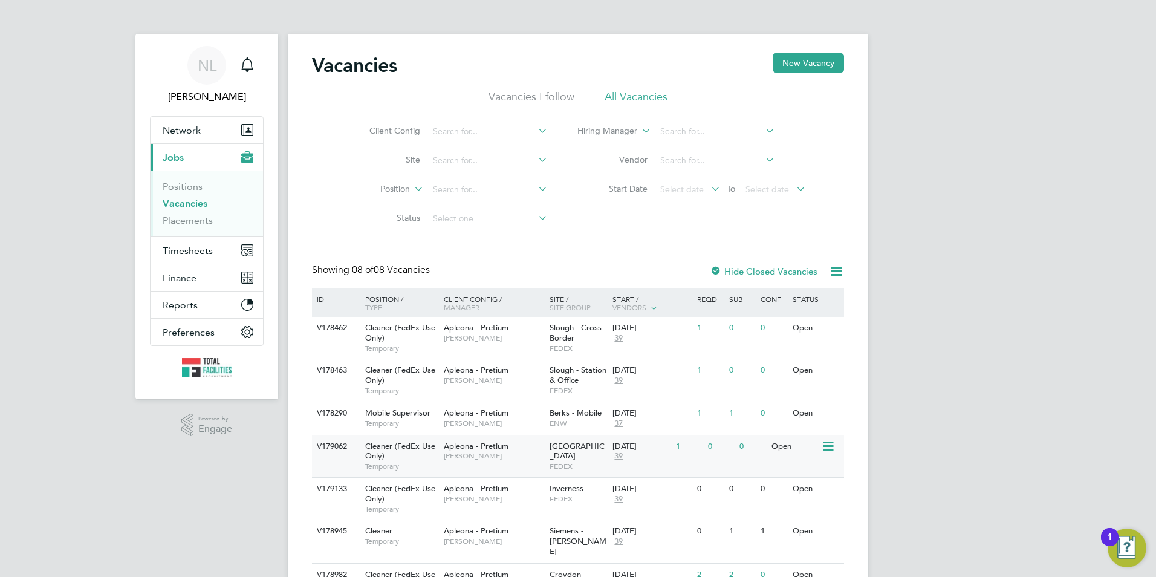
click at [589, 461] on span "FEDEX" at bounding box center [577, 466] width 57 height 10
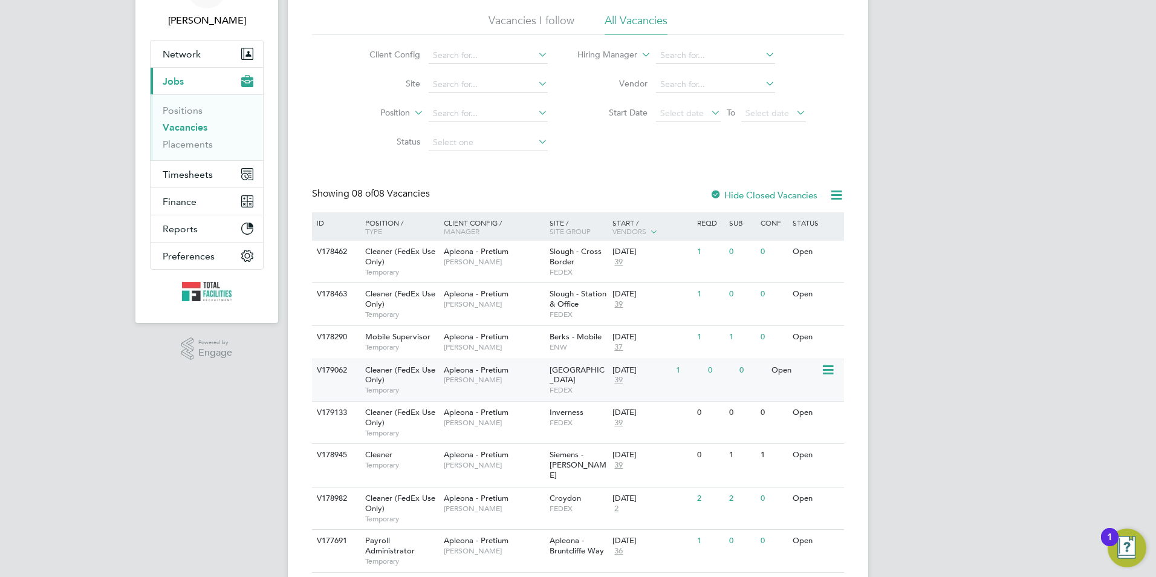
scroll to position [105, 0]
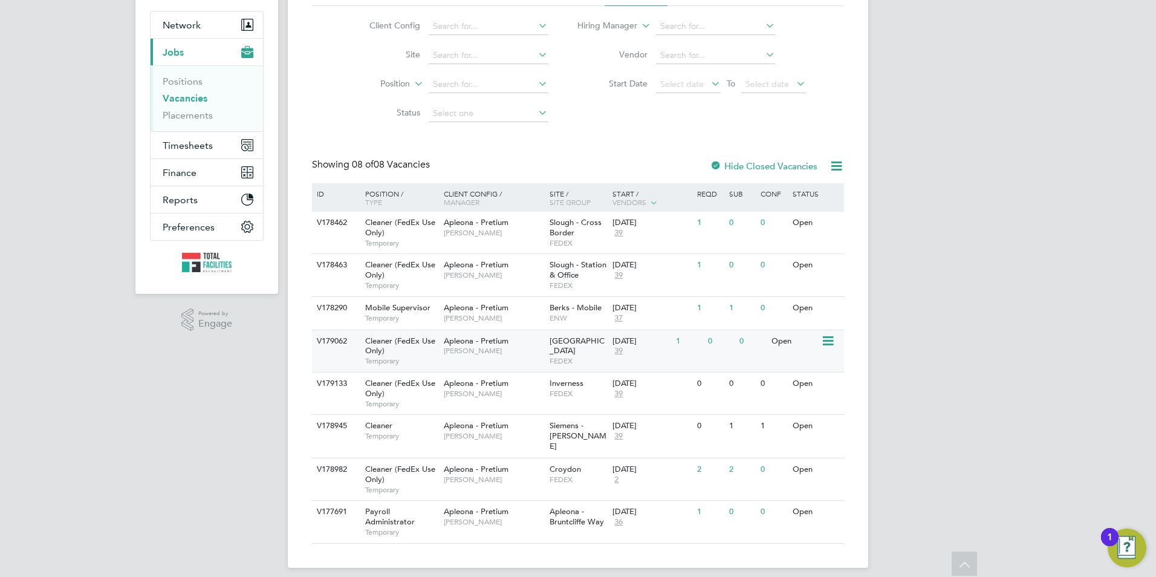
click at [577, 341] on div "Leeds FEDEX" at bounding box center [577, 351] width 63 height 42
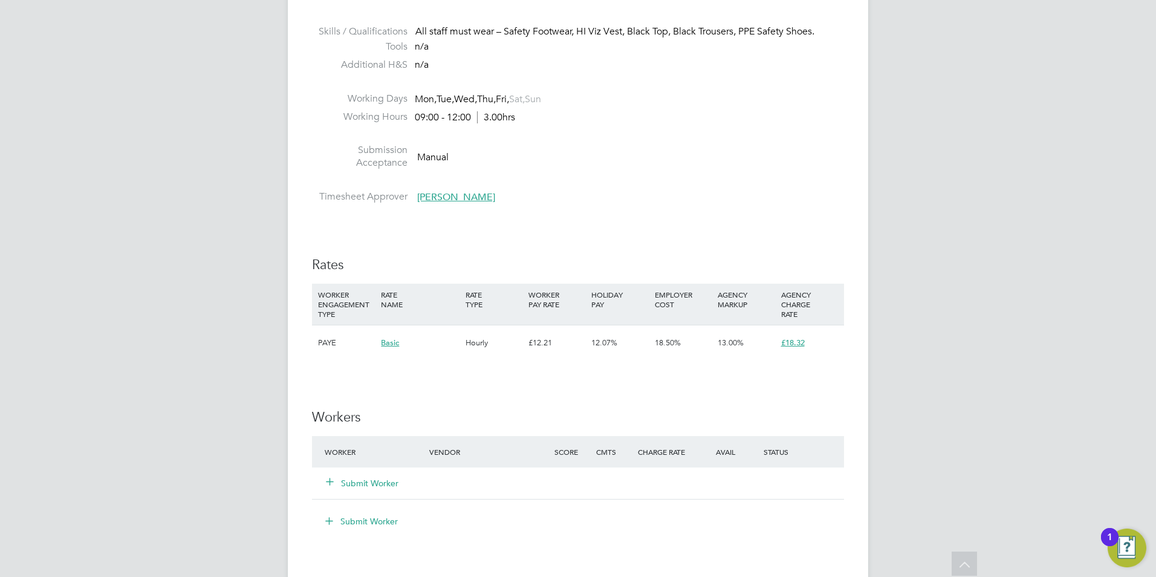
click at [391, 489] on button "Submit Worker" at bounding box center [362, 483] width 73 height 12
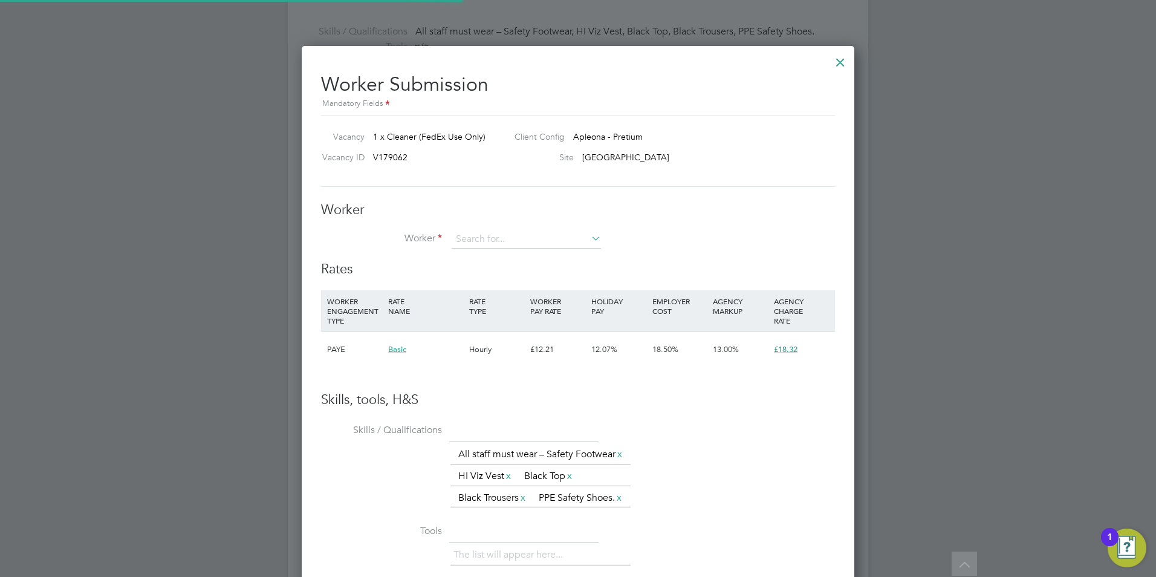
scroll to position [809, 553]
click at [485, 276] on li "+ Add new" at bounding box center [526, 272] width 151 height 16
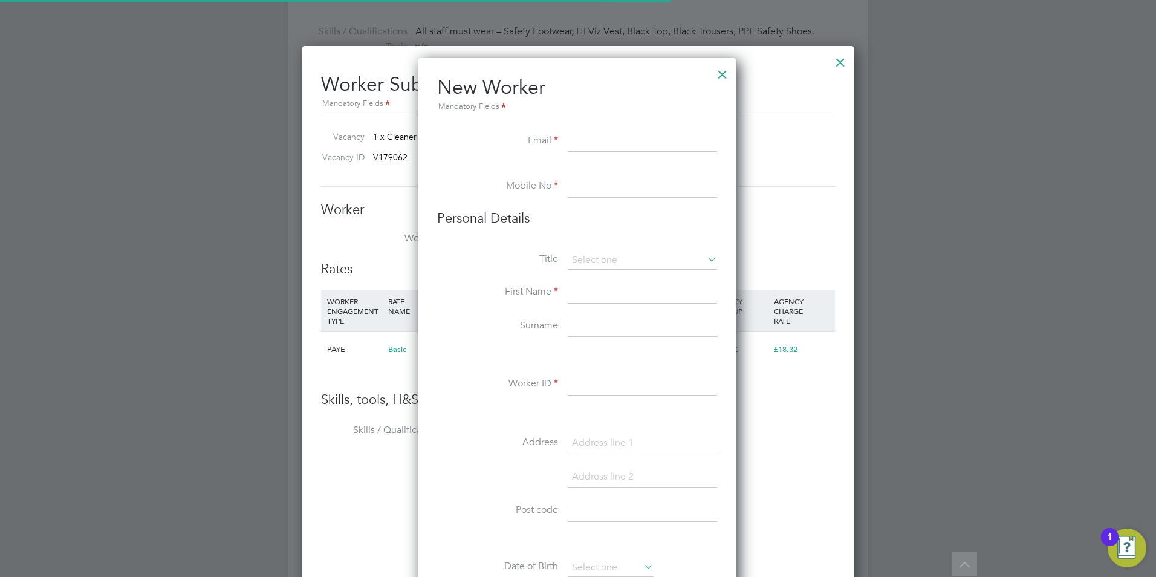
scroll to position [1029, 320]
paste input "[EMAIL_ADDRESS][DOMAIN_NAME]"
type input "[EMAIL_ADDRESS][DOMAIN_NAME]"
click at [626, 180] on input at bounding box center [642, 187] width 149 height 22
paste input "7470556183"
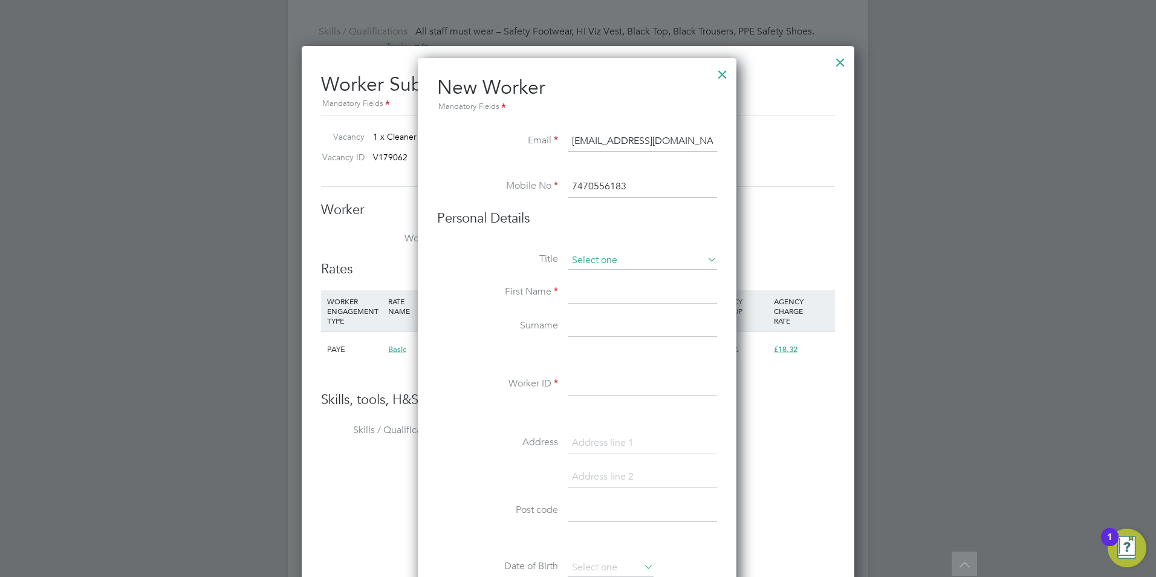
click at [600, 256] on input at bounding box center [642, 260] width 149 height 18
click at [575, 186] on input "7470556183" at bounding box center [642, 187] width 149 height 22
click at [575, 184] on input "7470556183" at bounding box center [642, 187] width 149 height 22
drag, startPoint x: 571, startPoint y: 186, endPoint x: 578, endPoint y: 187, distance: 6.8
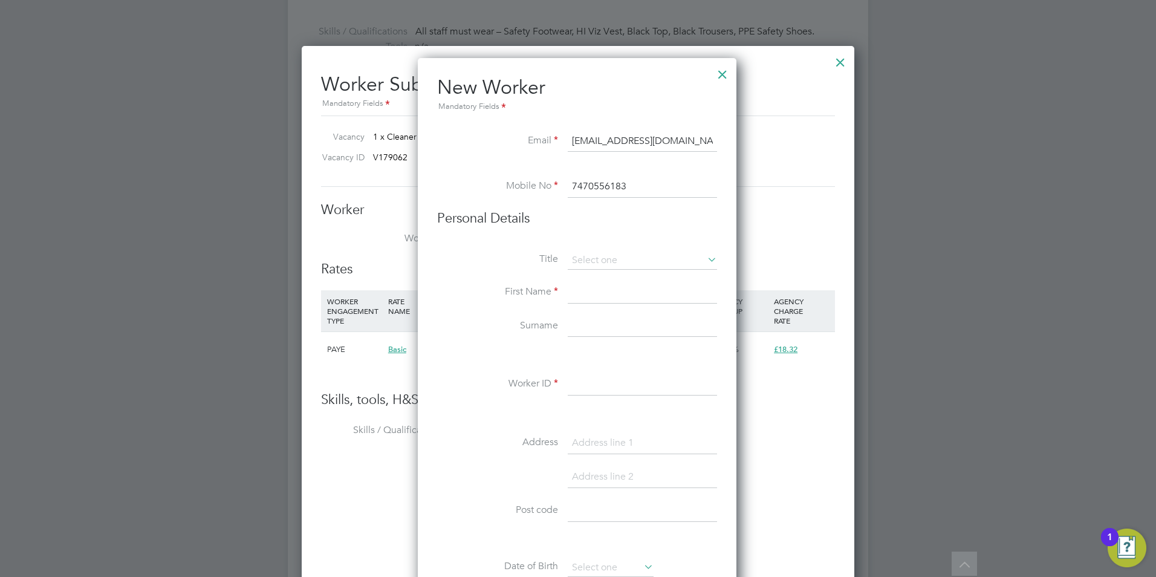
click at [572, 186] on input "7470556183" at bounding box center [642, 187] width 149 height 22
type input "07470556183"
click at [598, 267] on input at bounding box center [642, 260] width 149 height 18
click at [620, 311] on li "Miss" at bounding box center [642, 309] width 151 height 16
type input "Miss"
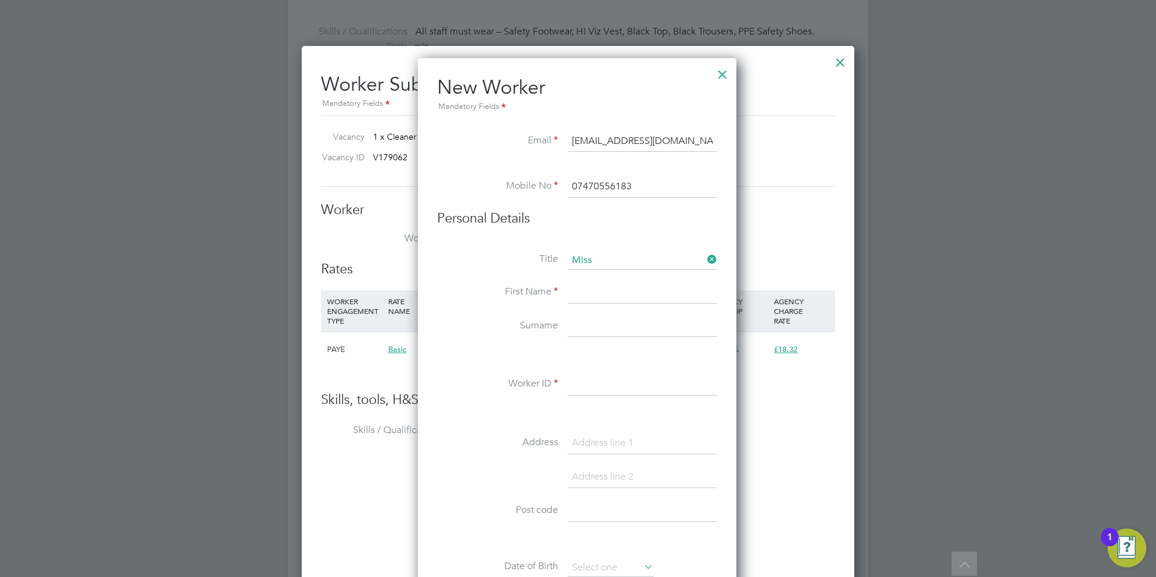
click at [609, 290] on input at bounding box center [642, 293] width 149 height 22
type input "OLUCHI"
type input "Okeh"
click at [608, 387] on input at bounding box center [642, 385] width 149 height 22
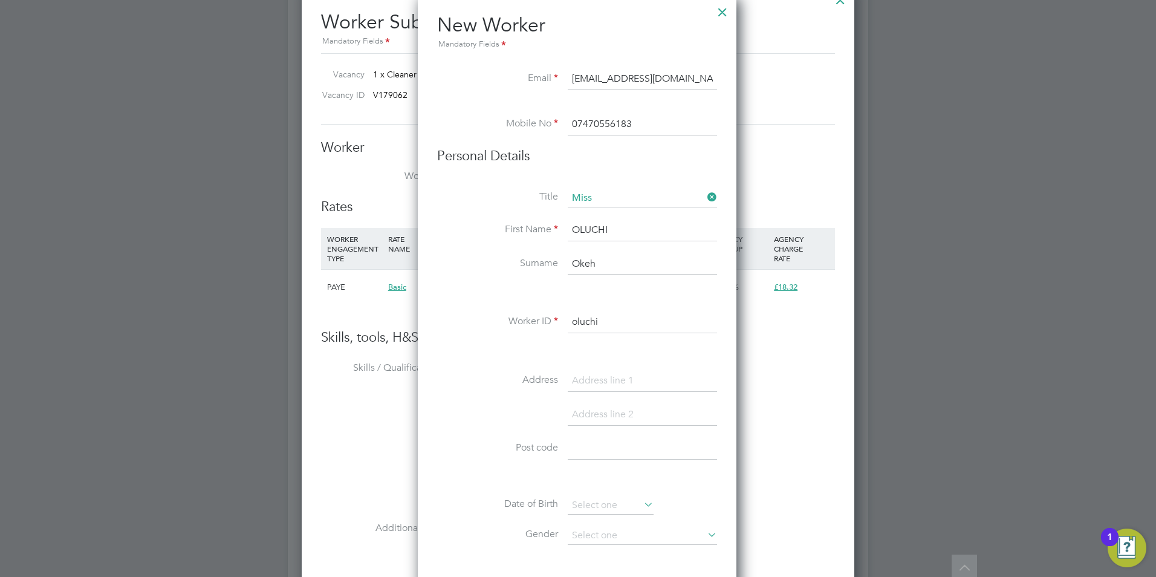
scroll to position [907, 0]
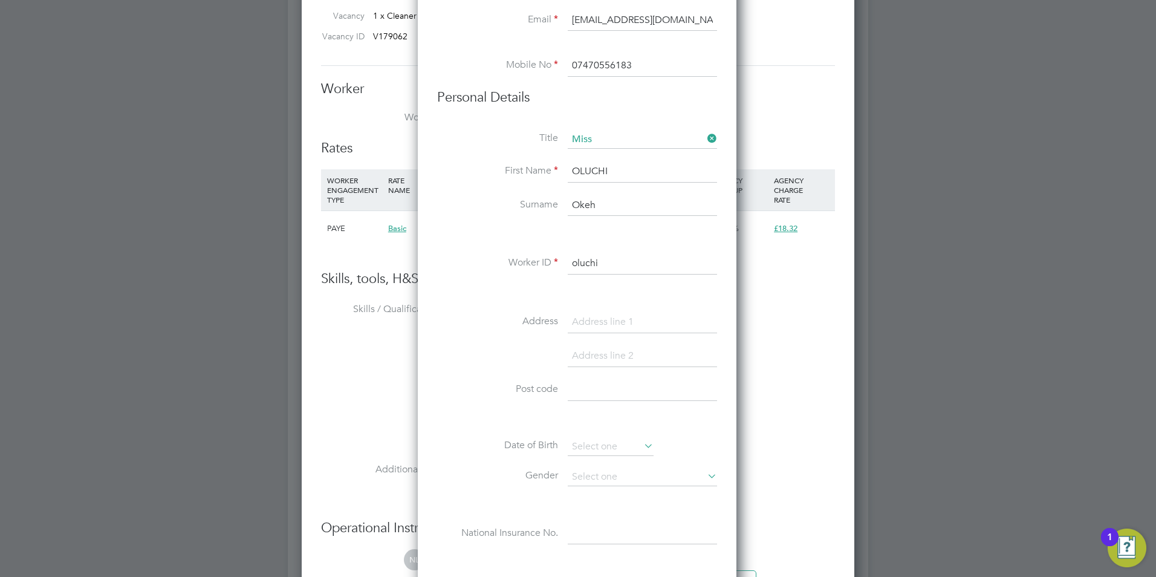
type input "oluchi"
drag, startPoint x: 601, startPoint y: 395, endPoint x: 491, endPoint y: 287, distance: 153.9
click at [601, 394] on input at bounding box center [642, 390] width 149 height 22
paste input "BD7 1RG"
type input "BD7 1RG"
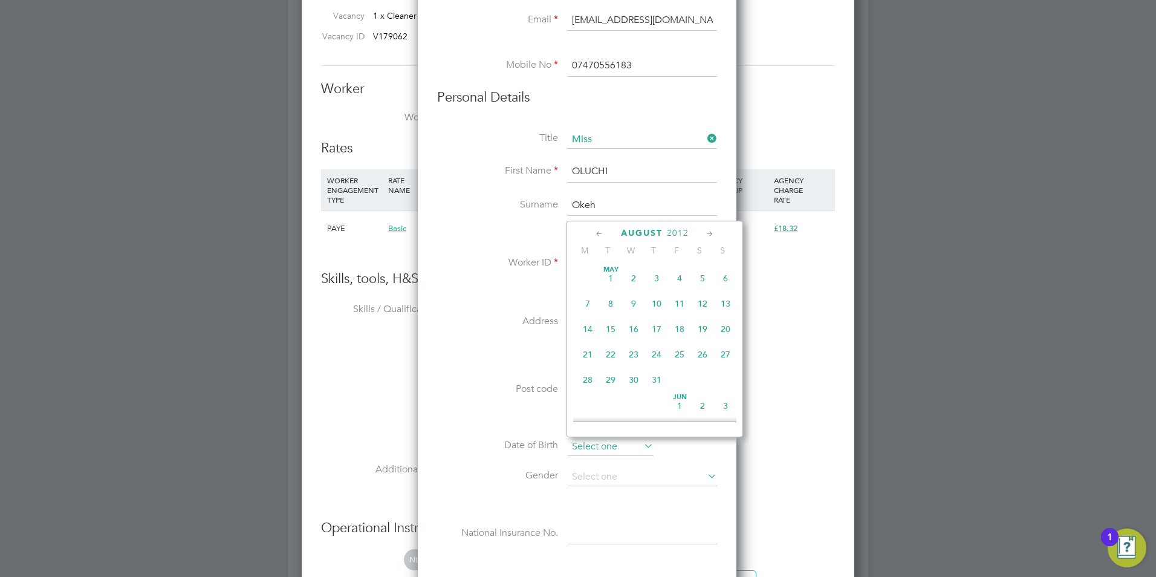
click at [602, 448] on input at bounding box center [611, 447] width 86 height 18
click at [676, 237] on span "2012" at bounding box center [678, 233] width 22 height 10
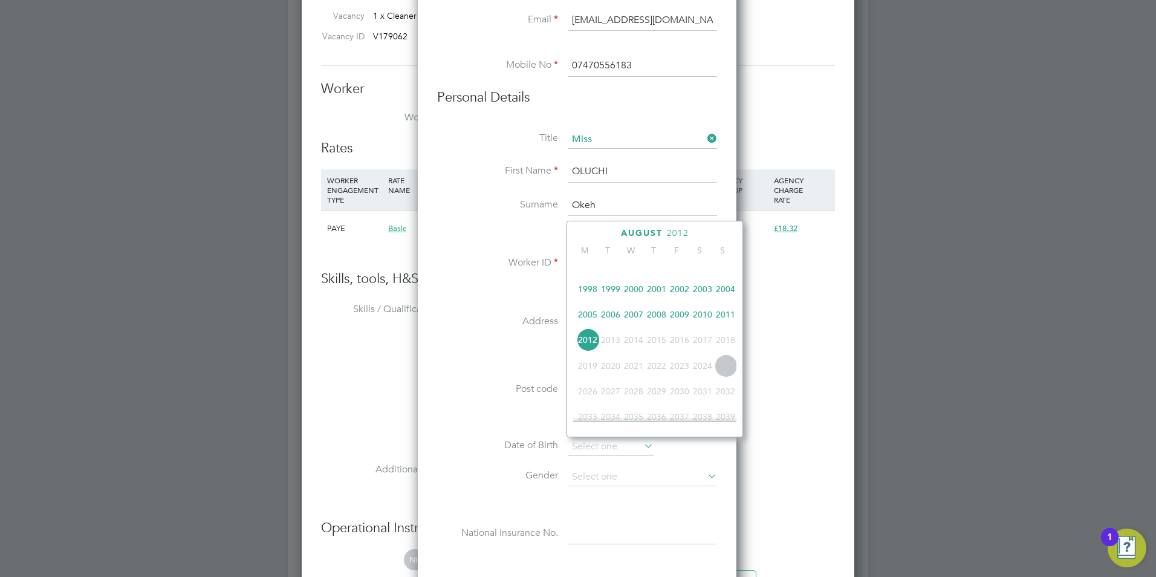
scroll to position [260, 0]
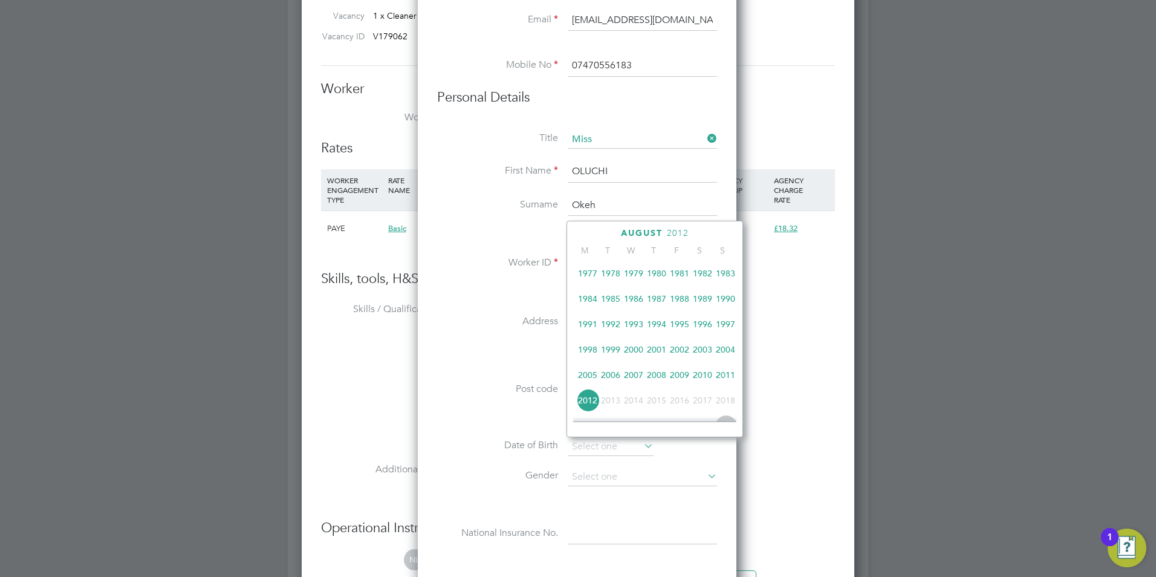
click at [632, 305] on span "1986" at bounding box center [633, 298] width 23 height 23
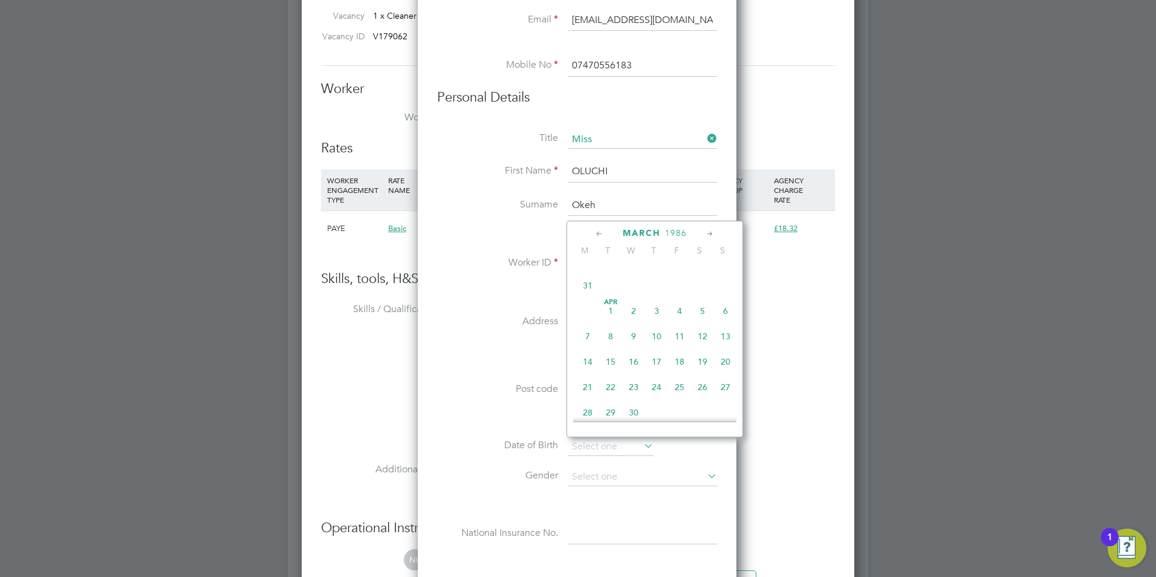
scroll to position [246, 0]
click at [728, 290] on span "2" at bounding box center [725, 287] width 23 height 23
type input "02 Mar 1986"
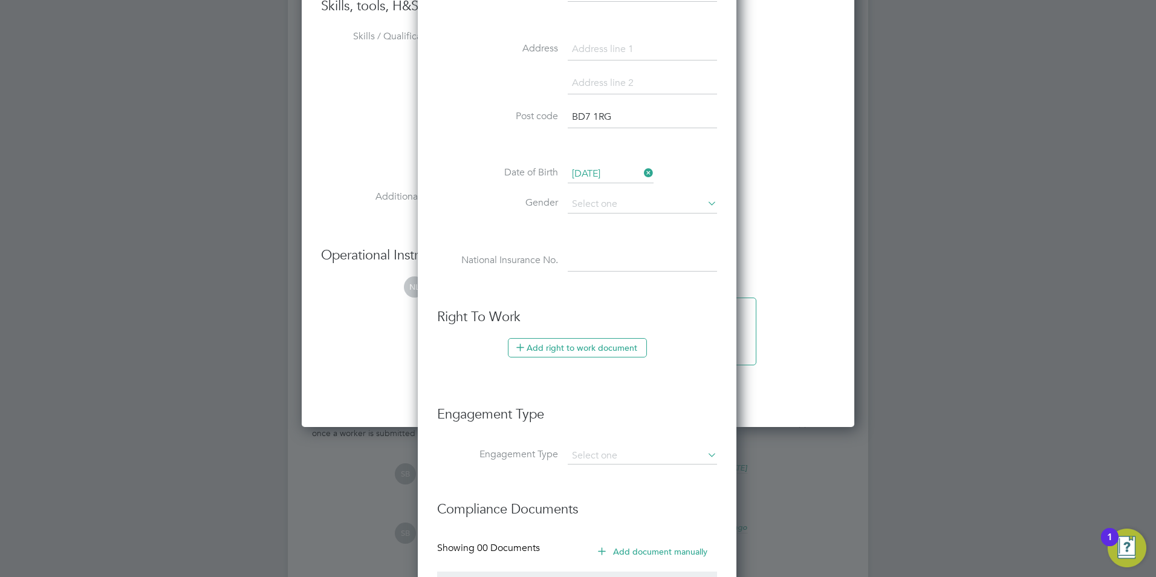
scroll to position [1209, 0]
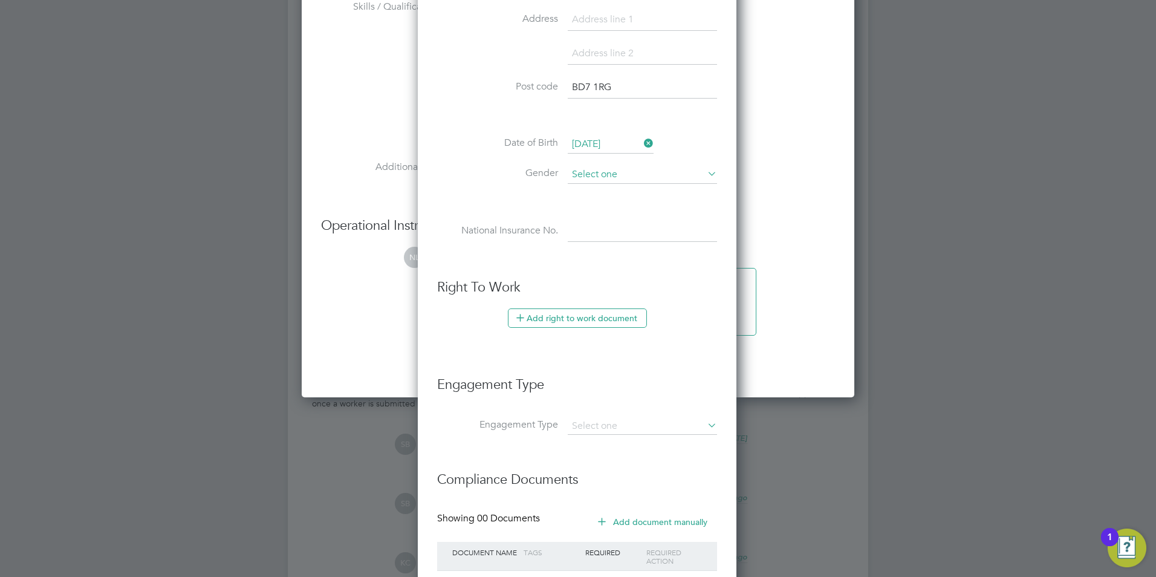
click at [595, 178] on input at bounding box center [642, 175] width 149 height 18
click at [594, 203] on li "Female" at bounding box center [642, 207] width 151 height 16
type input "Female"
click at [582, 242] on li "National Insurance No." at bounding box center [577, 238] width 280 height 34
drag, startPoint x: 585, startPoint y: 233, endPoint x: 559, endPoint y: 213, distance: 32.3
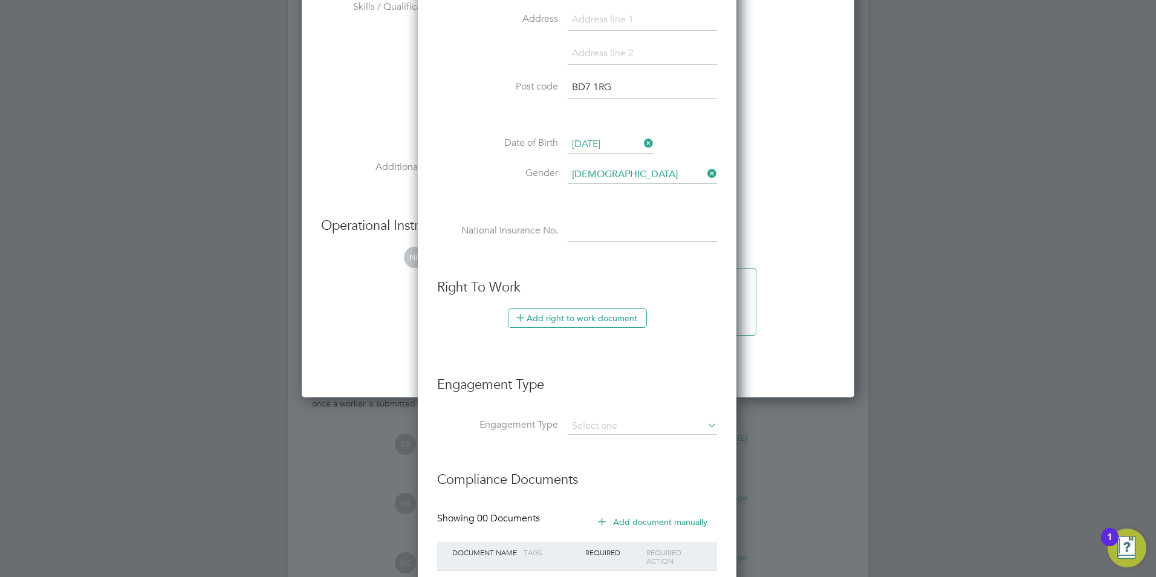
click at [585, 232] on input at bounding box center [642, 232] width 149 height 22
paste input "TH787764A"
type input "TH 78 77 64 A"
click at [586, 314] on button "Add right to work document" at bounding box center [577, 317] width 139 height 19
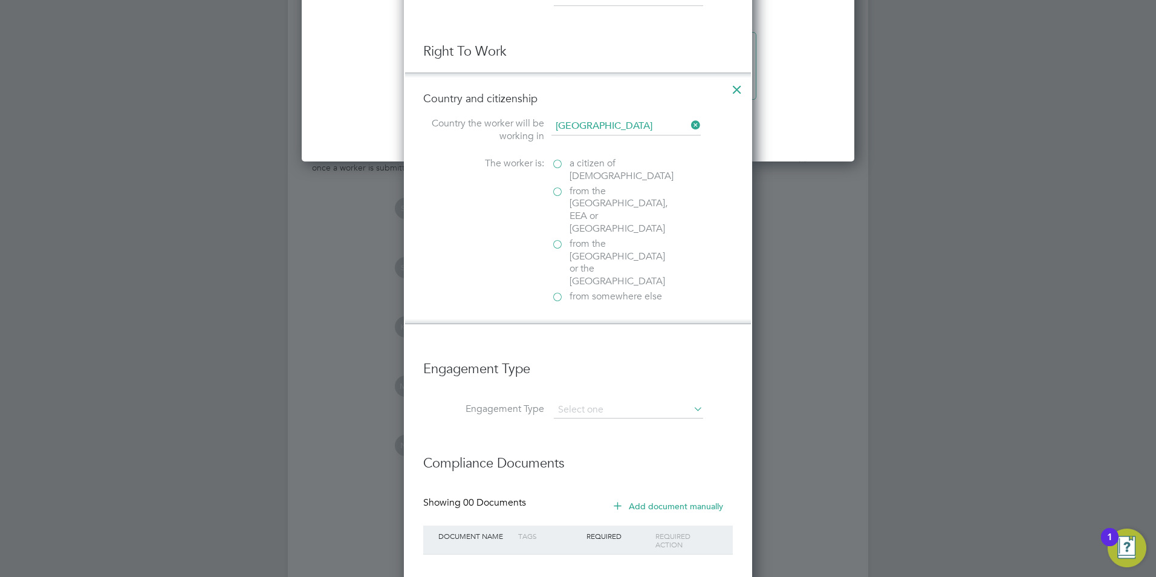
scroll to position [1451, 0]
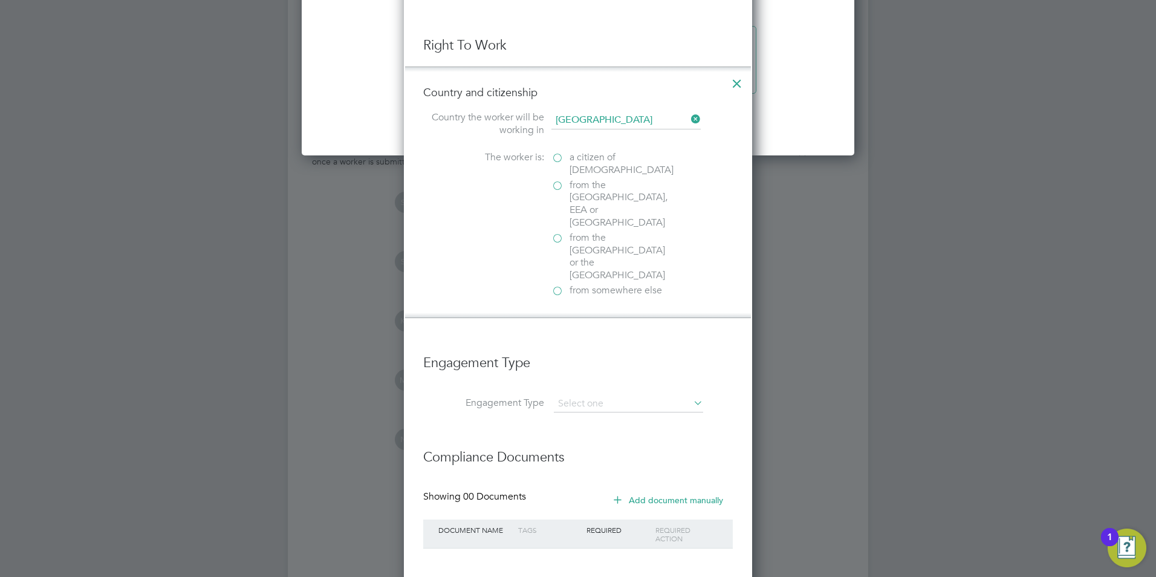
click at [568, 284] on label "from somewhere else" at bounding box center [611, 290] width 121 height 13
click at [0, 0] on input "from somewhere else" at bounding box center [0, 0] width 0 height 0
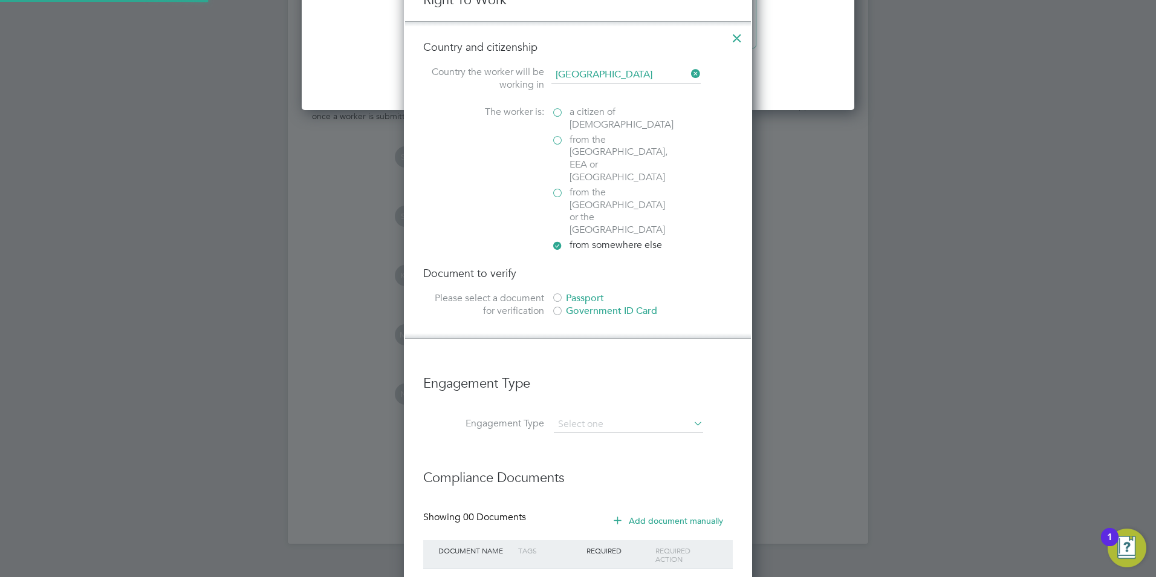
scroll to position [1543, 0]
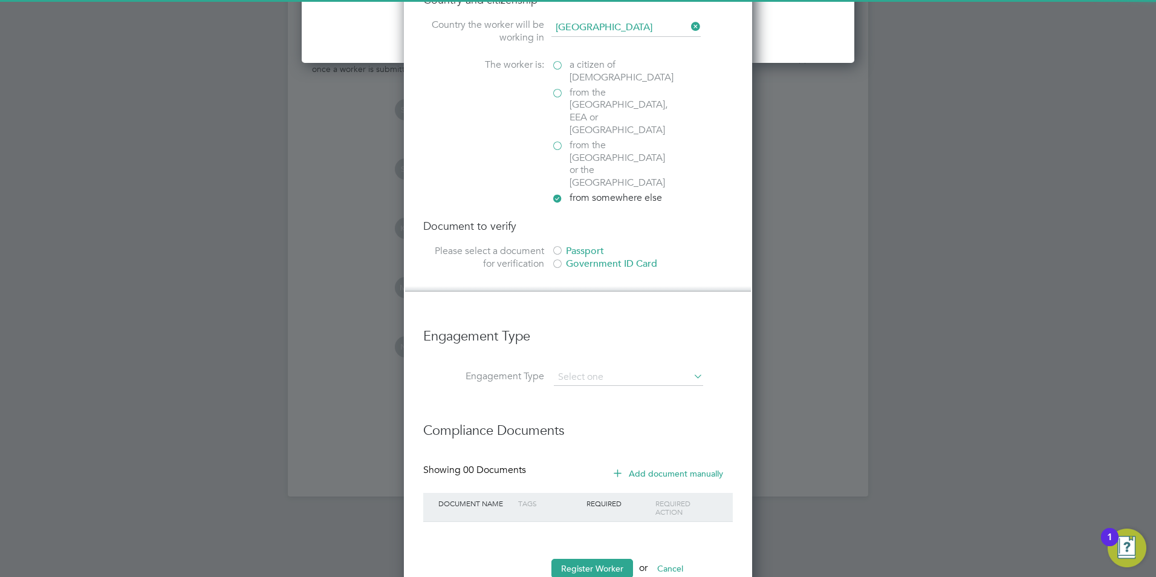
click at [569, 245] on div "Passport" at bounding box center [641, 251] width 181 height 13
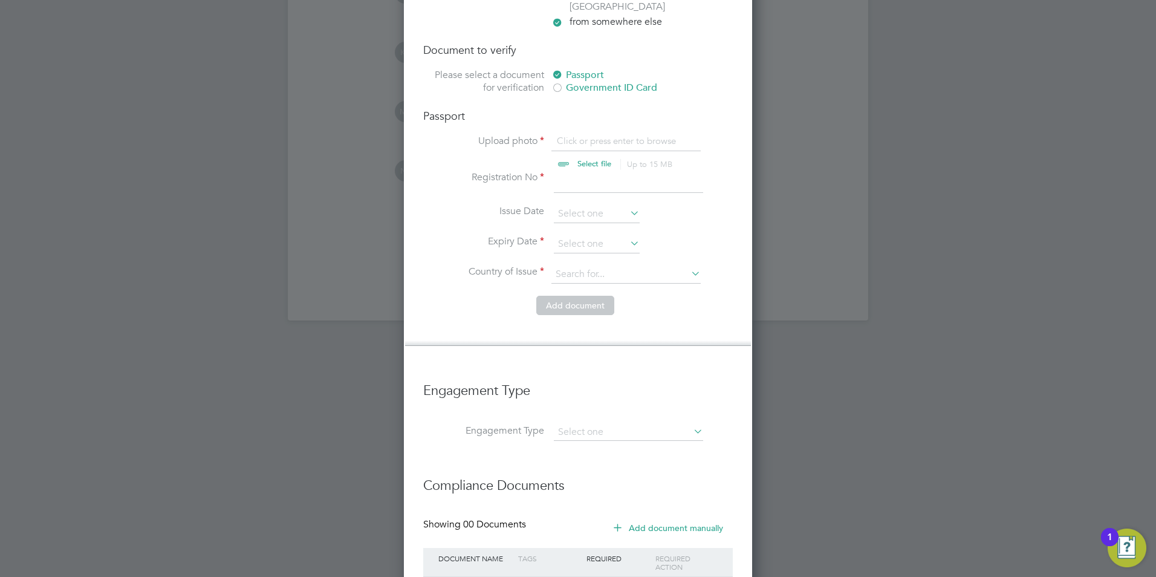
scroll to position [1725, 0]
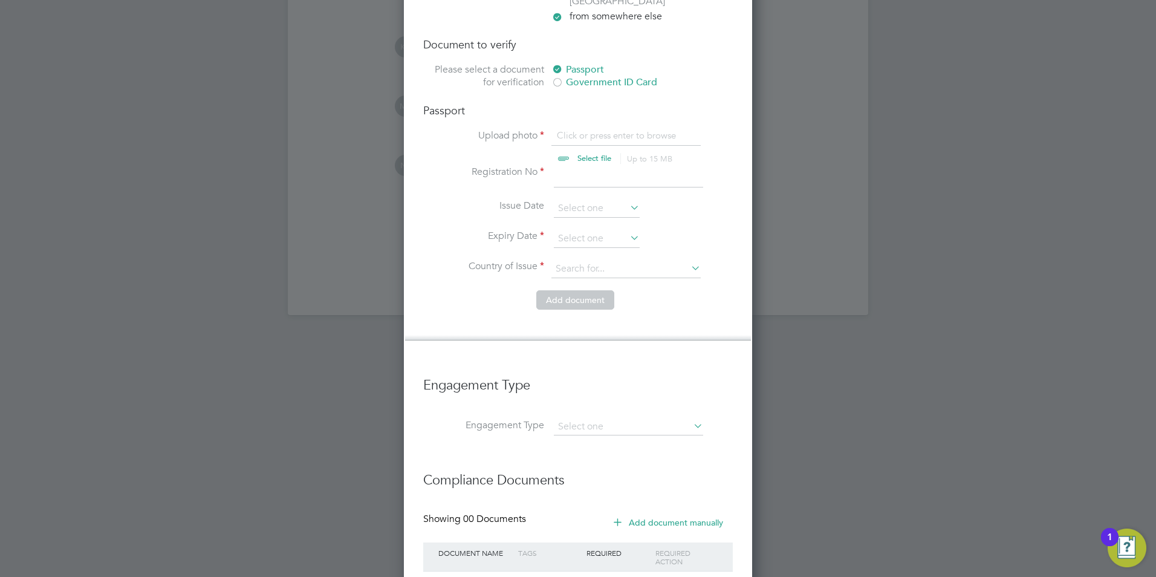
click at [577, 129] on input "file" at bounding box center [606, 147] width 190 height 36
type input "C:\fakepath\WhatsApp Image 2025-01-24 at 11.59.33_49f4e7d3.jpg"
click at [582, 166] on input at bounding box center [628, 177] width 149 height 22
type input "b02727235"
click at [577, 230] on input at bounding box center [597, 239] width 86 height 18
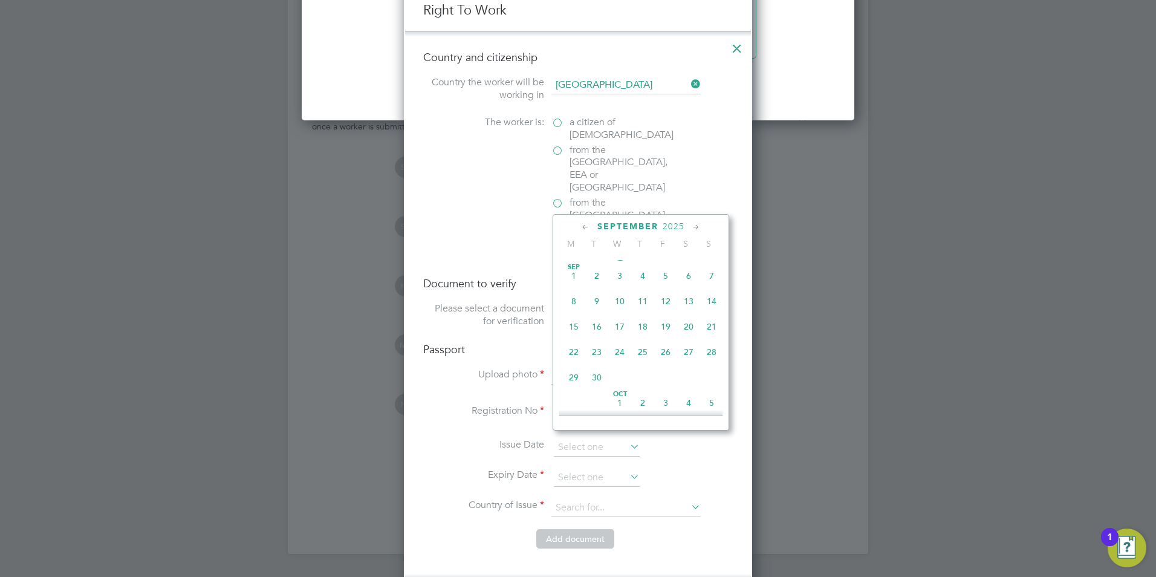
scroll to position [1483, 0]
click at [670, 230] on span "2025" at bounding box center [674, 229] width 22 height 10
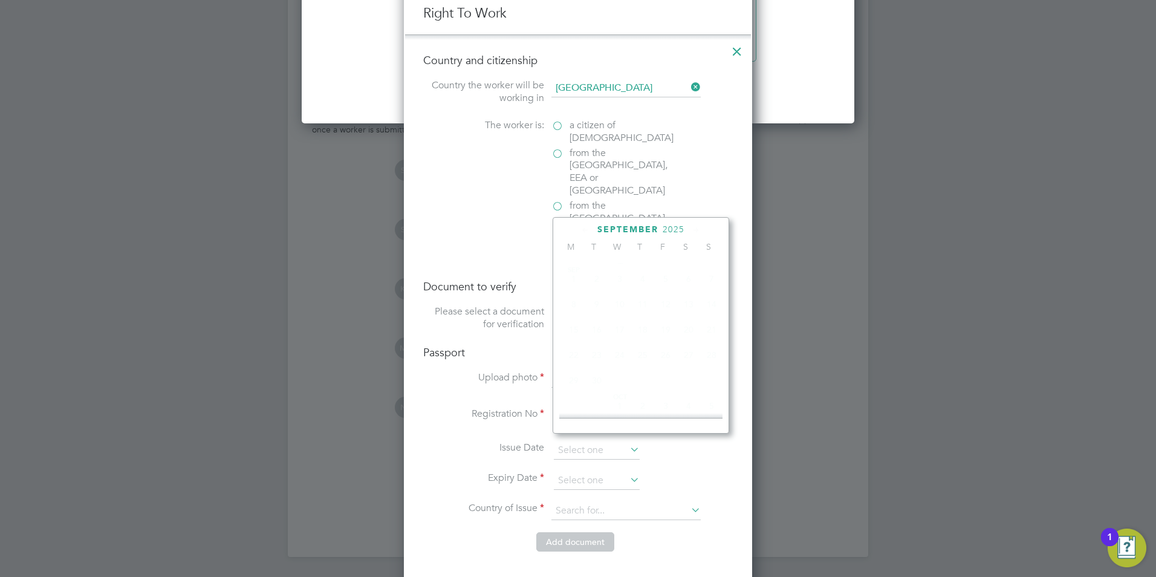
scroll to position [320, 0]
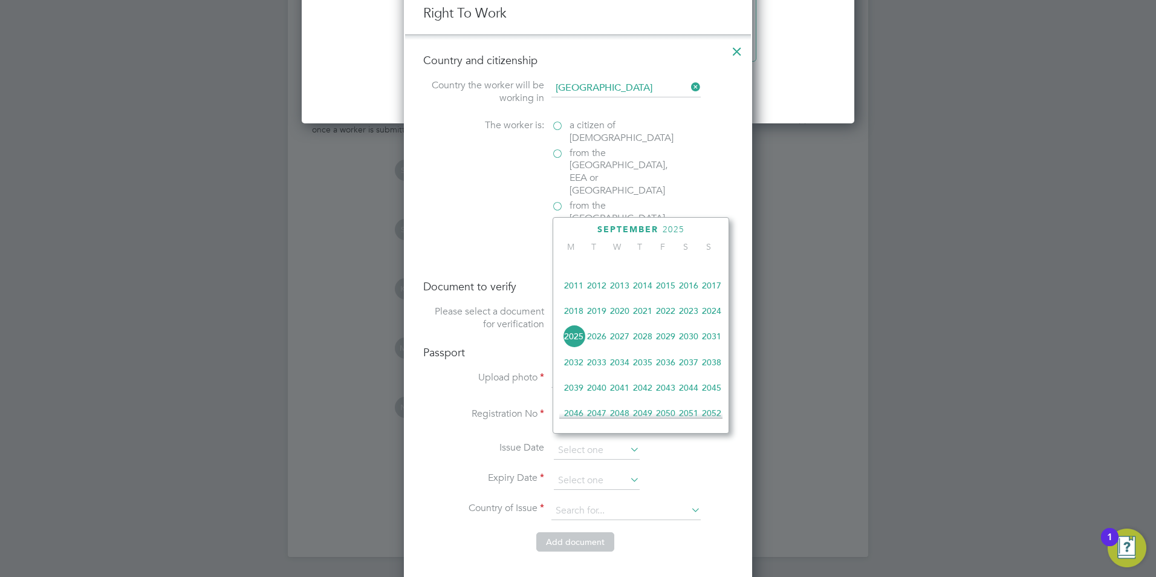
click at [634, 343] on span "2028" at bounding box center [642, 336] width 23 height 23
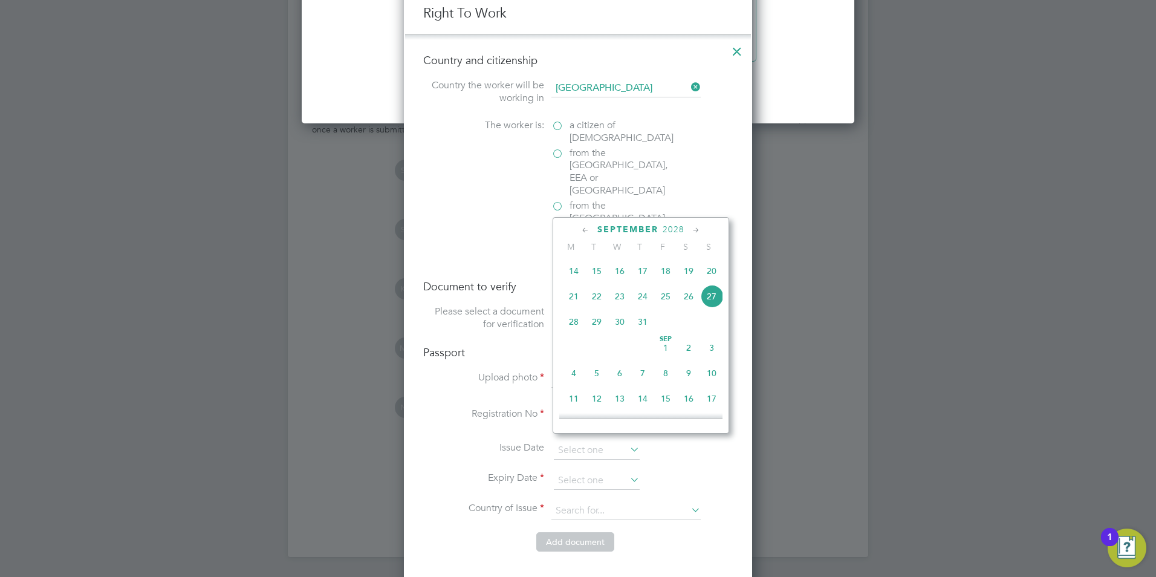
scroll to position [562, 0]
click at [621, 310] on span "13" at bounding box center [619, 298] width 23 height 23
type input "13 Sep 2028"
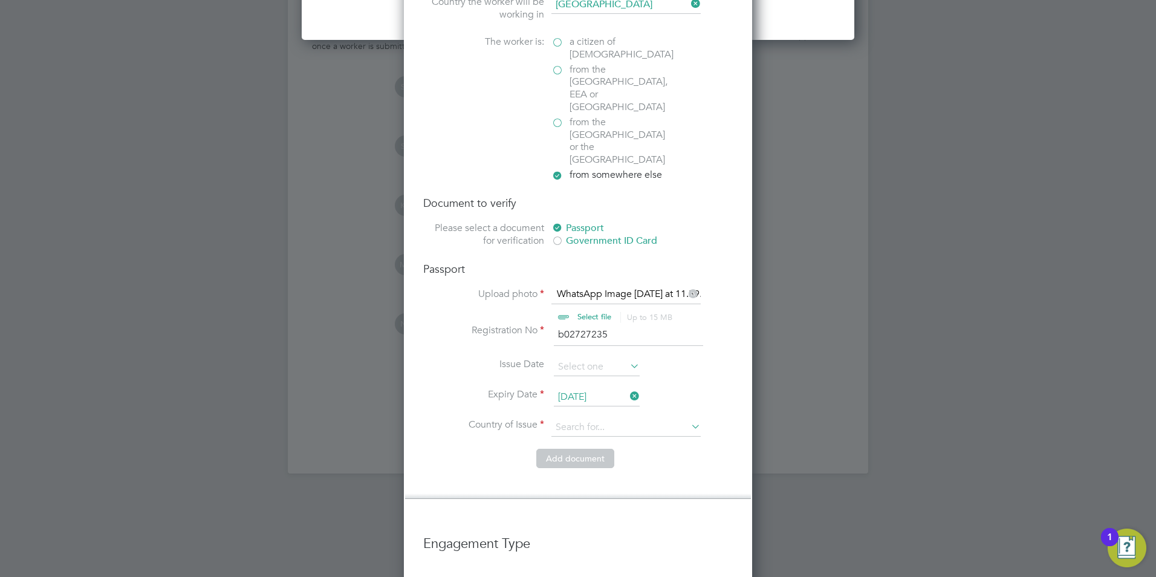
scroll to position [1664, 0]
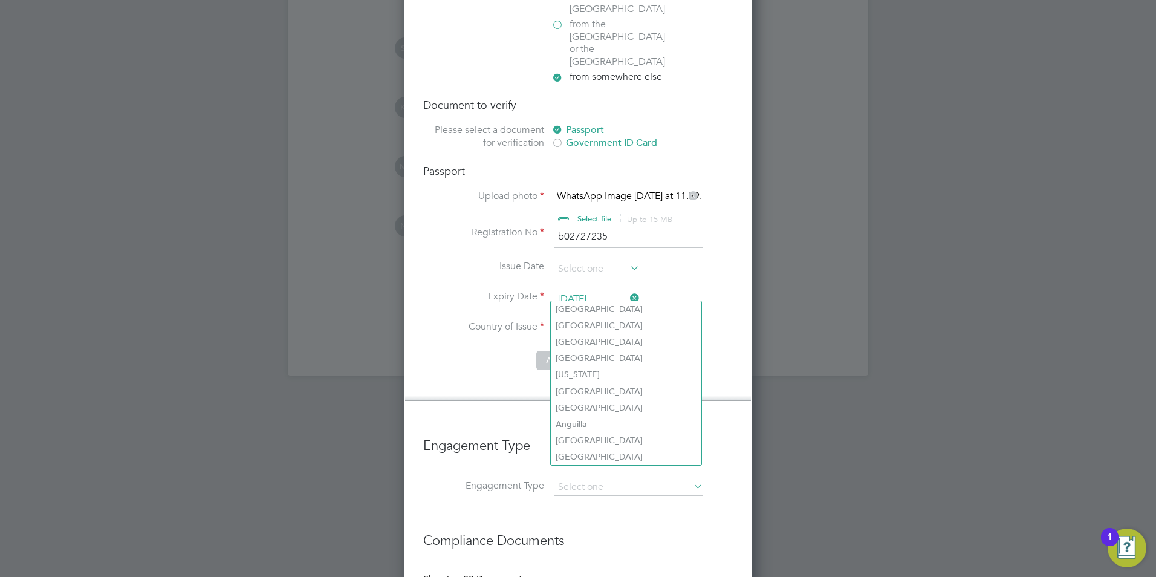
click at [610, 320] on input at bounding box center [625, 329] width 149 height 18
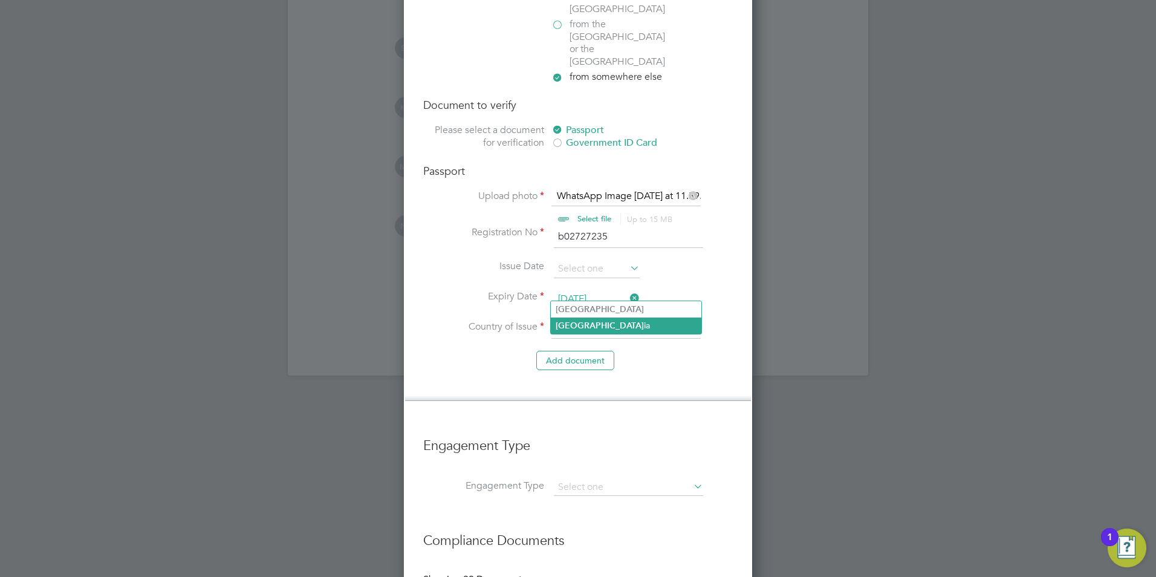
click at [565, 326] on b "Niger" at bounding box center [600, 325] width 88 height 10
type input "Nigeria"
click at [565, 351] on button "Add document" at bounding box center [575, 360] width 78 height 19
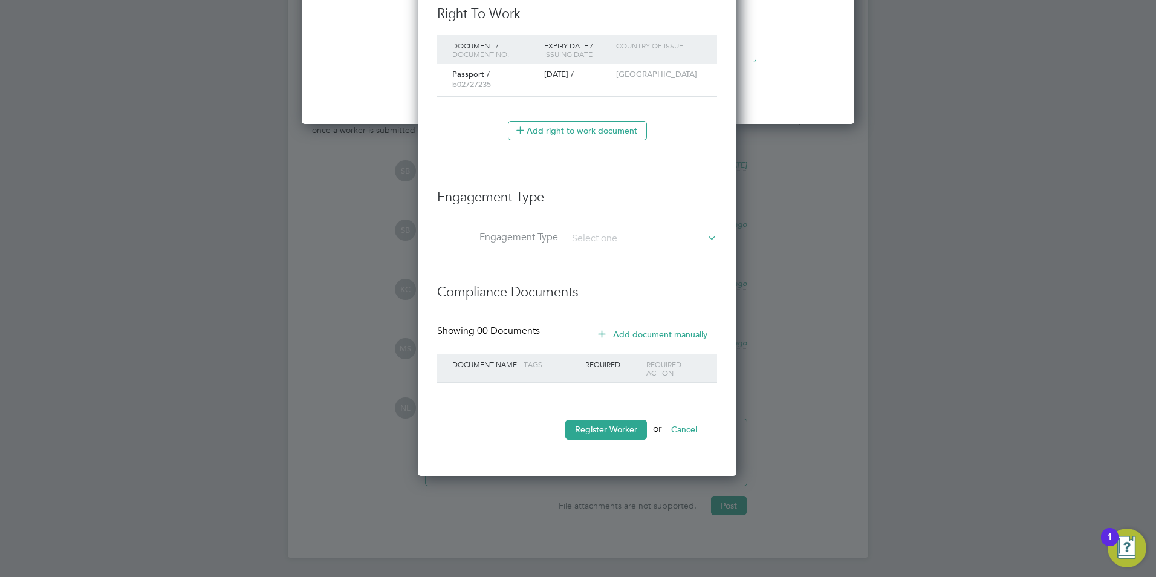
scroll to position [1114, 320]
click at [604, 235] on input at bounding box center [642, 238] width 149 height 17
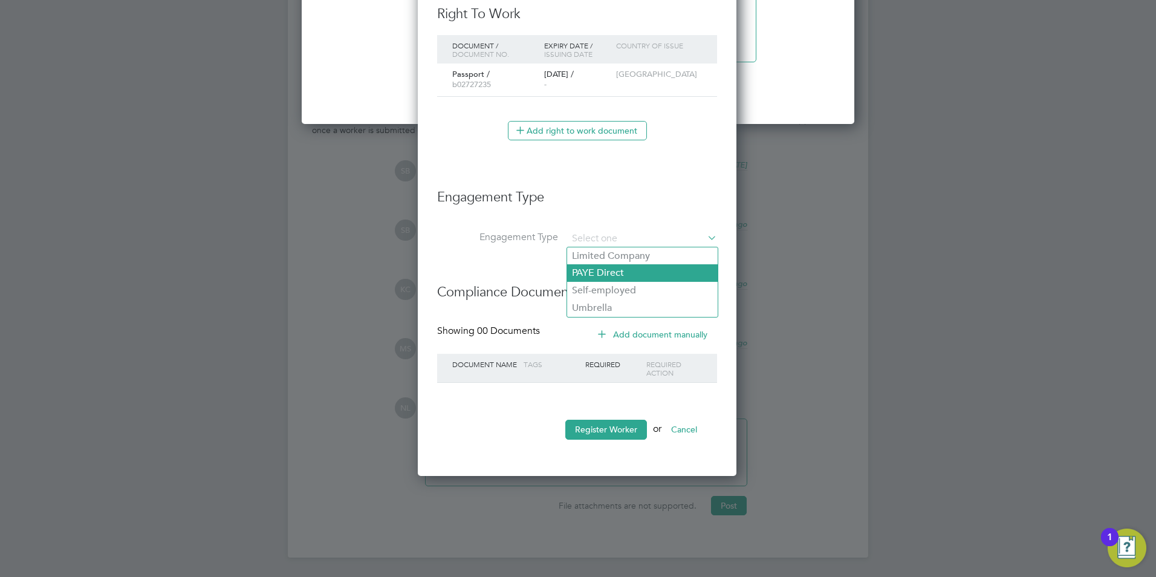
click at [600, 269] on li "PAYE Direct" at bounding box center [642, 273] width 151 height 18
type input "PAYE Direct"
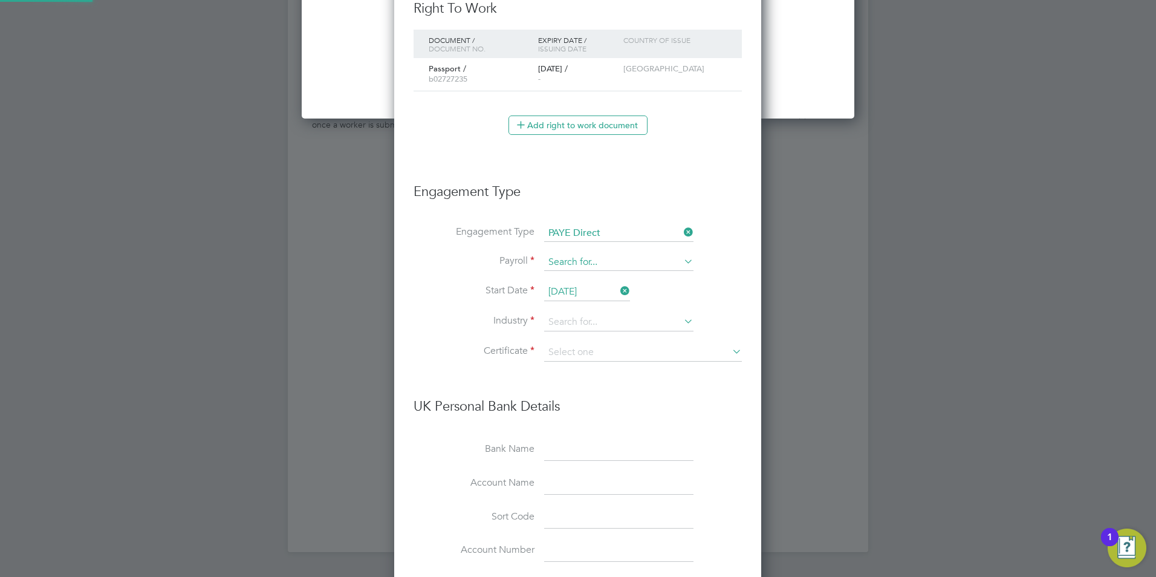
scroll to position [1468, 368]
click at [579, 261] on input at bounding box center [618, 262] width 149 height 17
click at [579, 280] on li "PAYE" at bounding box center [618, 280] width 151 height 18
type input "PAYE"
click at [571, 313] on input at bounding box center [618, 322] width 149 height 18
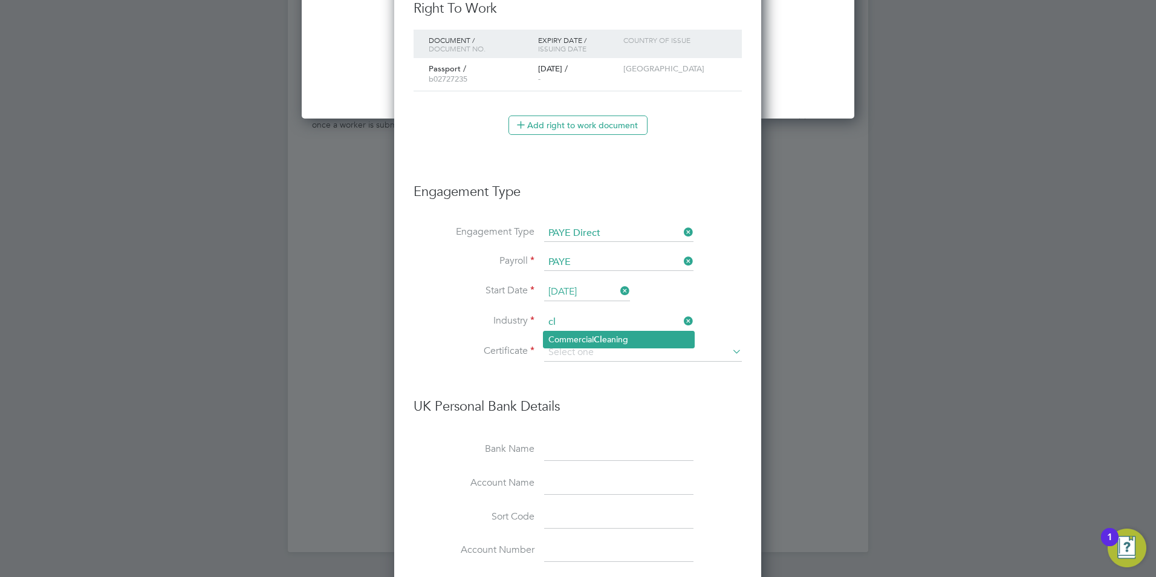
click at [606, 337] on li "Commercial Cl eaning" at bounding box center [618, 339] width 151 height 16
type input "Commercial Cleaning"
click at [599, 351] on input at bounding box center [643, 352] width 198 height 18
click at [594, 390] on li "No, worker doesn't have a P45 certificate" at bounding box center [642, 385] width 199 height 16
type input "No, worker doesn't have a P45 certificate"
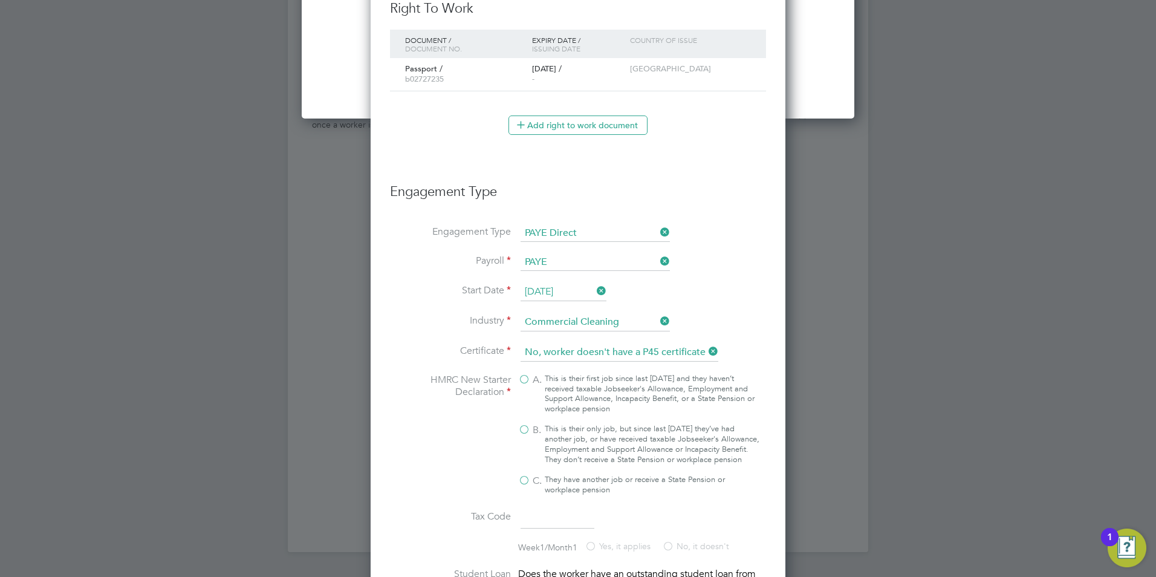
scroll to position [1790, 0]
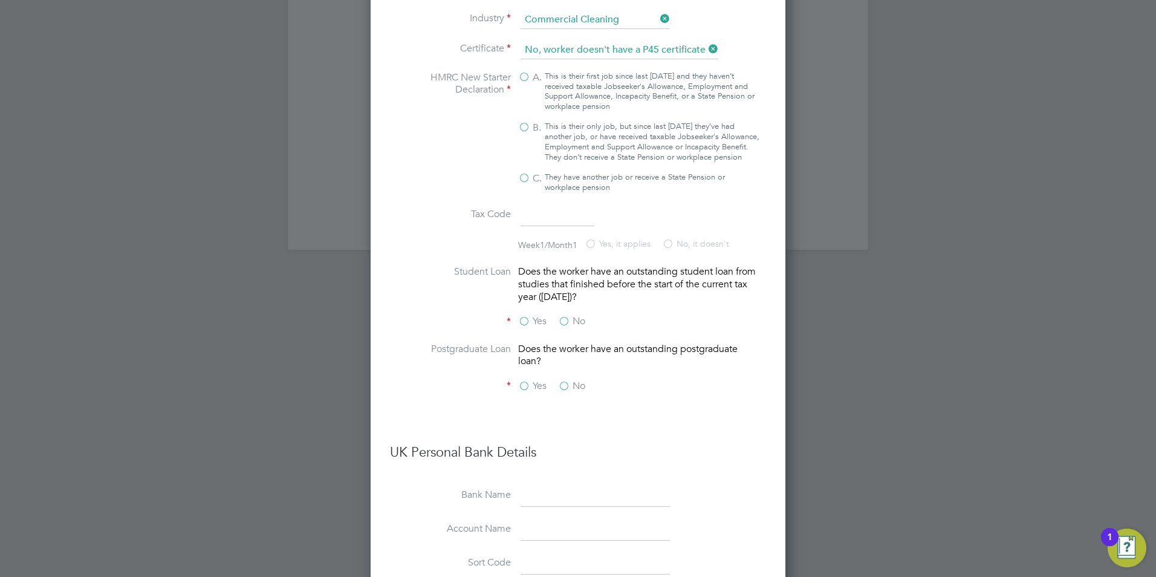
click at [596, 159] on div "This is their only job, but since last 6 April they’ve had another job, or have…" at bounding box center [652, 142] width 215 height 41
click at [0, 0] on input "B. This is their only job, but since last 6 April they’ve had another job, or h…" at bounding box center [0, 0] width 0 height 0
type input "1257L"
drag, startPoint x: 580, startPoint y: 329, endPoint x: 577, endPoint y: 339, distance: 10.1
click at [580, 328] on label "No" at bounding box center [571, 321] width 27 height 13
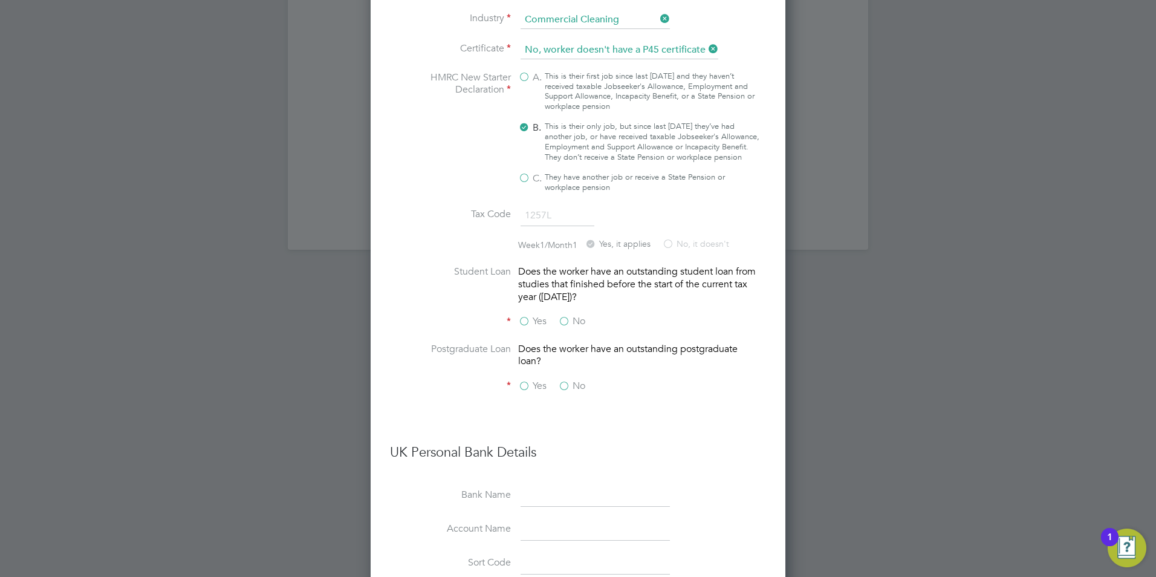
click at [0, 0] on input "No" at bounding box center [0, 0] width 0 height 0
click at [576, 392] on label "No" at bounding box center [571, 386] width 27 height 13
click at [0, 0] on input "No" at bounding box center [0, 0] width 0 height 0
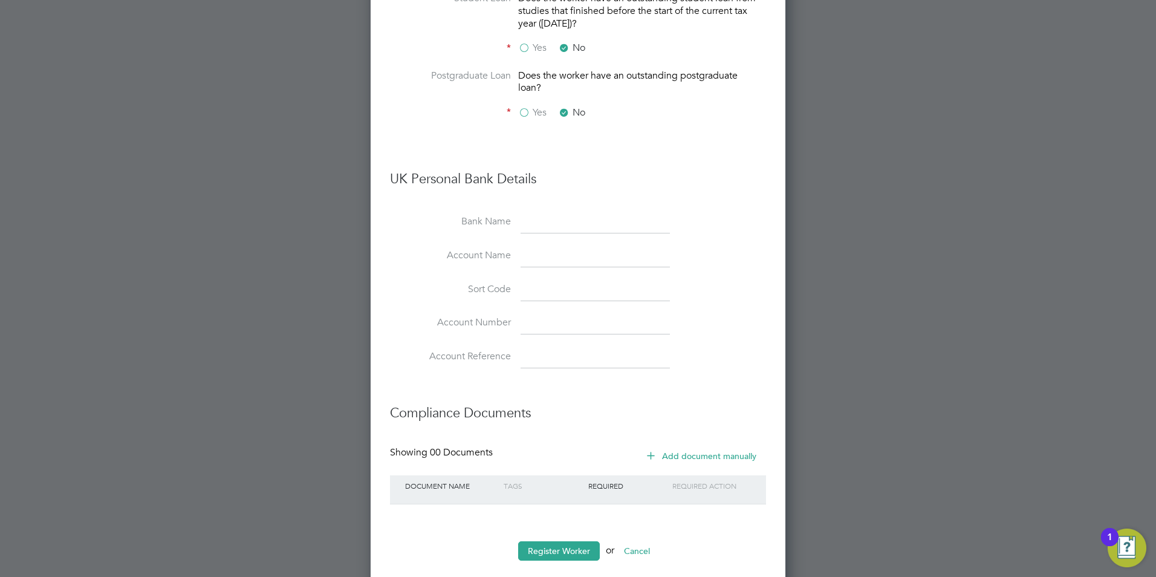
scroll to position [2093, 0]
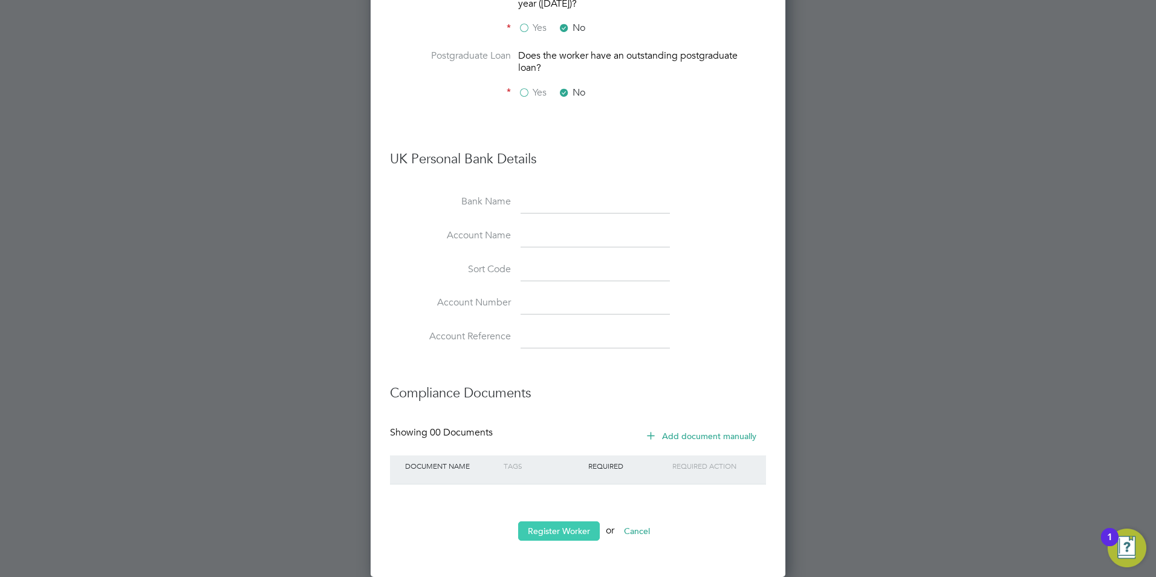
click at [544, 521] on button "Register Worker" at bounding box center [559, 530] width 82 height 19
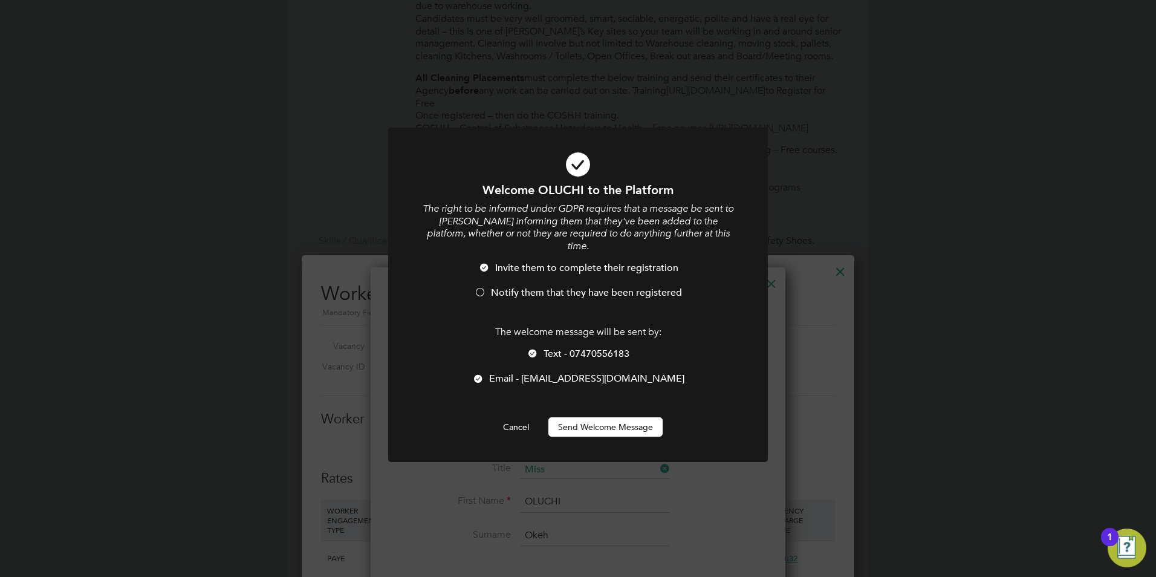
click at [579, 418] on button "Send Welcome Message" at bounding box center [605, 426] width 114 height 19
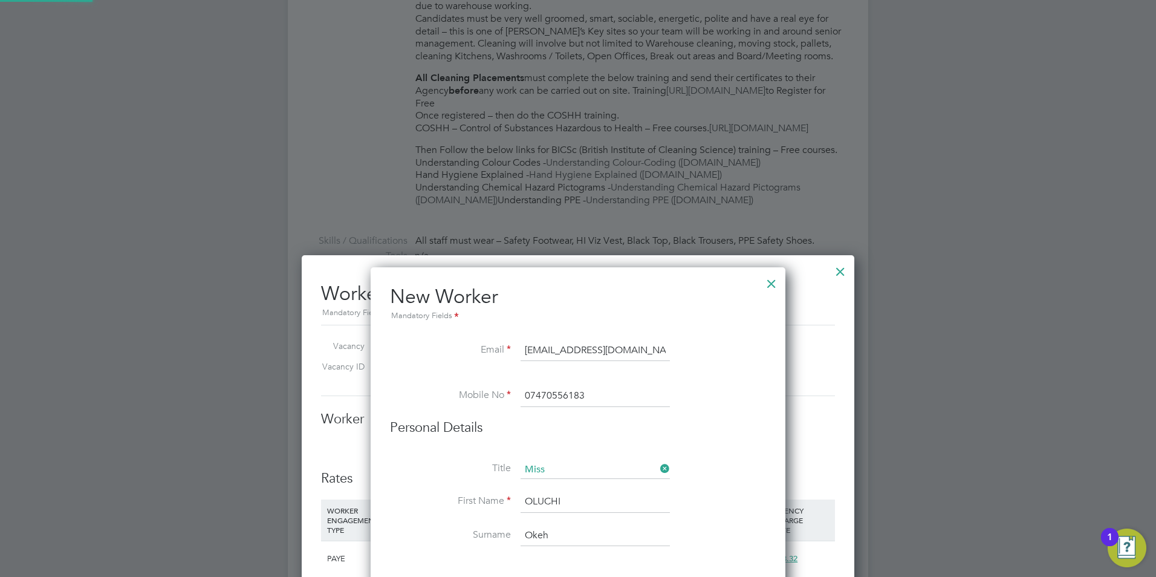
type input "OLUCHI Okeh (oluchi)"
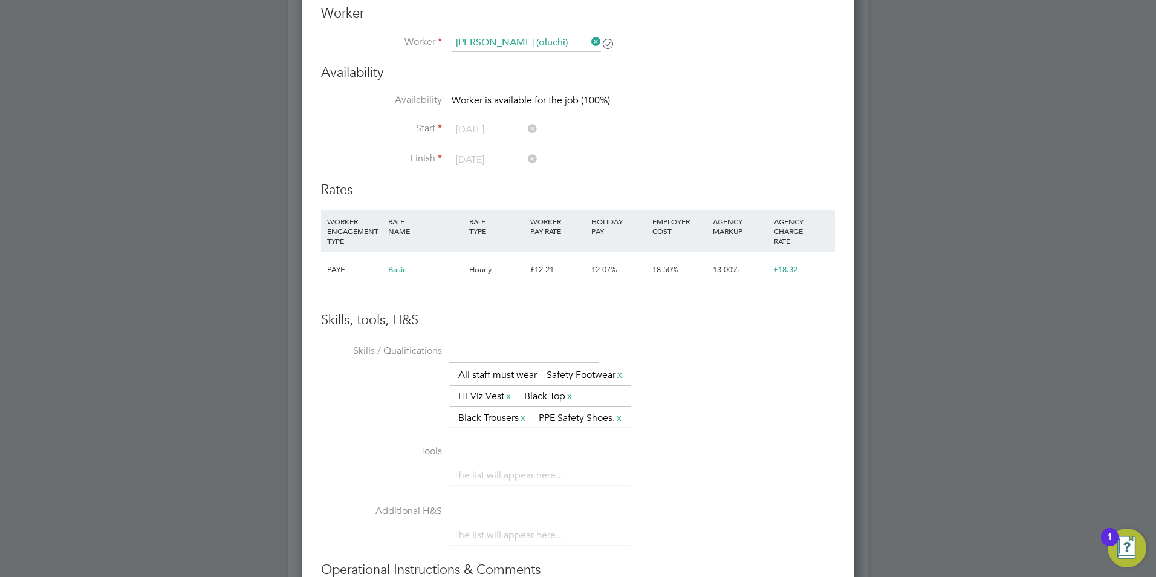
scroll to position [665, 0]
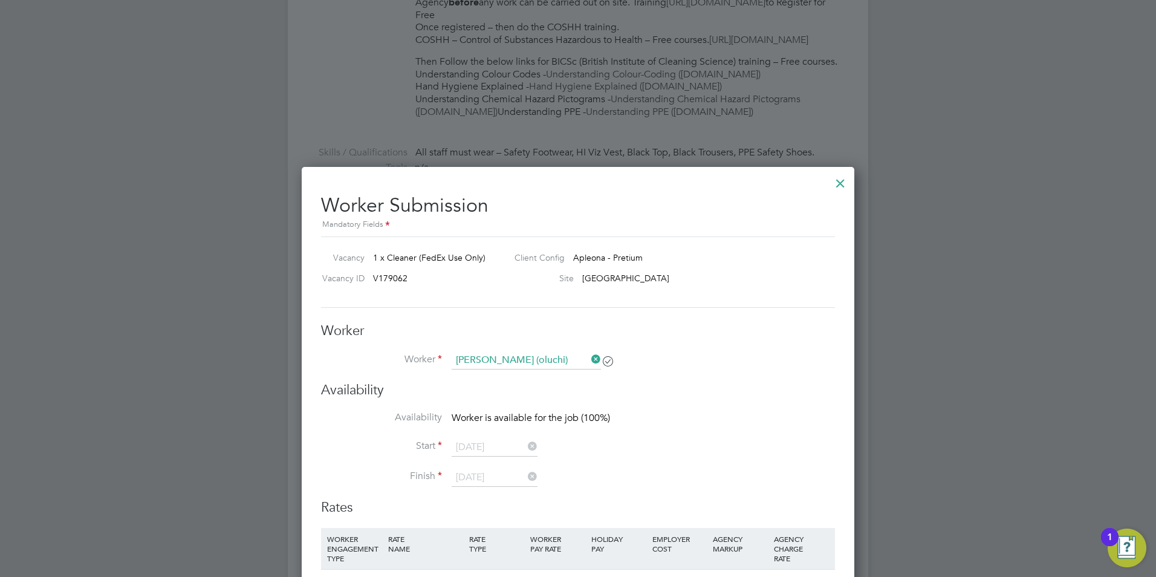
click at [841, 190] on div at bounding box center [840, 180] width 22 height 22
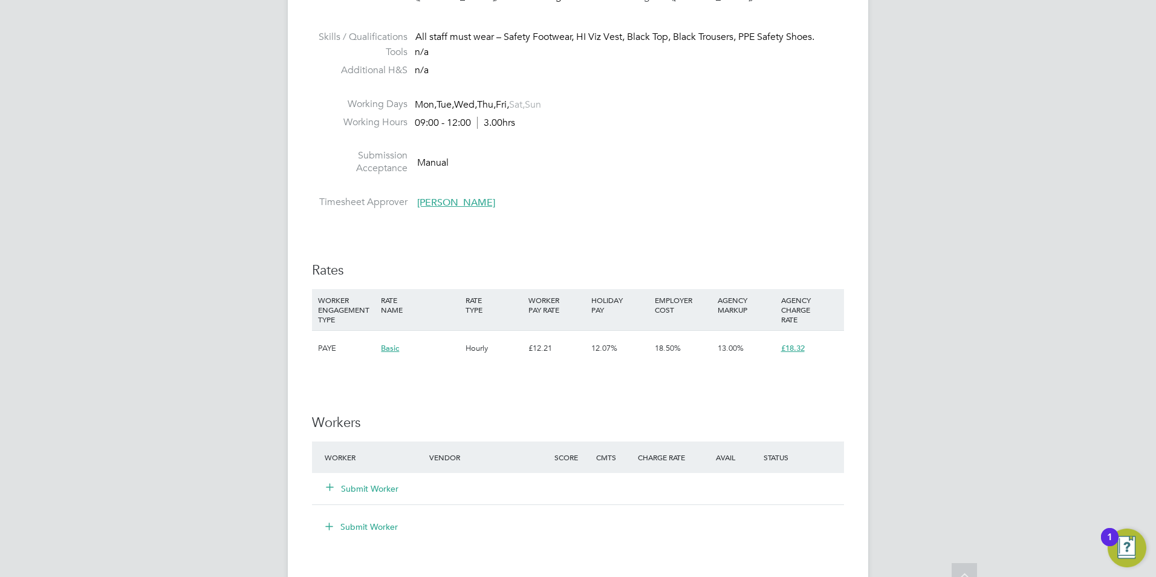
scroll to position [786, 0]
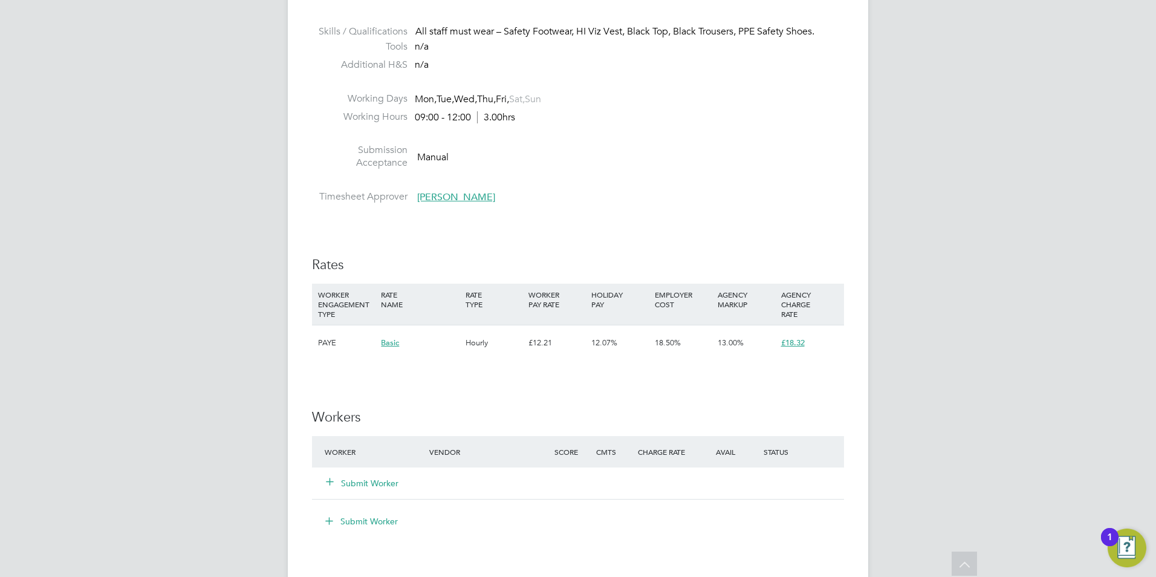
click at [357, 489] on button "Submit Worker" at bounding box center [362, 483] width 73 height 12
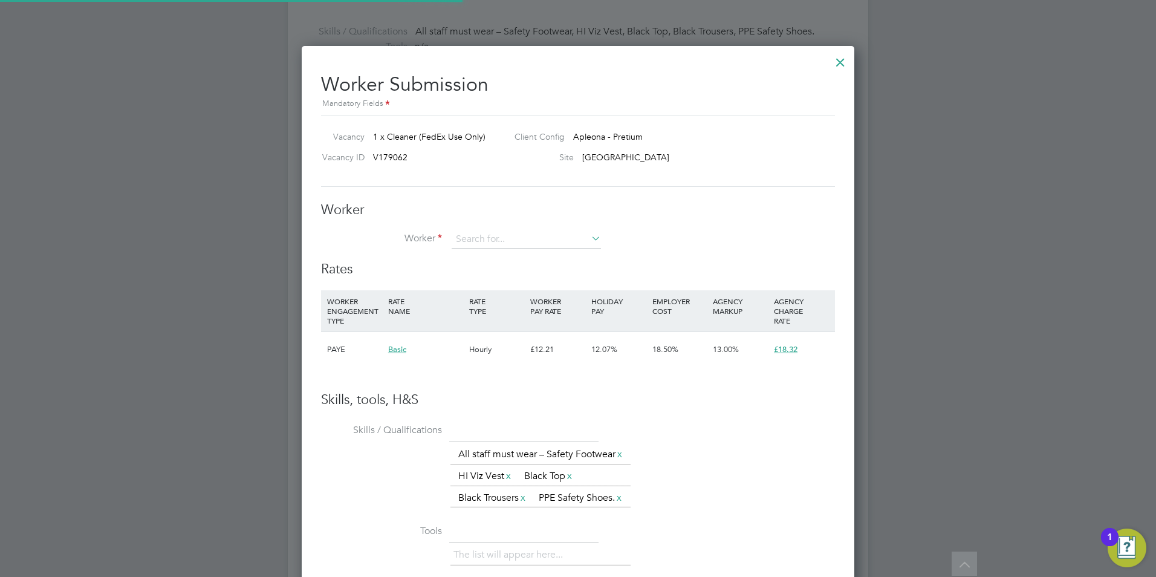
scroll to position [18, 314]
click at [475, 282] on li "Oluchi Okeh (oluchi)" at bounding box center [568, 290] width 235 height 16
type input "Oluchi Okeh (oluchi)"
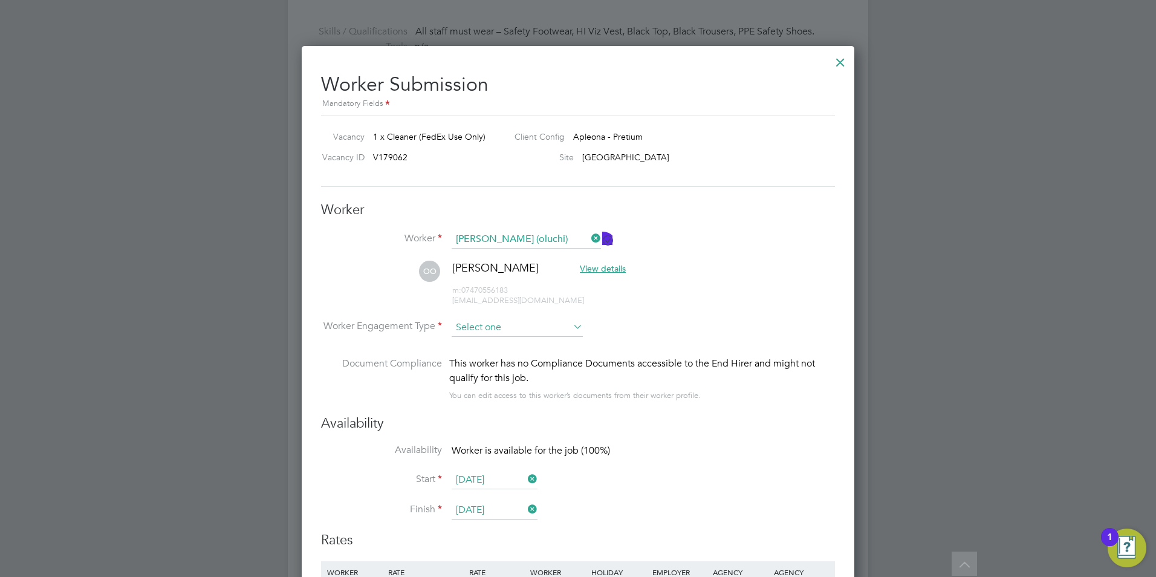
click at [510, 325] on input at bounding box center [517, 328] width 131 height 18
click at [492, 358] on li "PAYE" at bounding box center [517, 360] width 132 height 16
type input "PAYE"
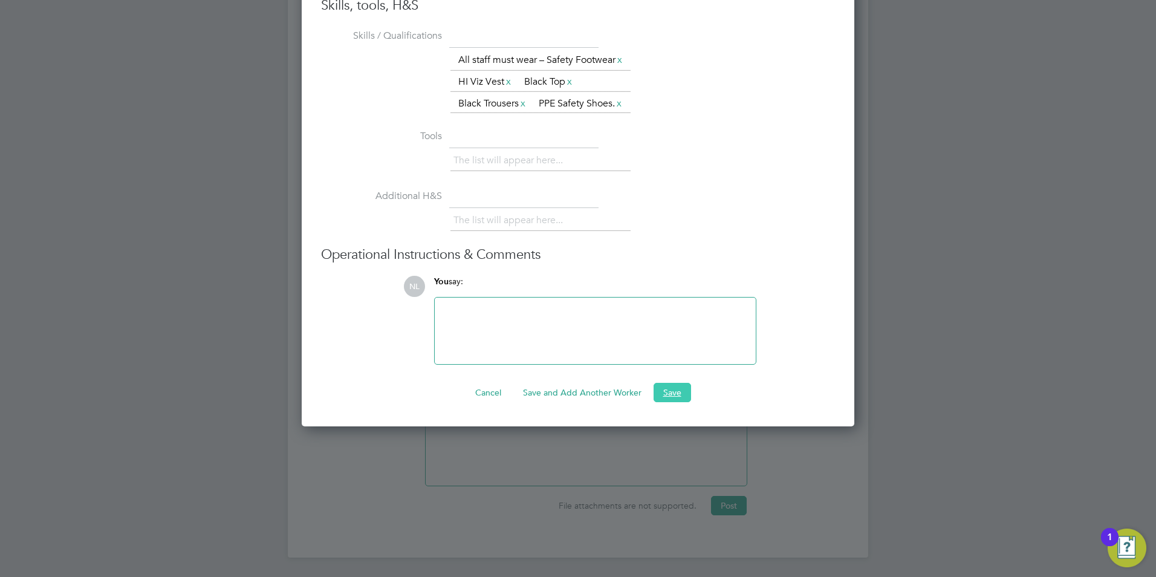
click at [677, 402] on button "Save" at bounding box center [671, 392] width 37 height 19
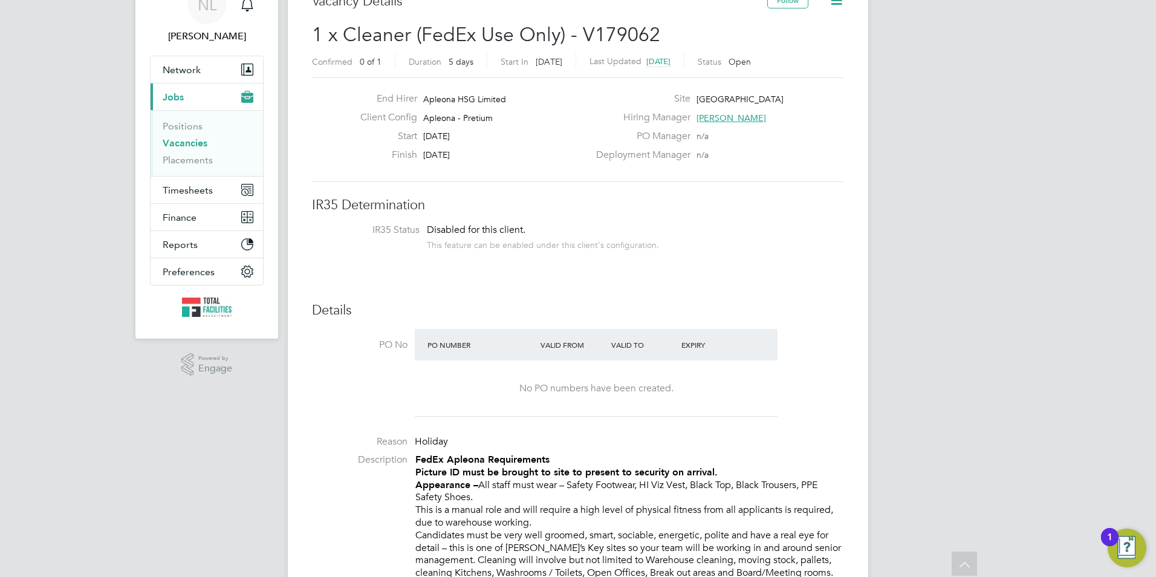
click at [712, 96] on span "Leeds" at bounding box center [739, 99] width 87 height 11
copy span "Leeds"
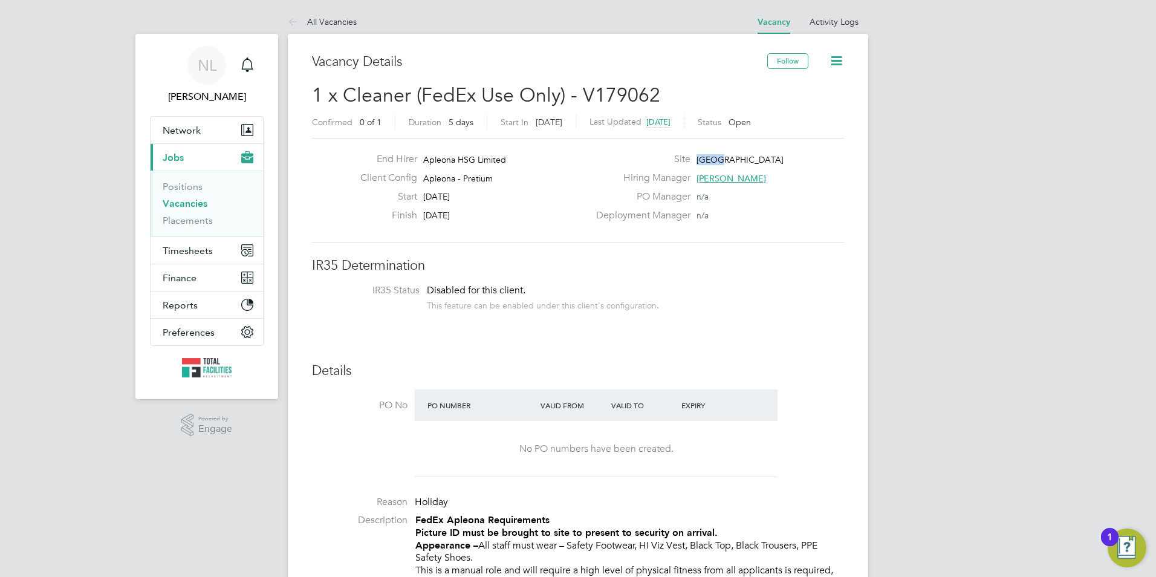
drag, startPoint x: 704, startPoint y: 154, endPoint x: 683, endPoint y: 149, distance: 21.1
click at [704, 154] on span "Leeds" at bounding box center [739, 159] width 87 height 11
click at [204, 136] on button "Network" at bounding box center [207, 130] width 112 height 27
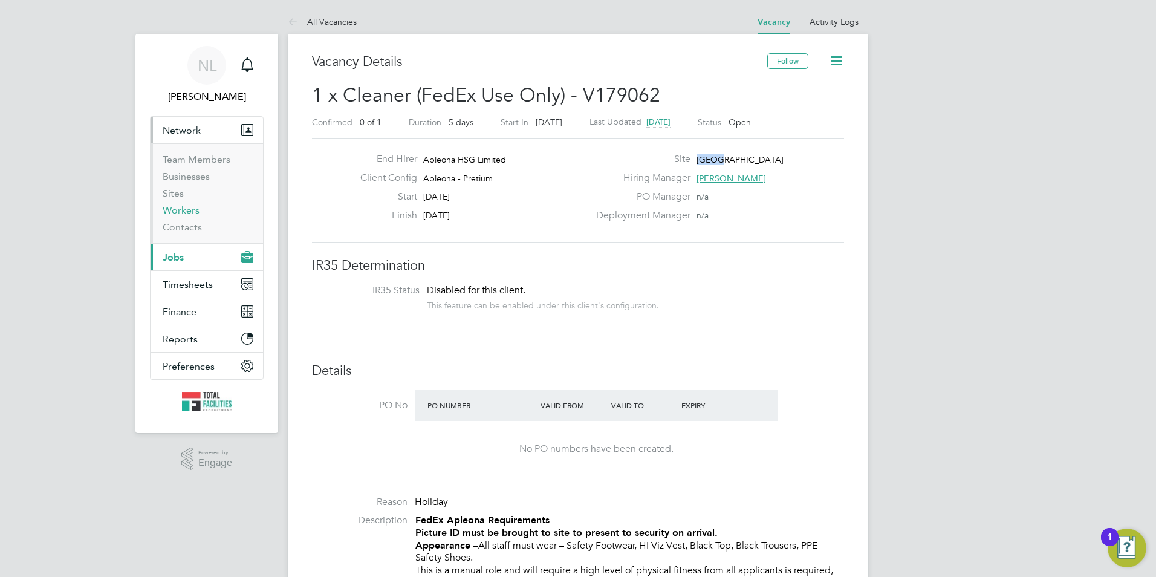
click at [189, 213] on link "Workers" at bounding box center [181, 209] width 37 height 11
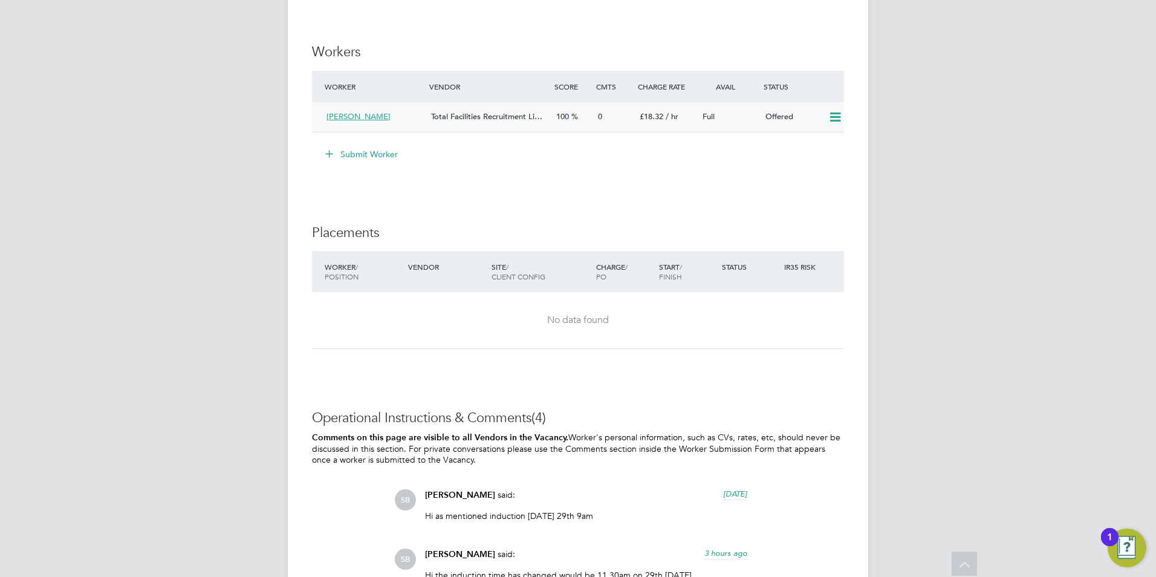
scroll to position [1130, 0]
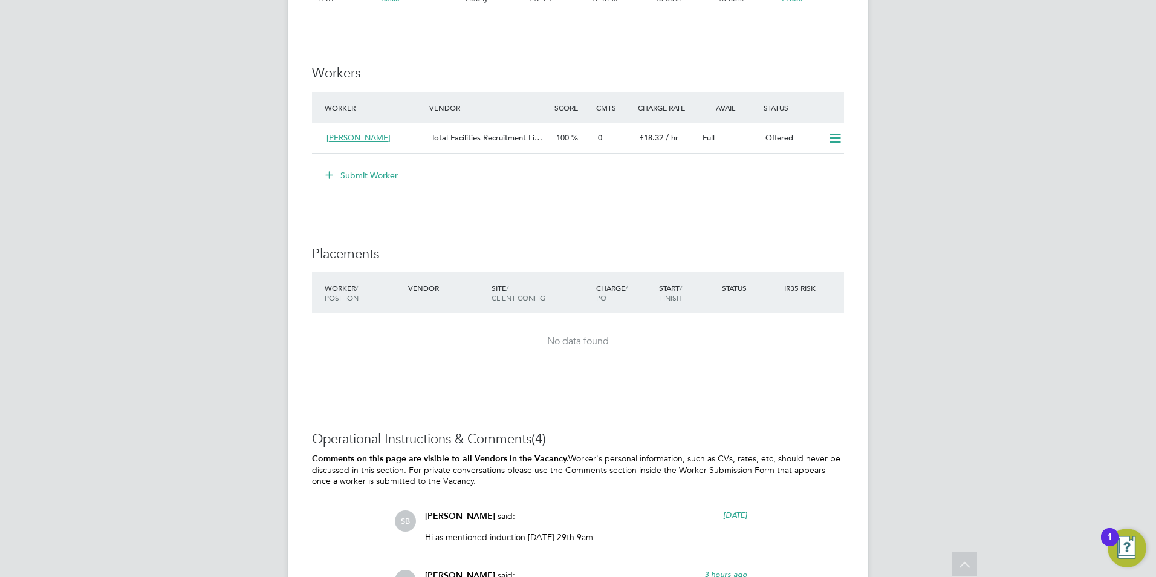
click at [835, 143] on icon at bounding box center [835, 139] width 15 height 10
click at [813, 178] on li "Confirm" at bounding box center [817, 176] width 46 height 17
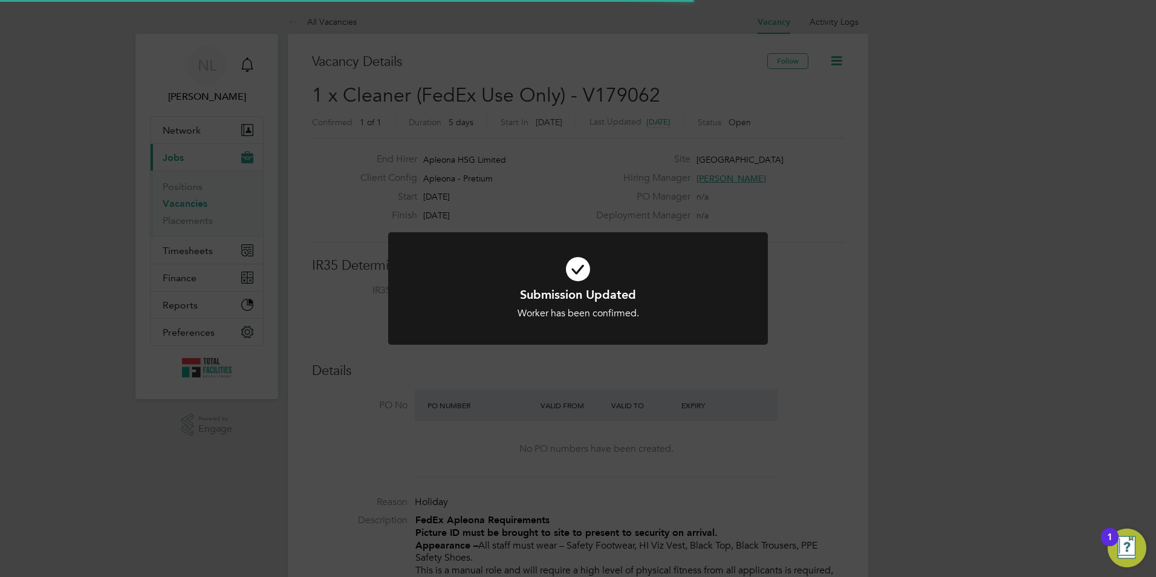
scroll to position [35, 105]
click at [705, 393] on div "Submission Updated Worker has been confirmed. Cancel Okay" at bounding box center [578, 288] width 1156 height 577
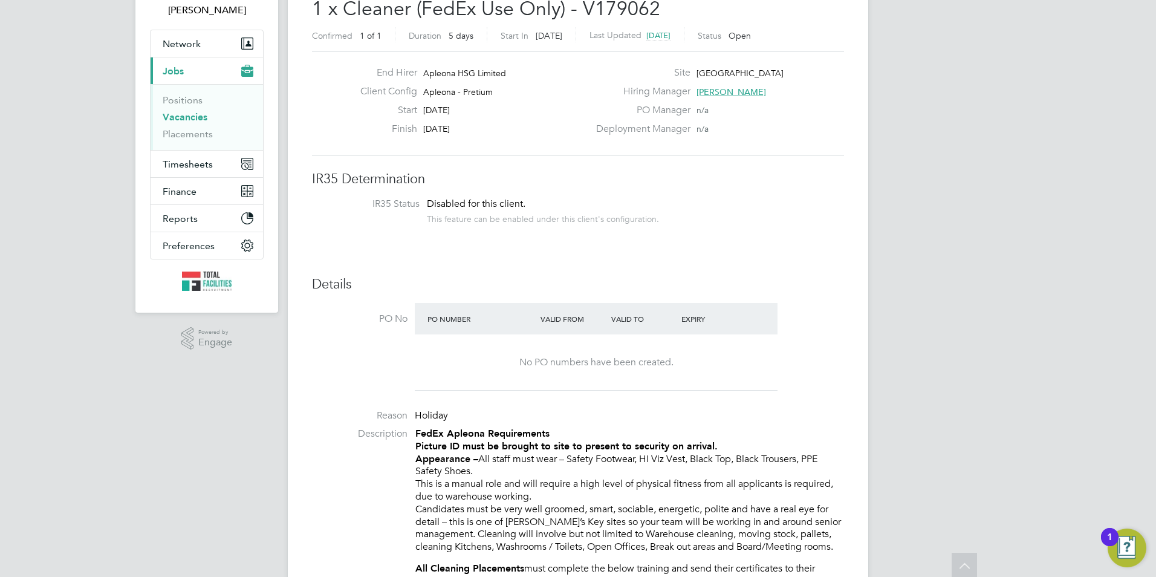
scroll to position [0, 0]
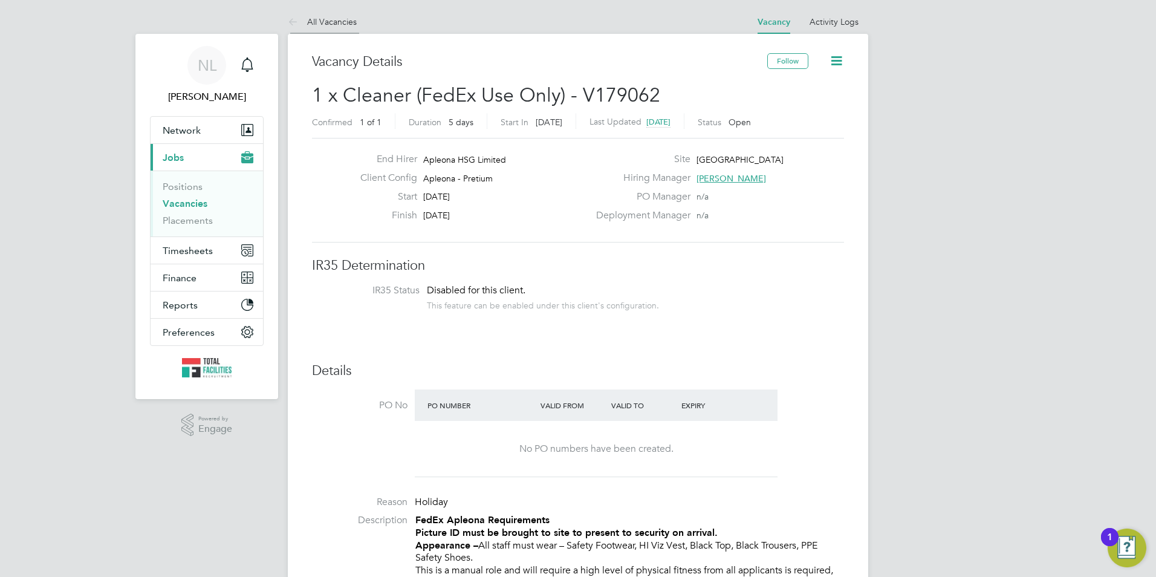
click at [329, 31] on li "All Vacancies" at bounding box center [322, 22] width 69 height 24
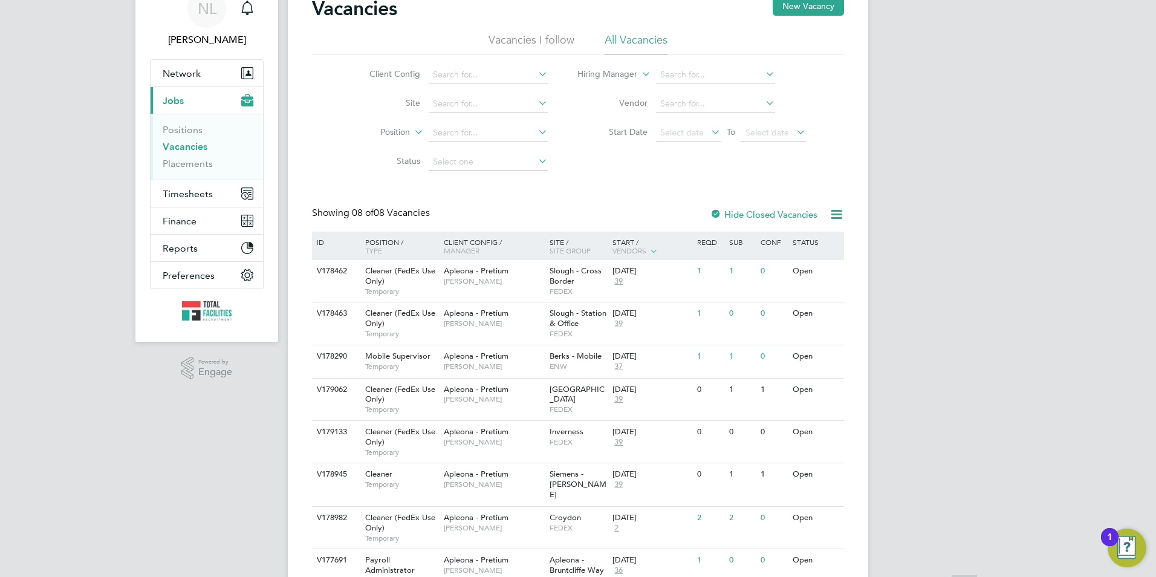
scroll to position [105, 0]
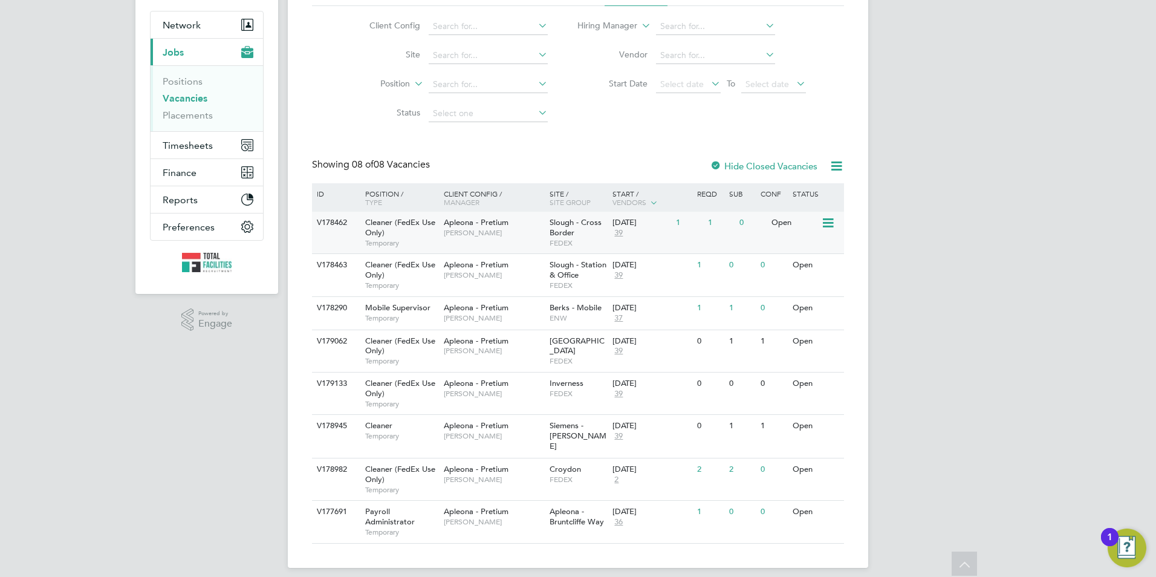
click at [583, 239] on span "FEDEX" at bounding box center [577, 243] width 57 height 10
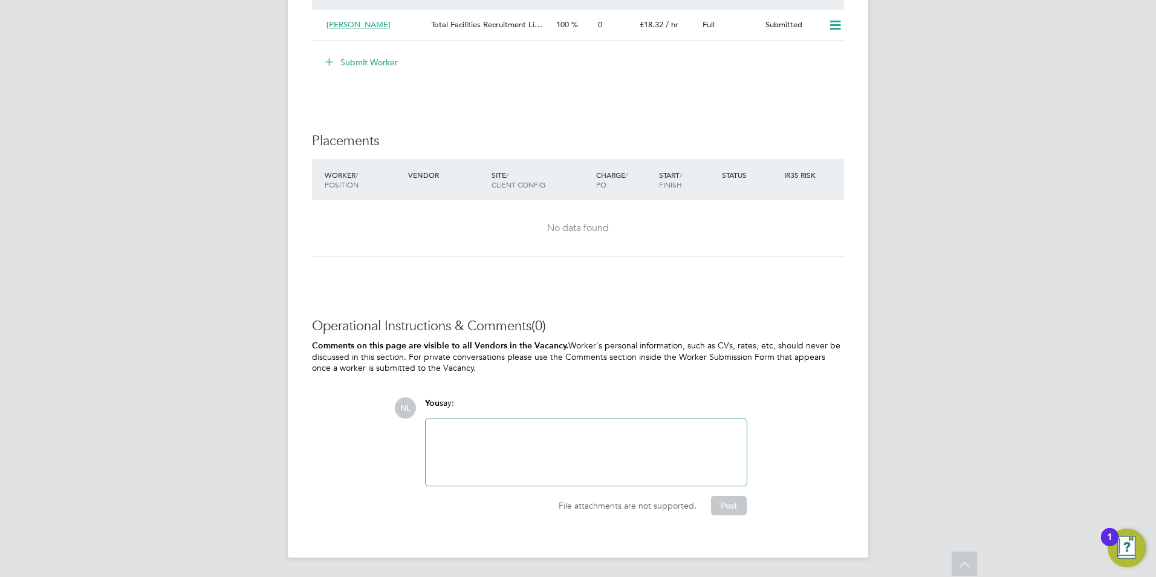
scroll to position [1255, 0]
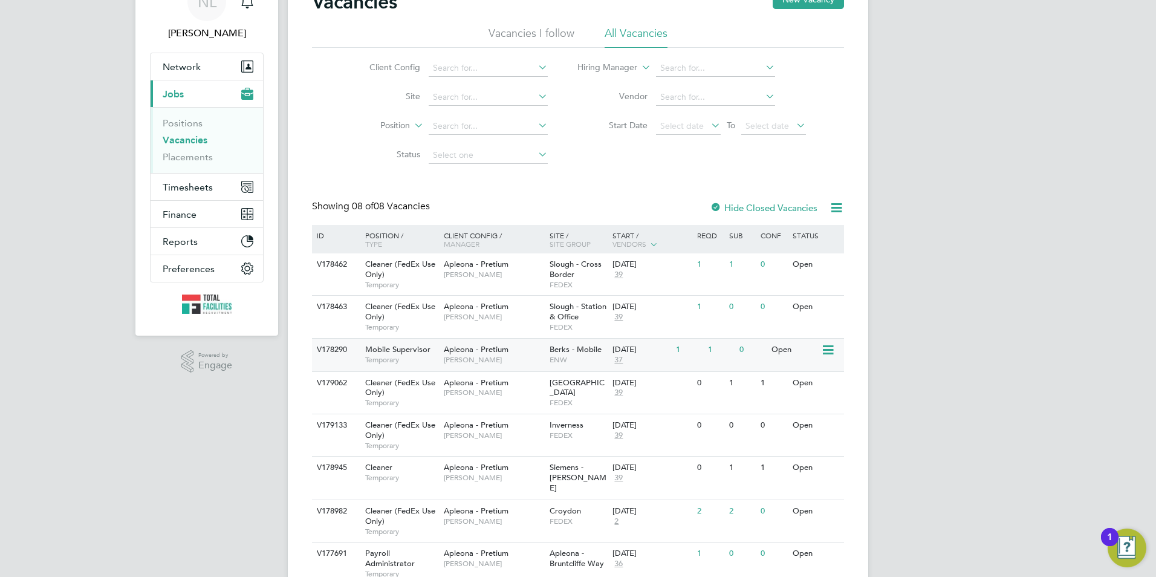
scroll to position [105, 0]
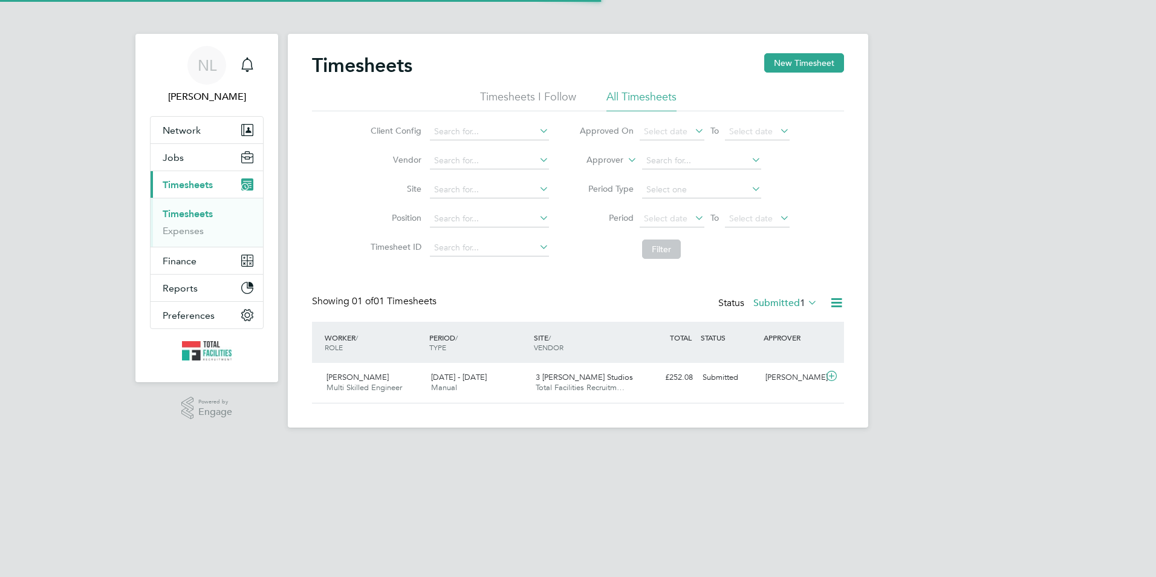
scroll to position [31, 105]
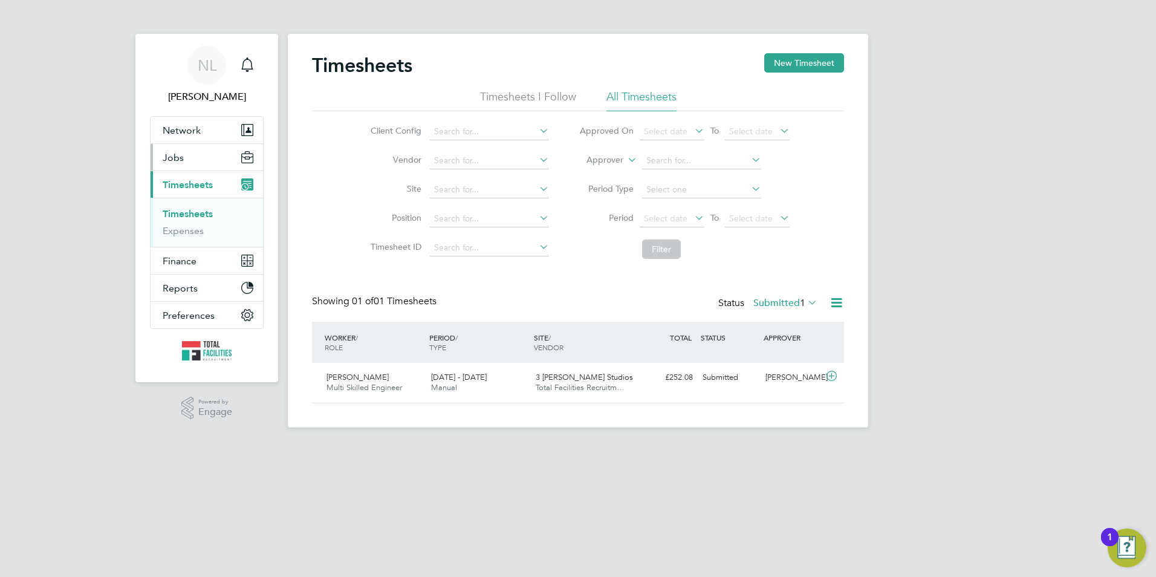
click at [194, 159] on button "Jobs" at bounding box center [207, 157] width 112 height 27
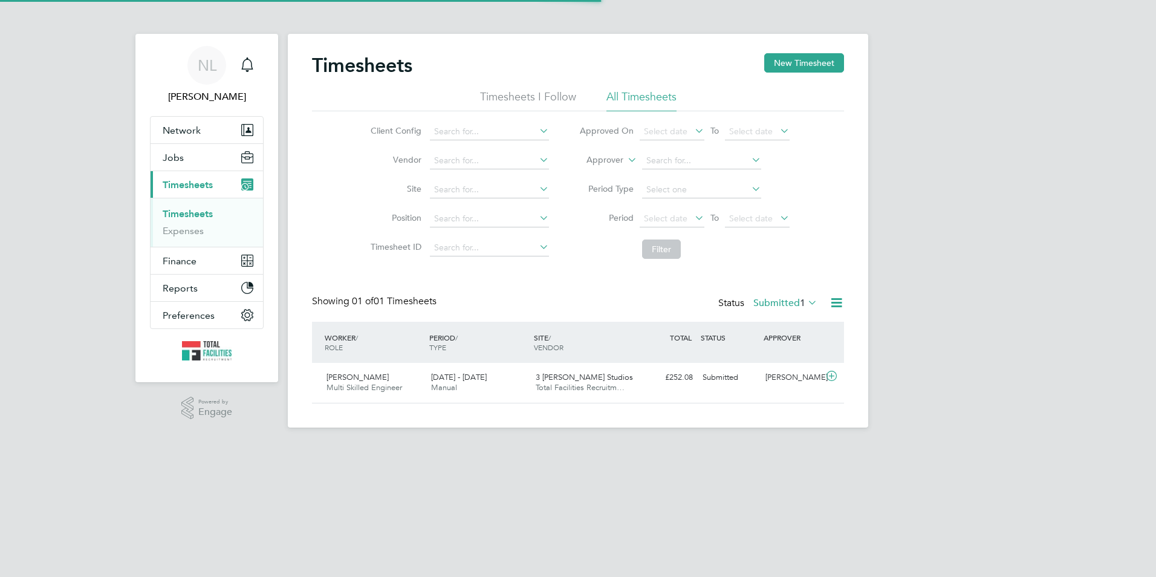
scroll to position [31, 105]
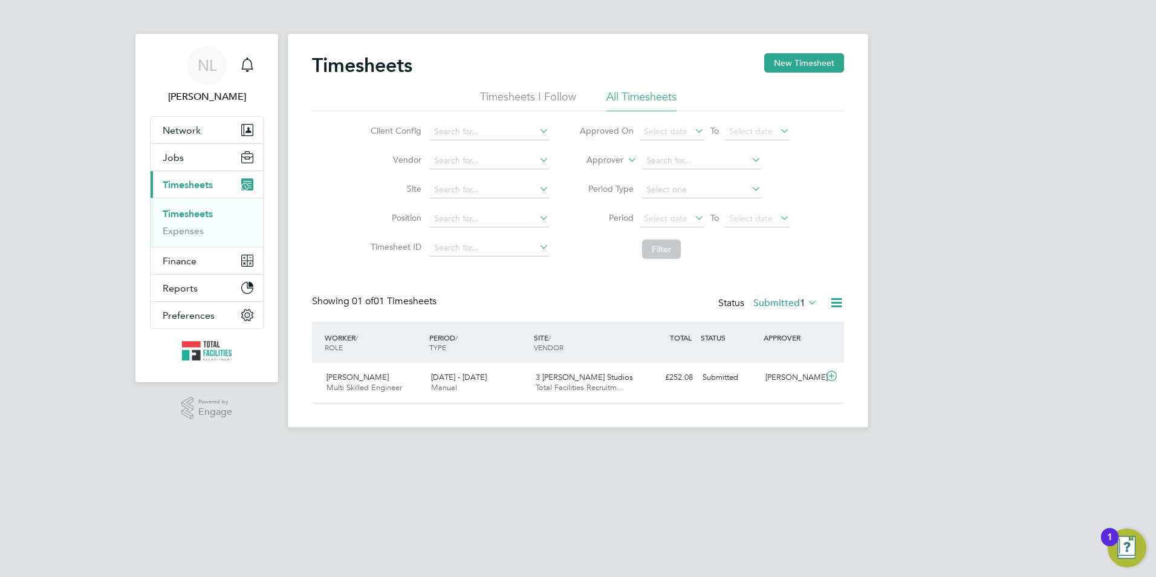
click at [151, 171] on button "Current page: Timesheets" at bounding box center [207, 184] width 112 height 27
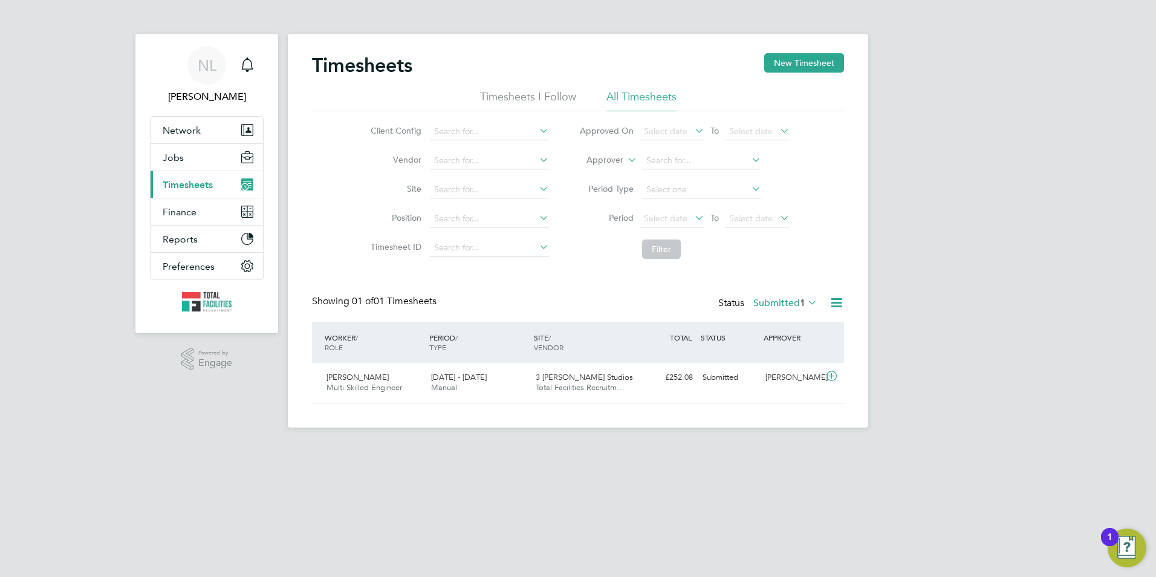
click at [151, 171] on button "Current page: Timesheets" at bounding box center [207, 184] width 112 height 27
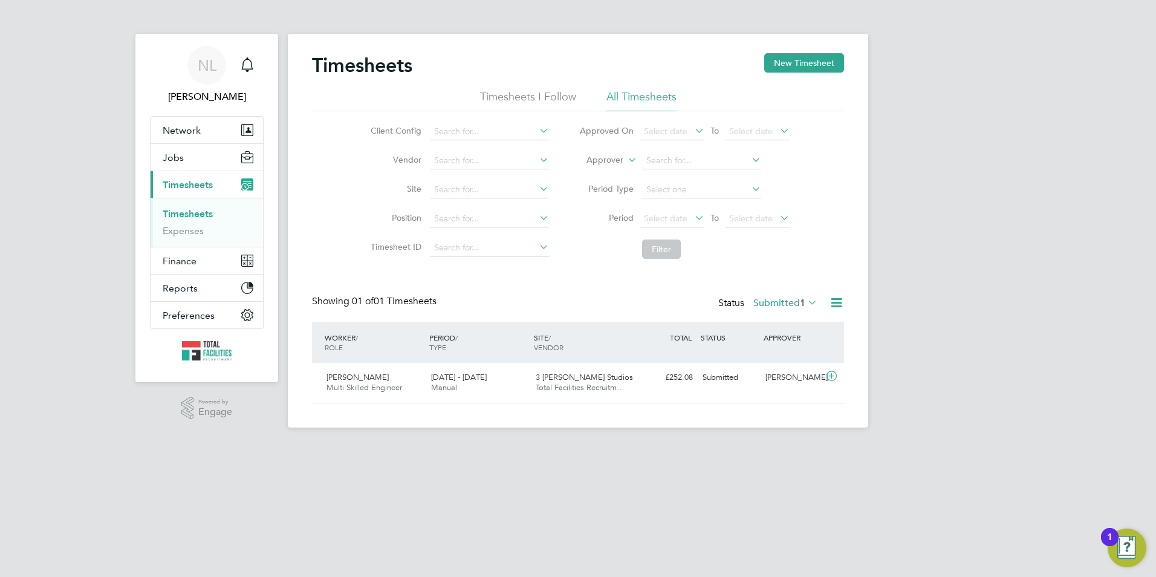
click at [151, 171] on button "Current page: Timesheets" at bounding box center [207, 184] width 112 height 27
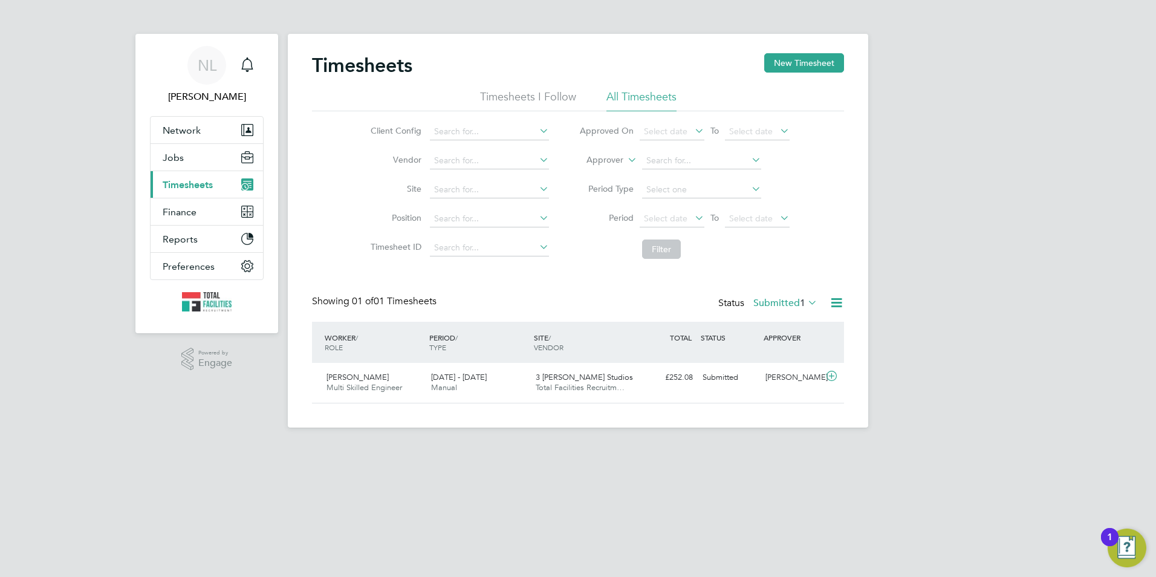
click at [151, 171] on button "Current page: Timesheets" at bounding box center [207, 184] width 112 height 27
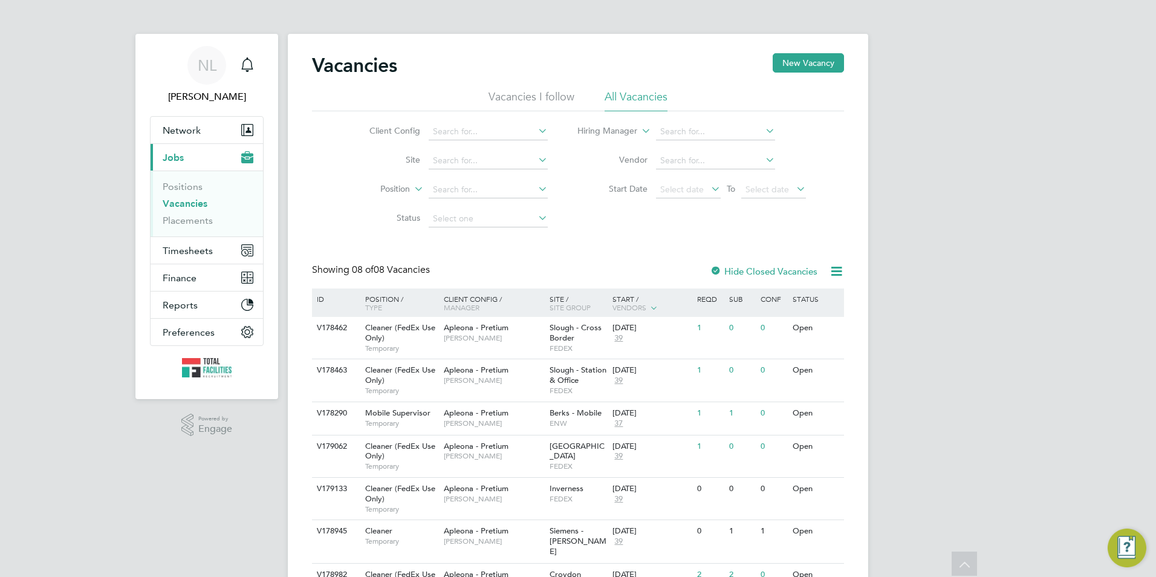
scroll to position [105, 0]
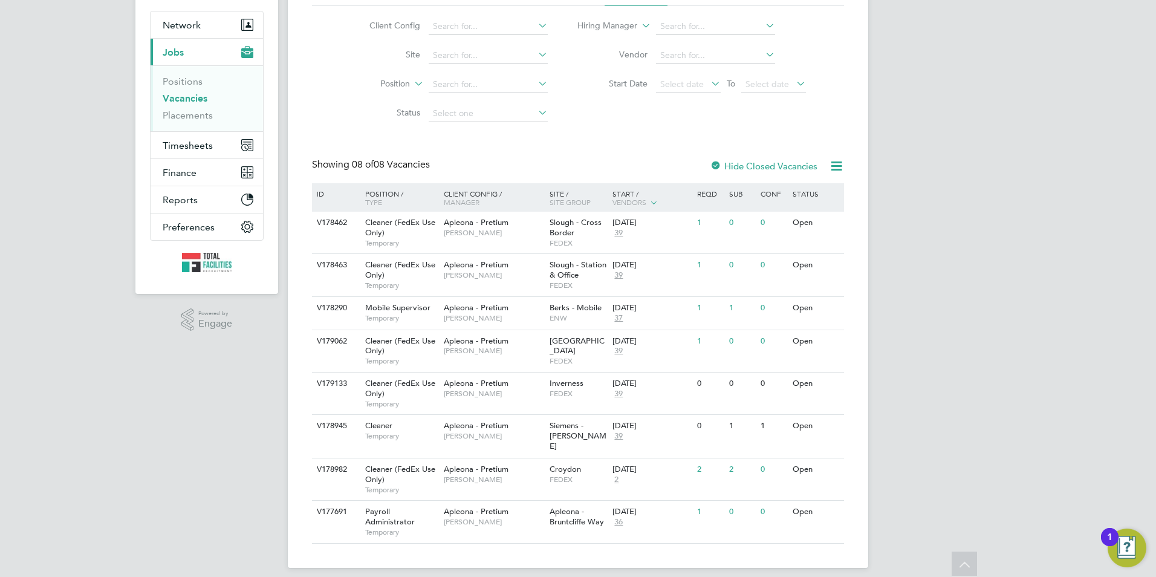
click at [890, 20] on div "NL [PERSON_NAME] Notifications Applications: Network Team Members Businesses Si…" at bounding box center [578, 241] width 1156 height 692
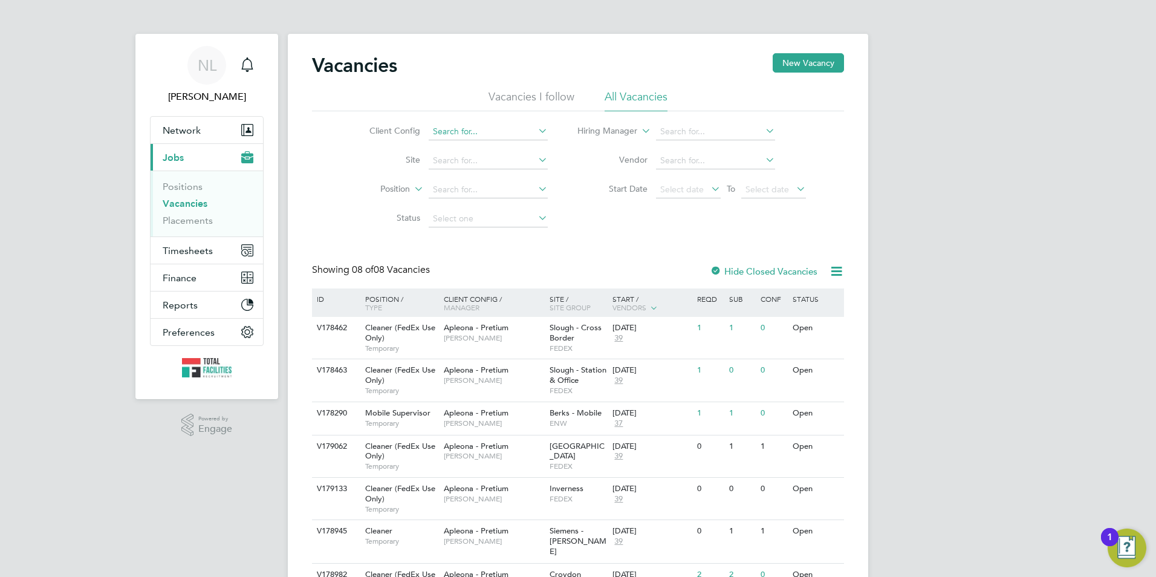
click at [440, 134] on input at bounding box center [488, 131] width 119 height 17
click at [447, 207] on li "Apleona - Pretium" at bounding box center [487, 214] width 120 height 16
type input "Apleona - Pretium"
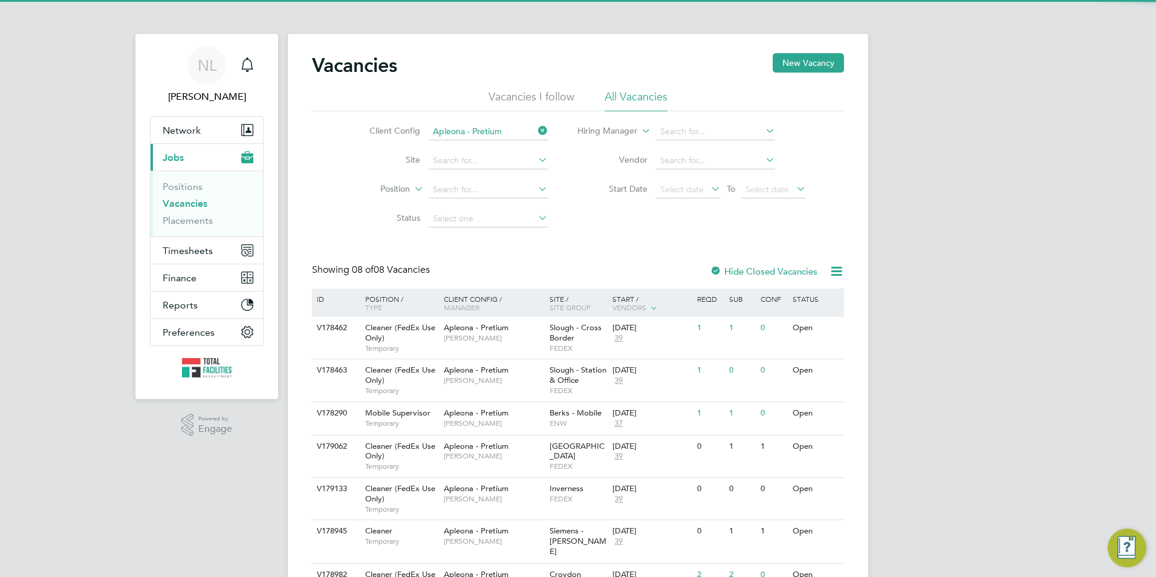
scroll to position [105, 0]
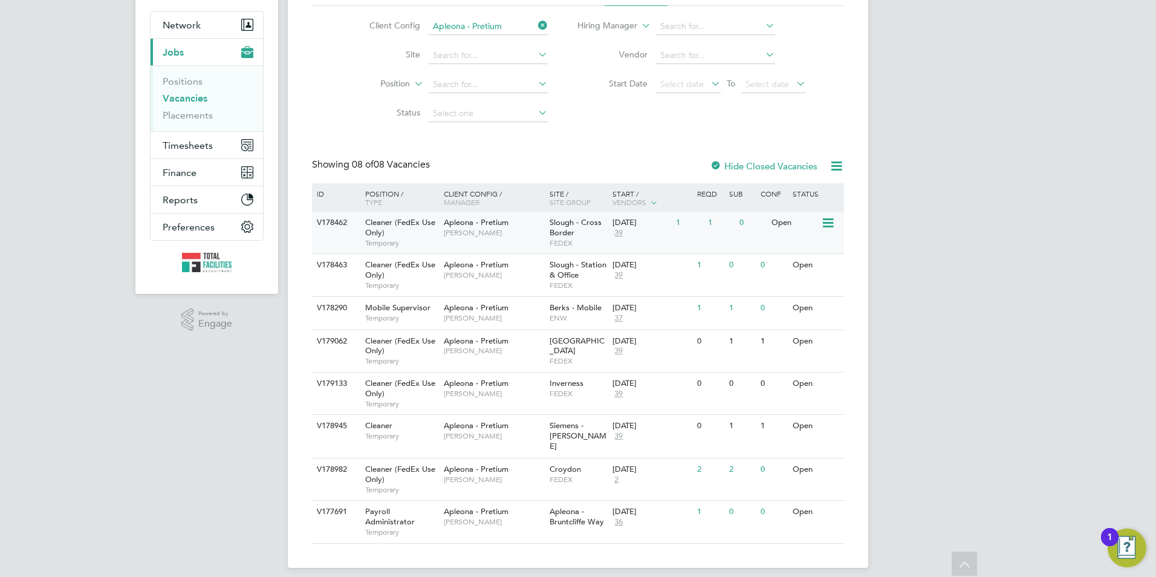
click at [598, 231] on div "Slough - Cross Border FEDEX" at bounding box center [577, 233] width 63 height 42
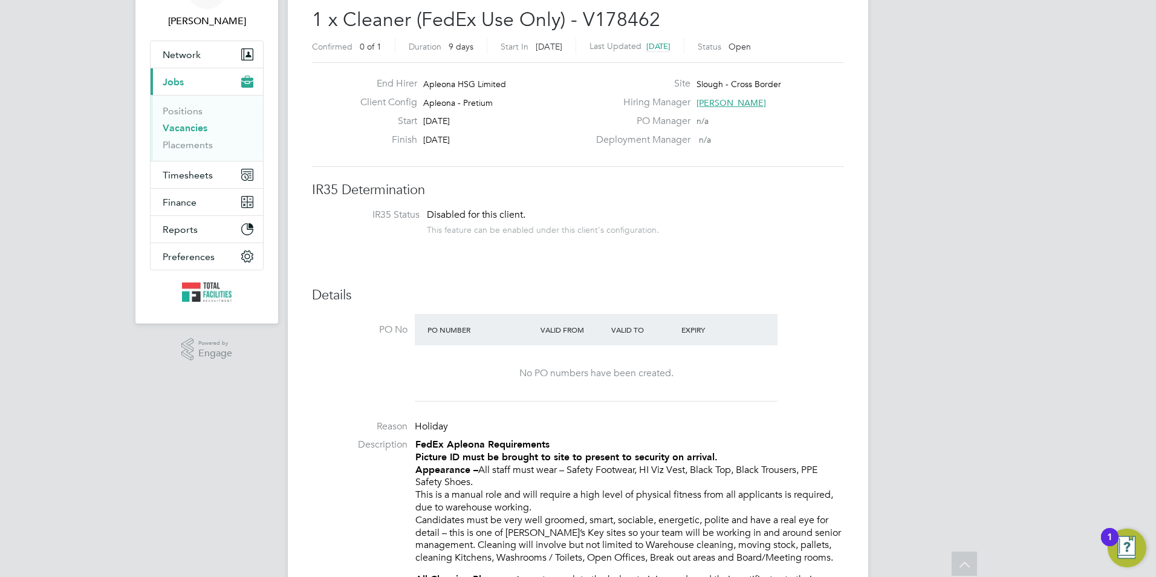
scroll to position [60, 0]
